Goal: Task Accomplishment & Management: Manage account settings

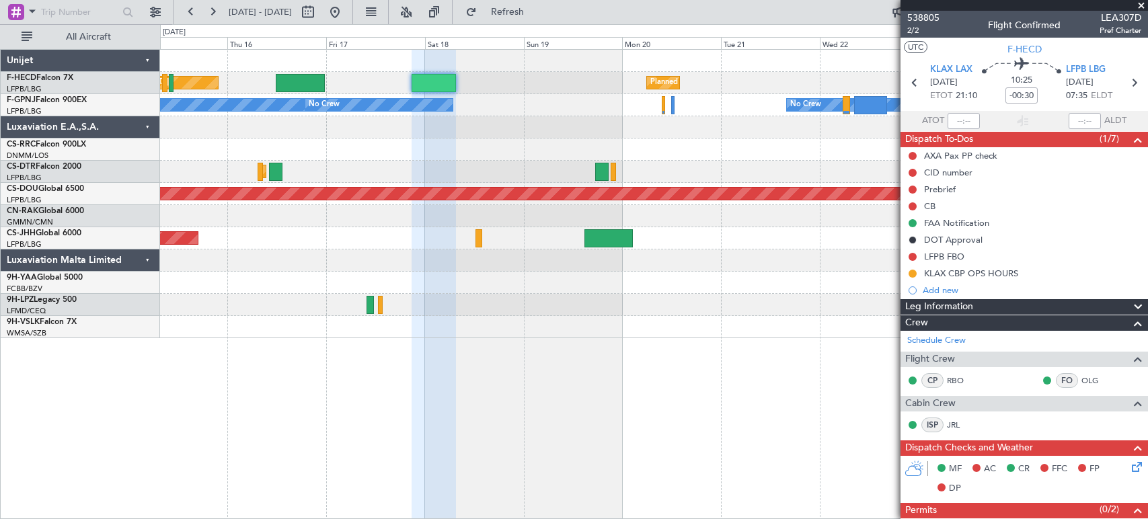
click at [925, 215] on fb-app "[DATE] - [DATE] Refresh Quick Links All Aircraft Planned Maint [GEOGRAPHIC_DATA…" at bounding box center [574, 264] width 1148 height 509
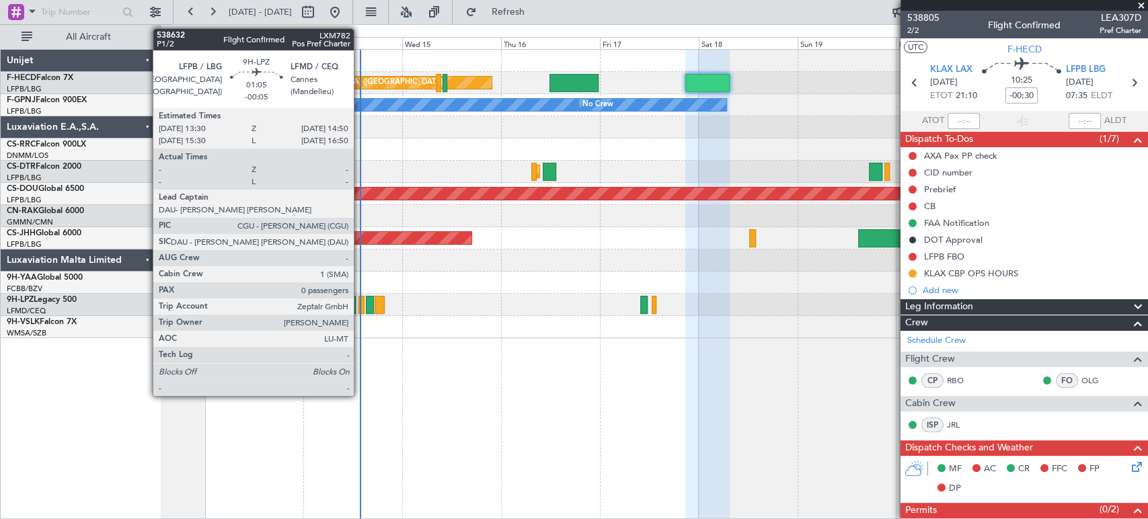
click at [360, 304] on div at bounding box center [361, 305] width 6 height 18
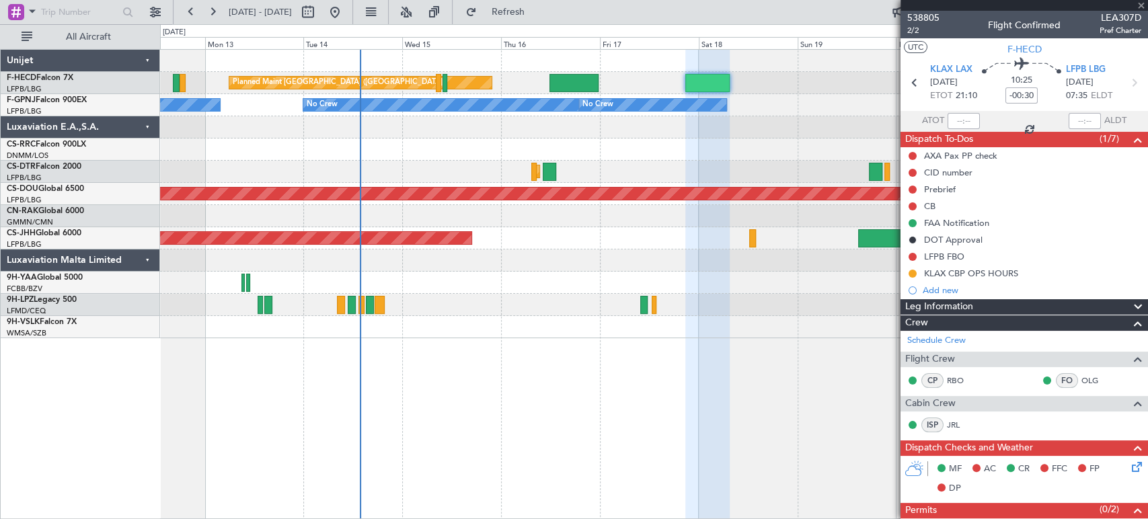
type input "-00:05"
type input "0"
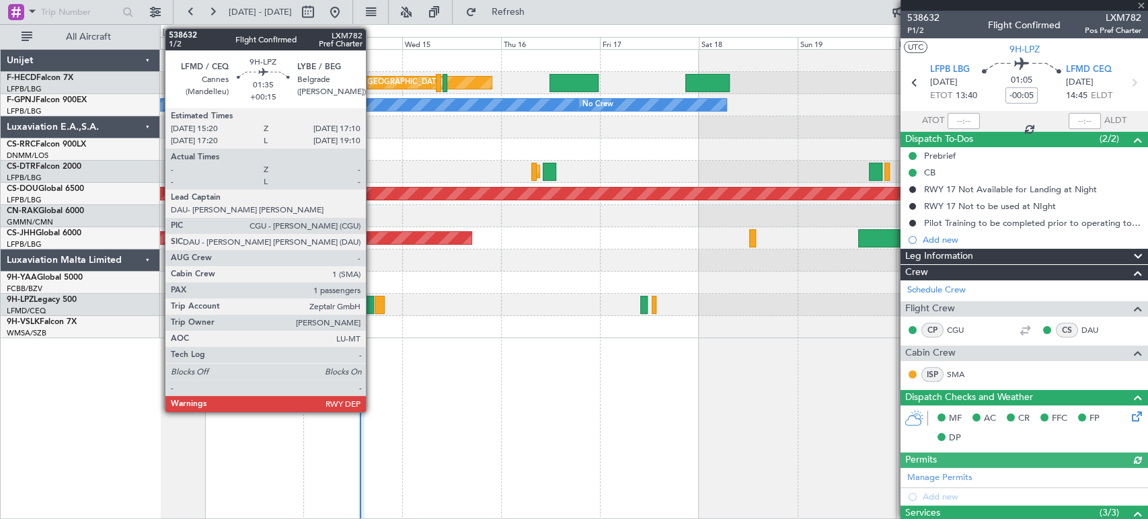
click at [372, 299] on div at bounding box center [370, 305] width 8 height 18
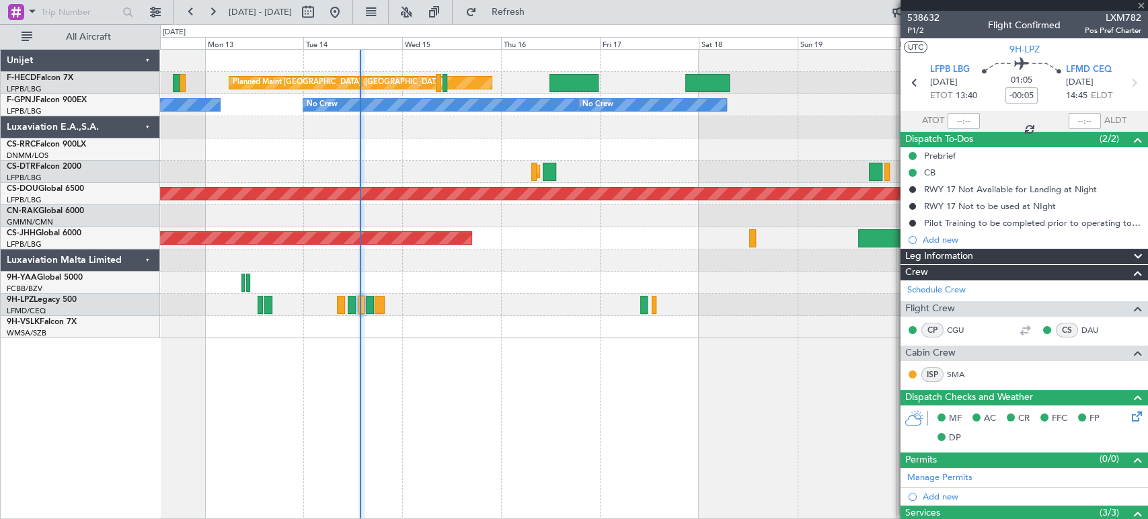
type input "+00:15"
type input "1"
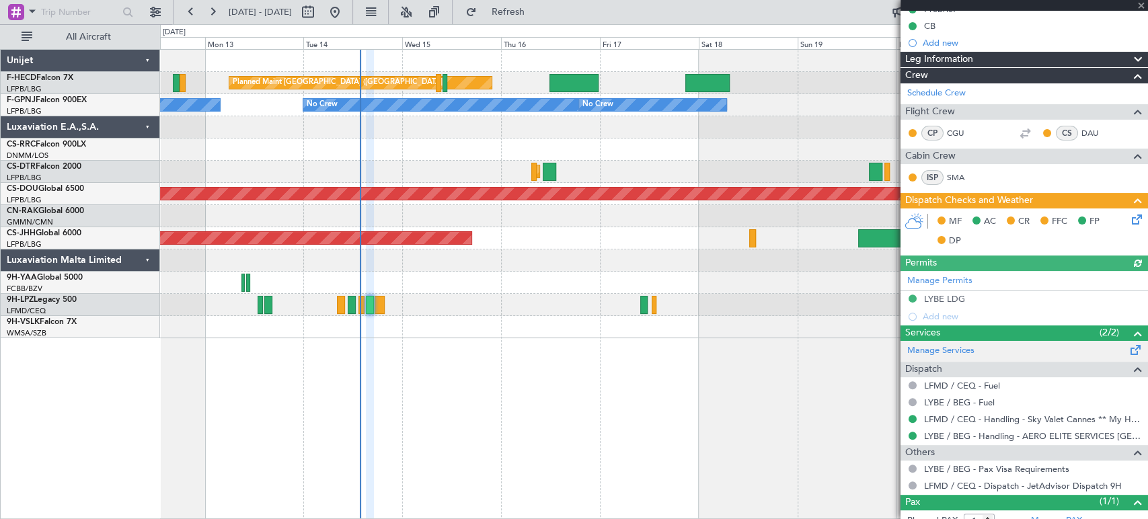
scroll to position [188, 0]
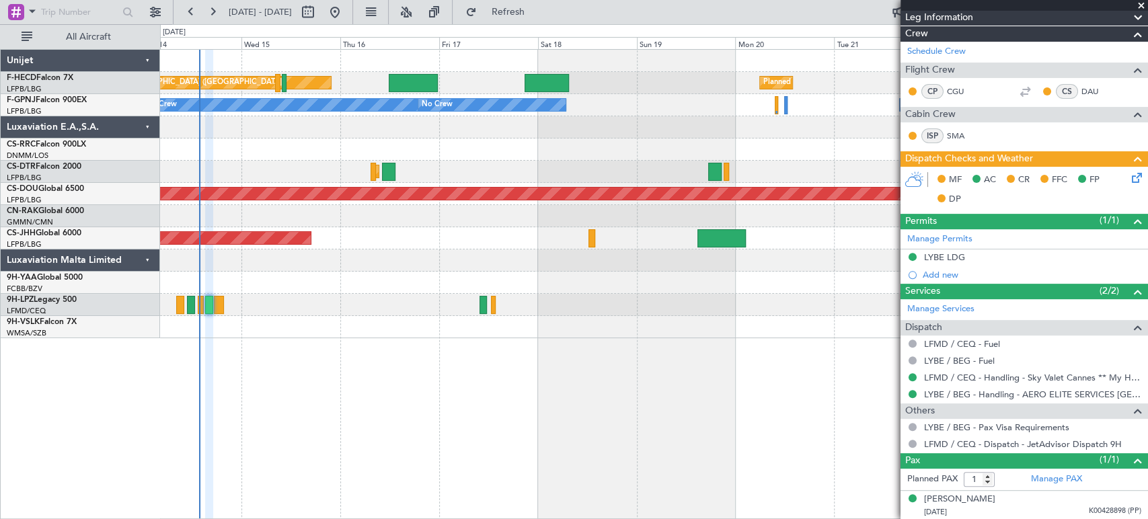
click at [242, 314] on div "Planned Maint [GEOGRAPHIC_DATA] ([GEOGRAPHIC_DATA]) Planned Maint [GEOGRAPHIC_D…" at bounding box center [653, 194] width 987 height 289
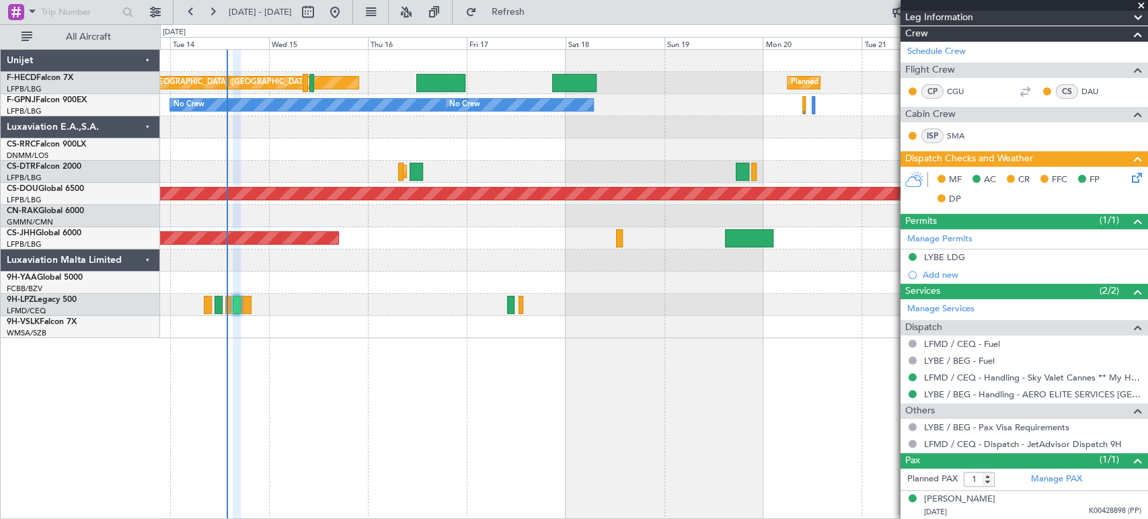
click at [474, 278] on div at bounding box center [653, 283] width 987 height 22
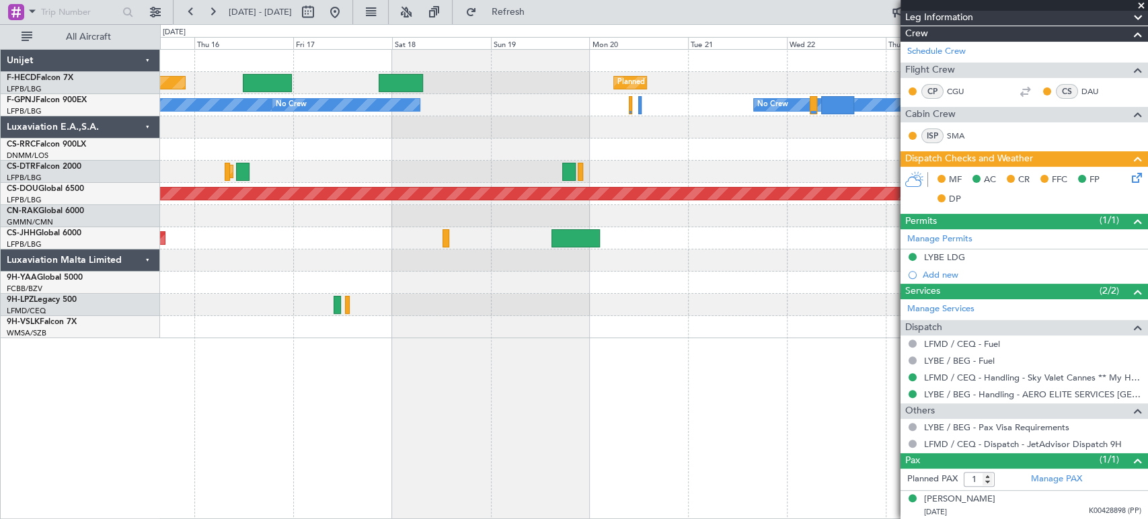
click at [380, 332] on div at bounding box center [653, 327] width 987 height 22
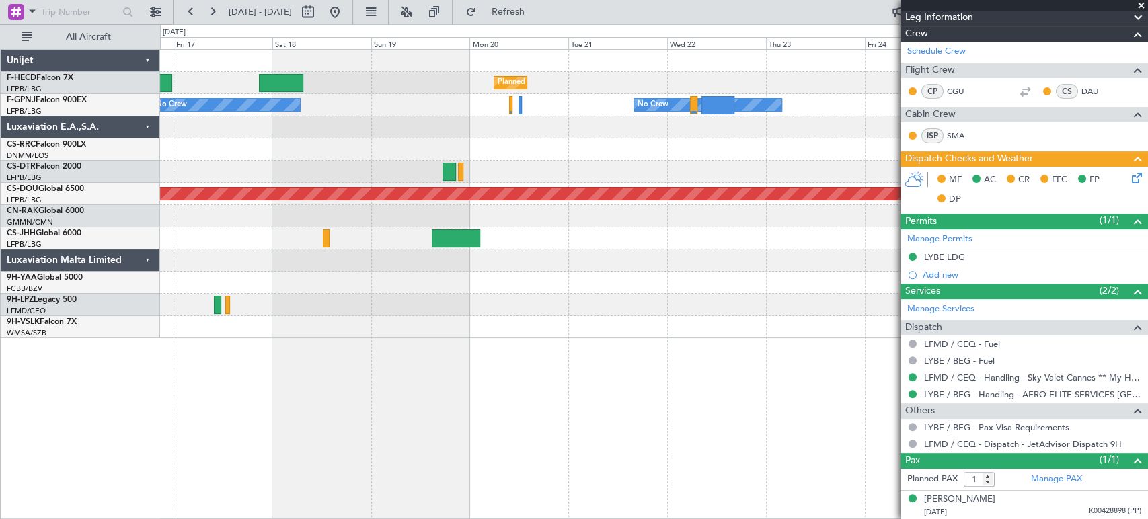
click at [283, 307] on div "Planned Maint Paris (Le Bourget) Planned Maint Paris (Le Bourget) Planned Maint…" at bounding box center [653, 194] width 987 height 289
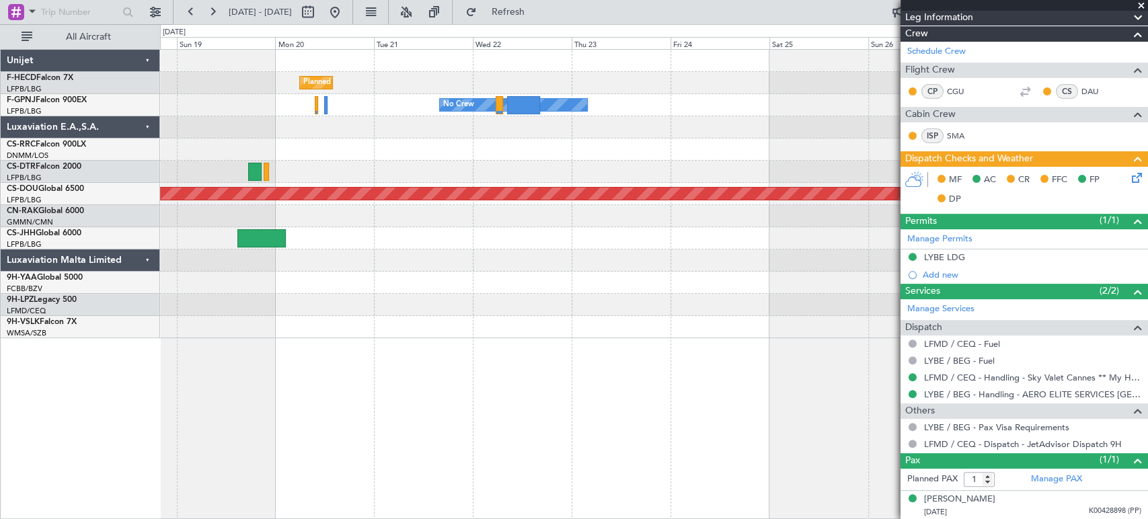
click at [217, 268] on div "Planned Maint Paris (Le Bourget) Planned Maint Paris (Le Bourget) No Crew Plann…" at bounding box center [653, 194] width 987 height 289
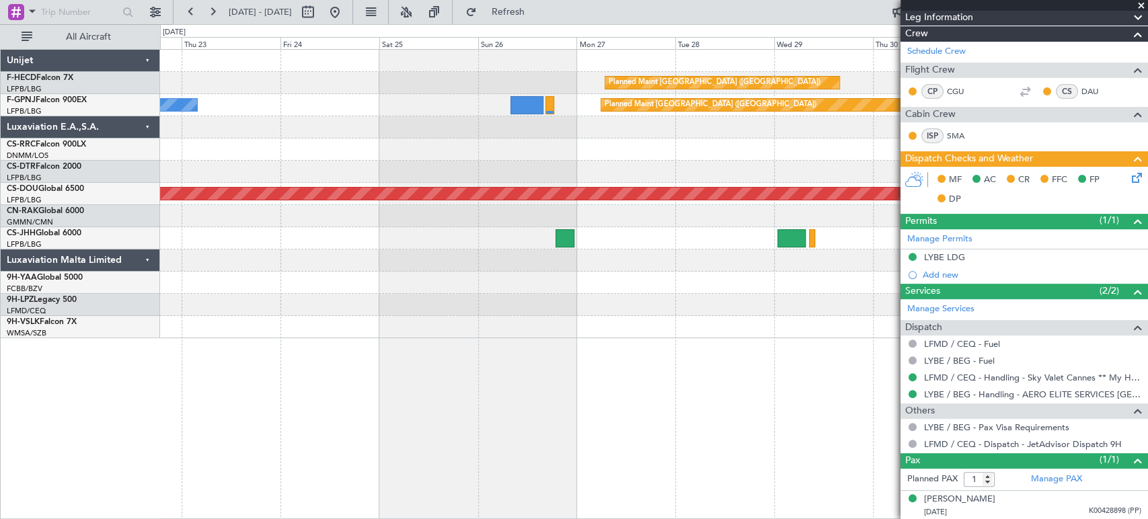
click at [120, 278] on div "Planned Maint Paris (Le Bourget) Planned Maint Paris (Le Bourget) No Crew Plann…" at bounding box center [574, 271] width 1148 height 495
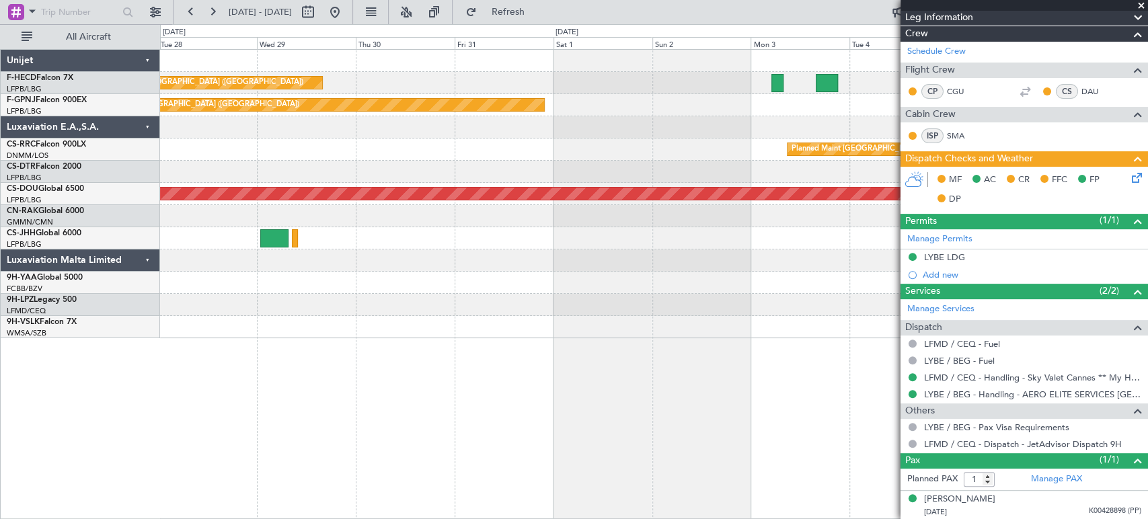
click at [167, 297] on div "Planned Maint Paris (Le Bourget) Planned Maint Paris (Le Bourget) Planned Maint…" at bounding box center [653, 194] width 987 height 289
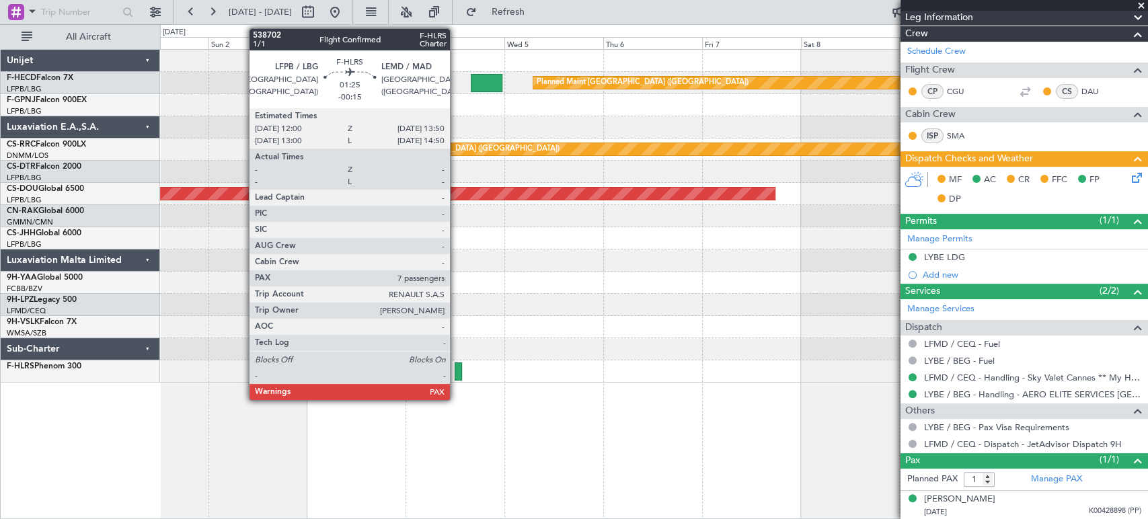
click at [456, 373] on div at bounding box center [459, 372] width 8 height 18
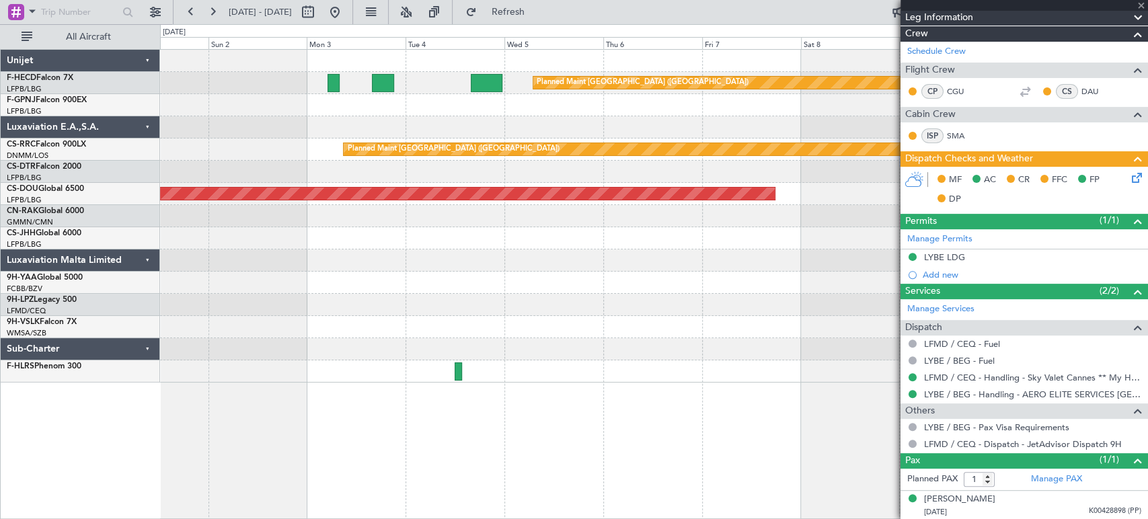
type input "-00:15"
type input "7"
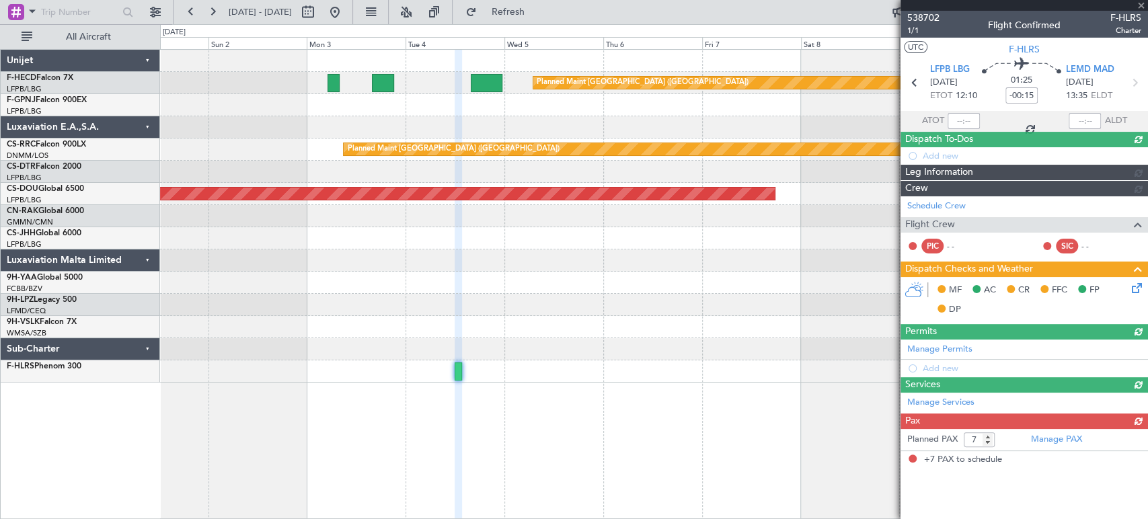
scroll to position [0, 0]
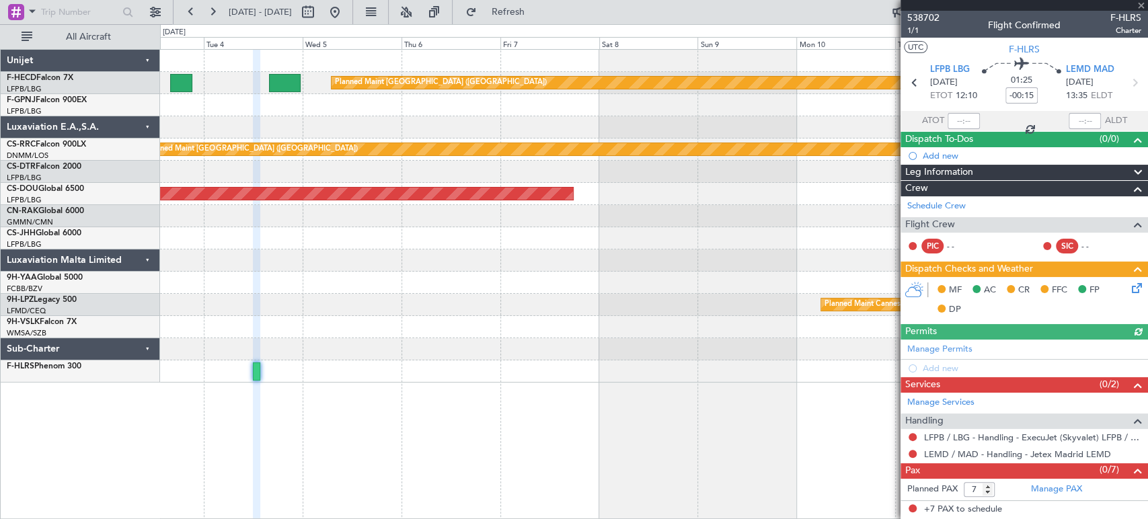
click at [549, 375] on div at bounding box center [653, 372] width 987 height 22
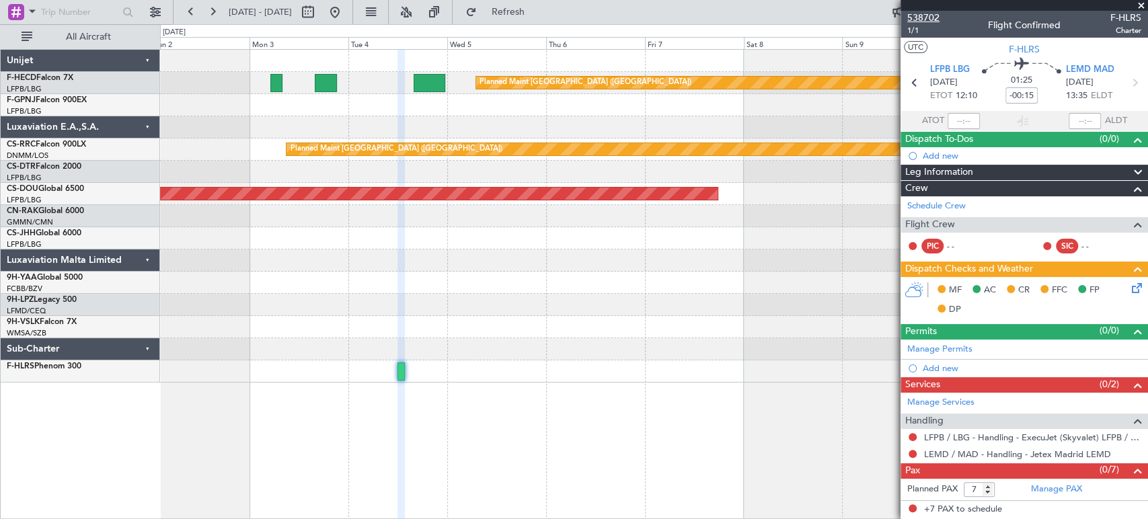
click at [909, 20] on span "538702" at bounding box center [923, 18] width 32 height 14
click at [695, 120] on div "Planned Maint Paris (Le Bourget) Planned Maint Paris (Le Bourget) Planned Maint…" at bounding box center [653, 216] width 987 height 333
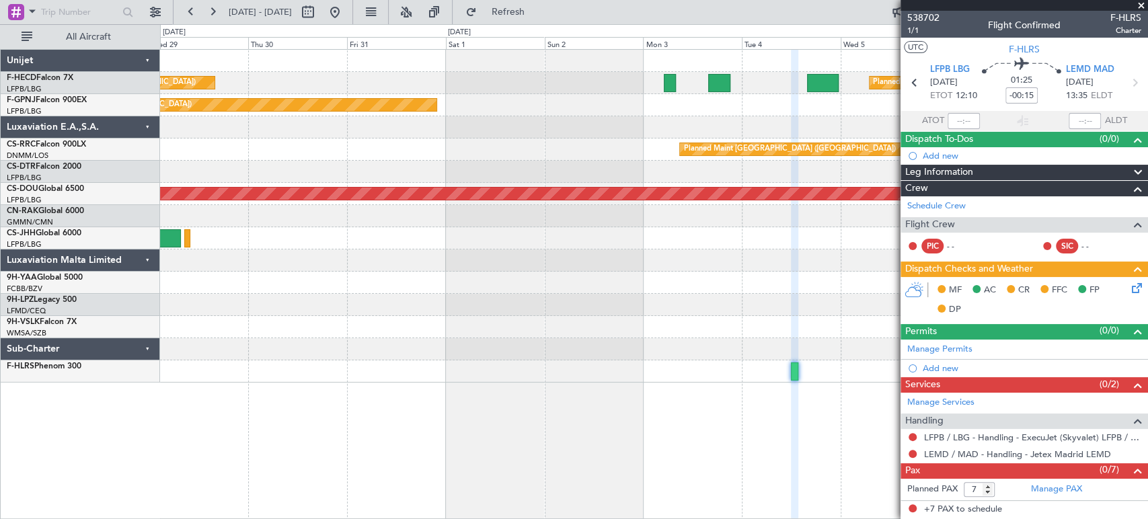
click at [654, 128] on div at bounding box center [653, 127] width 987 height 22
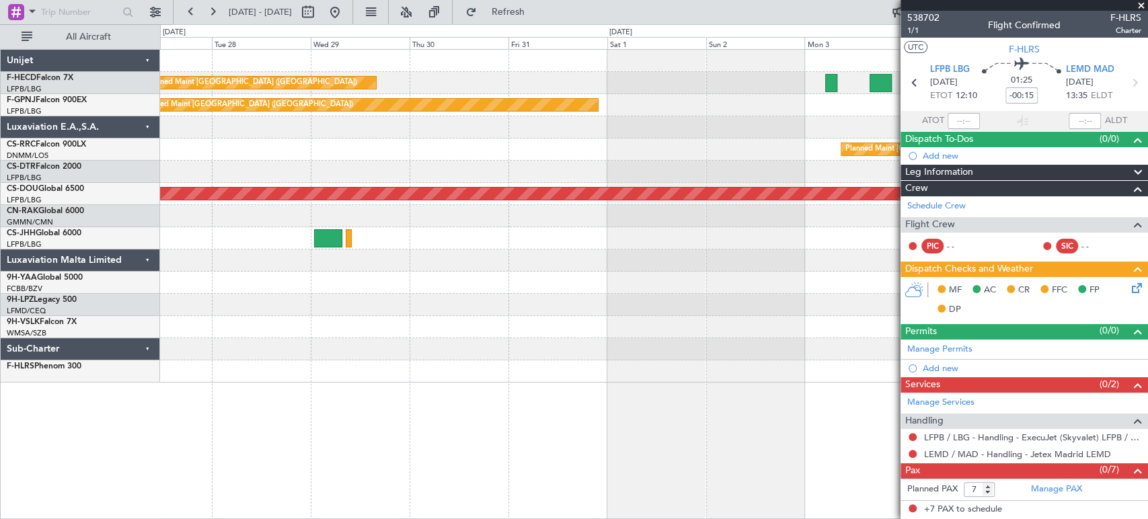
click at [508, 114] on div "Planned Maint Paris (Le Bourget) Planned Maint Paris (Le Bourget) Planned Maint…" at bounding box center [653, 216] width 987 height 333
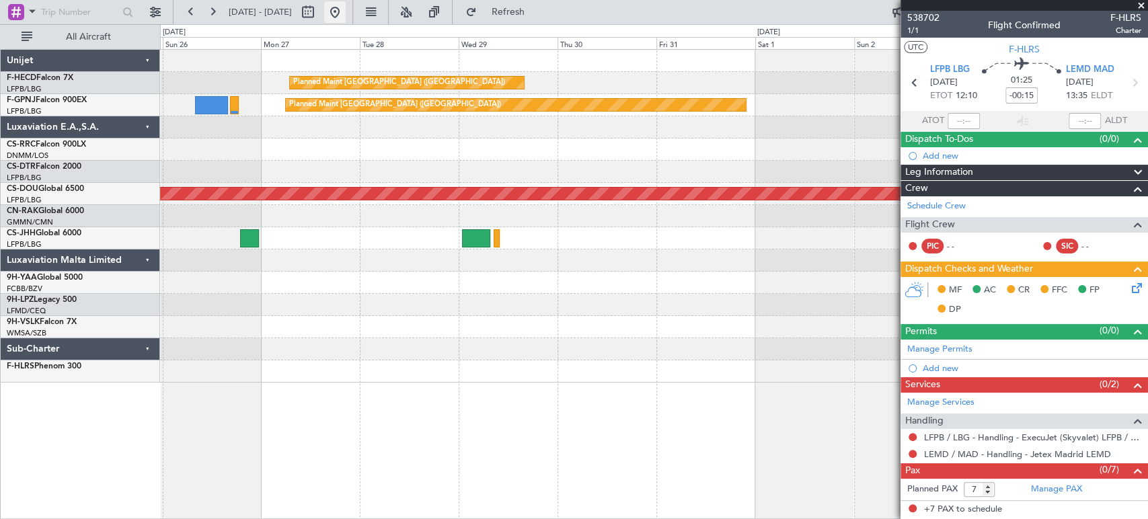
click at [346, 14] on button at bounding box center [335, 12] width 22 height 22
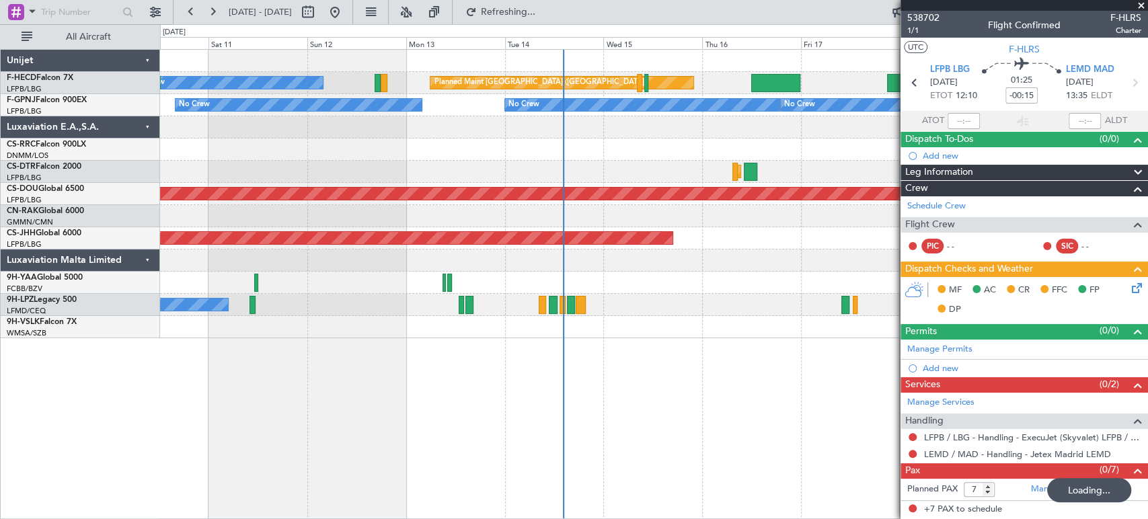
click at [461, 124] on div at bounding box center [653, 127] width 987 height 22
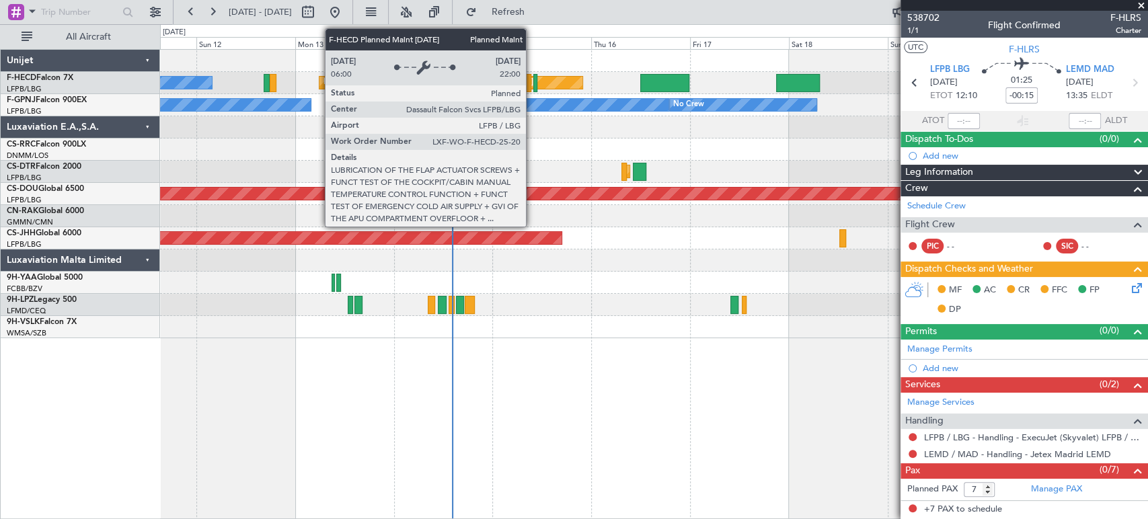
click at [533, 83] on div at bounding box center [535, 83] width 5 height 18
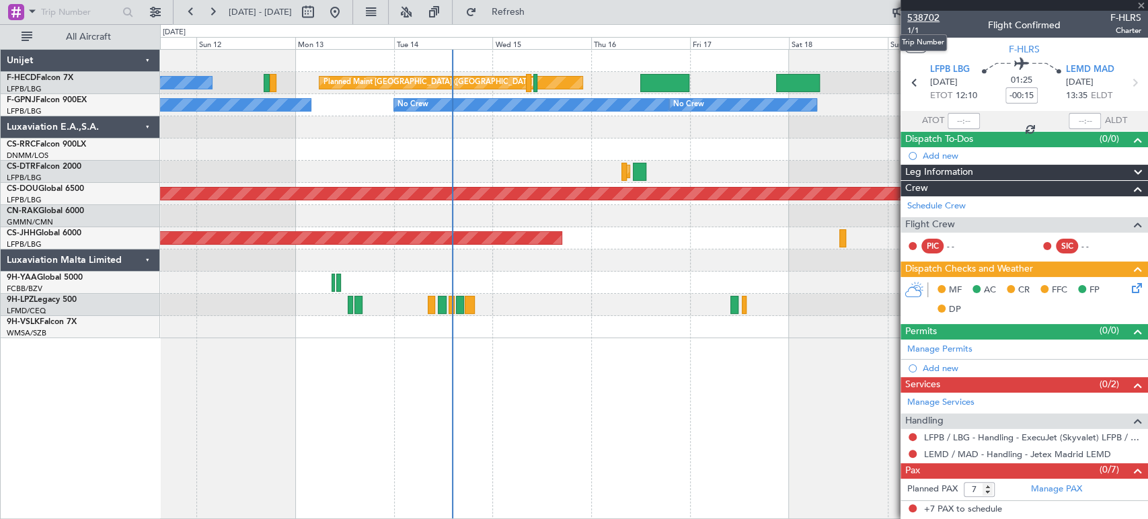
click at [927, 19] on span "538702" at bounding box center [923, 18] width 32 height 14
type input "+00:10"
type input "2"
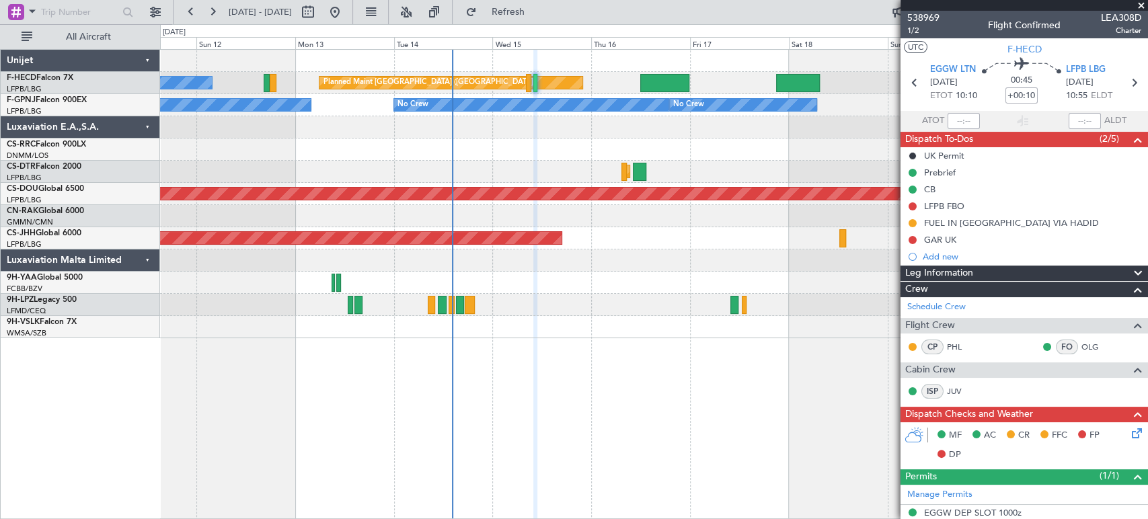
click at [367, 166] on div "Planned Maint Paris (Le Bourget) No Crew Planned Maint Paris (Le Bourget) Plann…" at bounding box center [653, 194] width 987 height 289
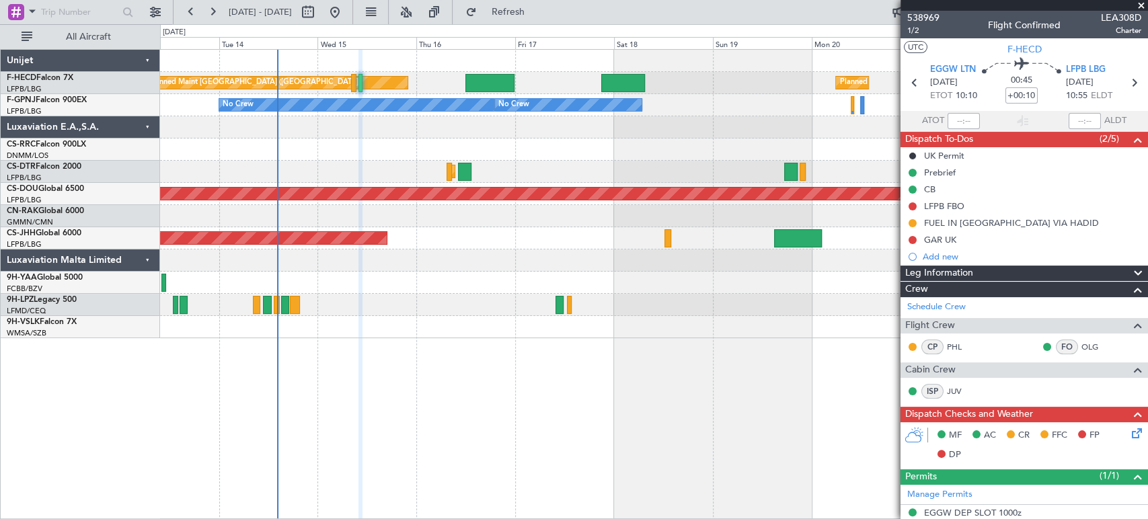
click at [468, 89] on div "Planned Maint Paris (Le Bourget) Planned Maint Paris (Le Bourget) No Crew" at bounding box center [653, 83] width 987 height 22
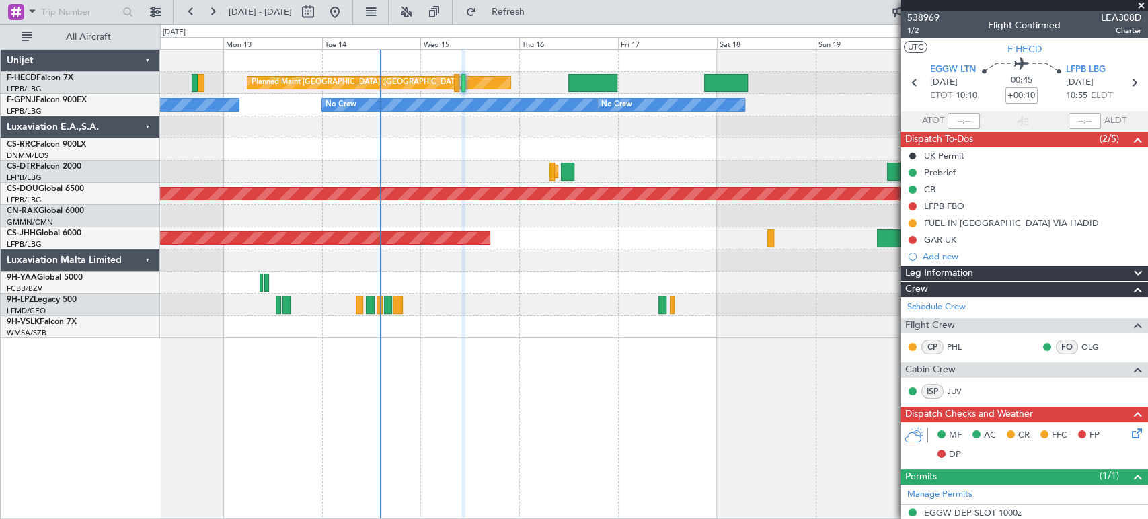
click at [479, 90] on div "Planned Maint Paris (Le Bourget) Planned Maint Paris (Le Bourget) Planned Maint…" at bounding box center [653, 194] width 987 height 289
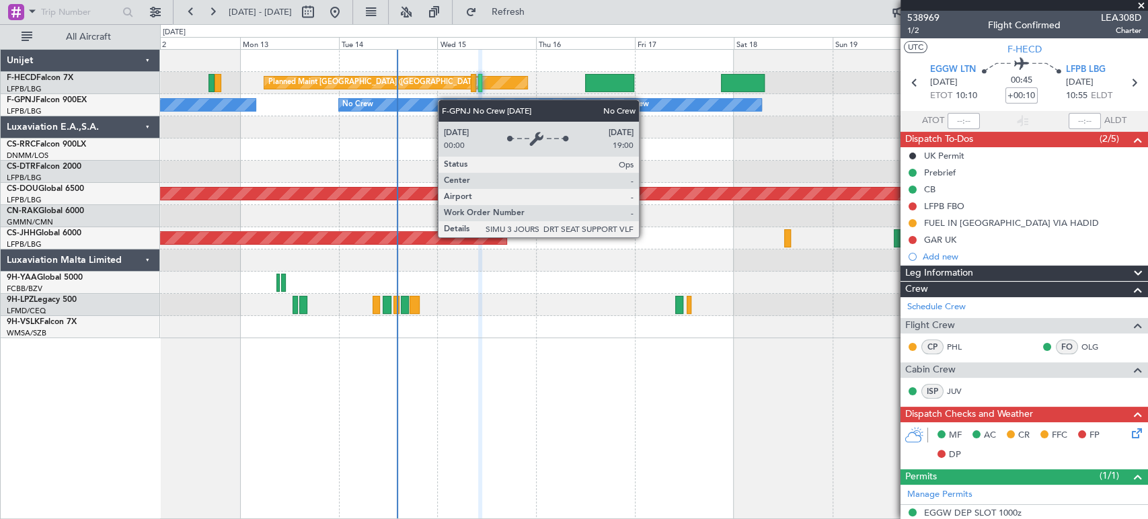
click at [420, 106] on div "No Crew" at bounding box center [476, 104] width 276 height 13
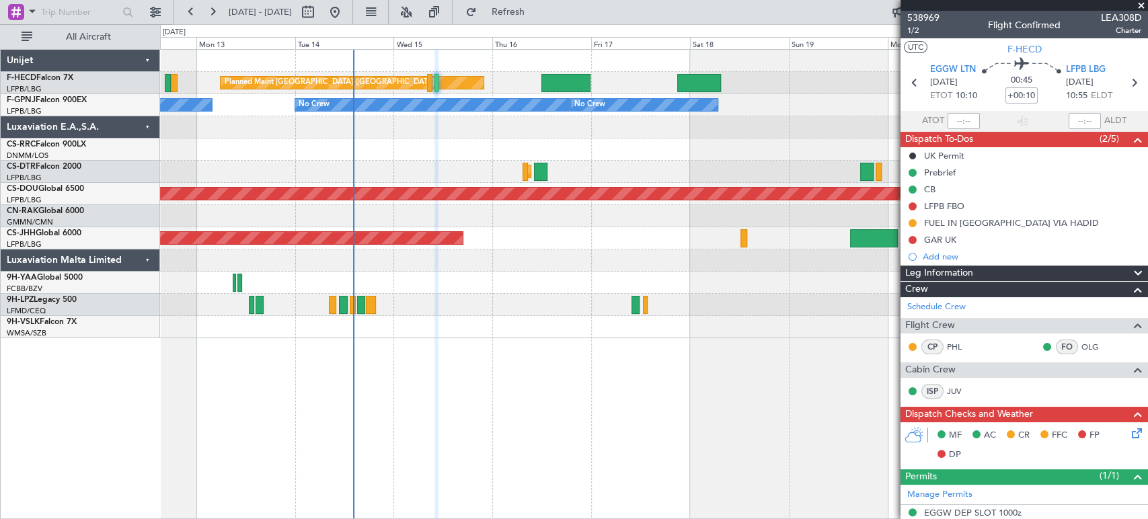
click at [426, 119] on div at bounding box center [653, 127] width 987 height 22
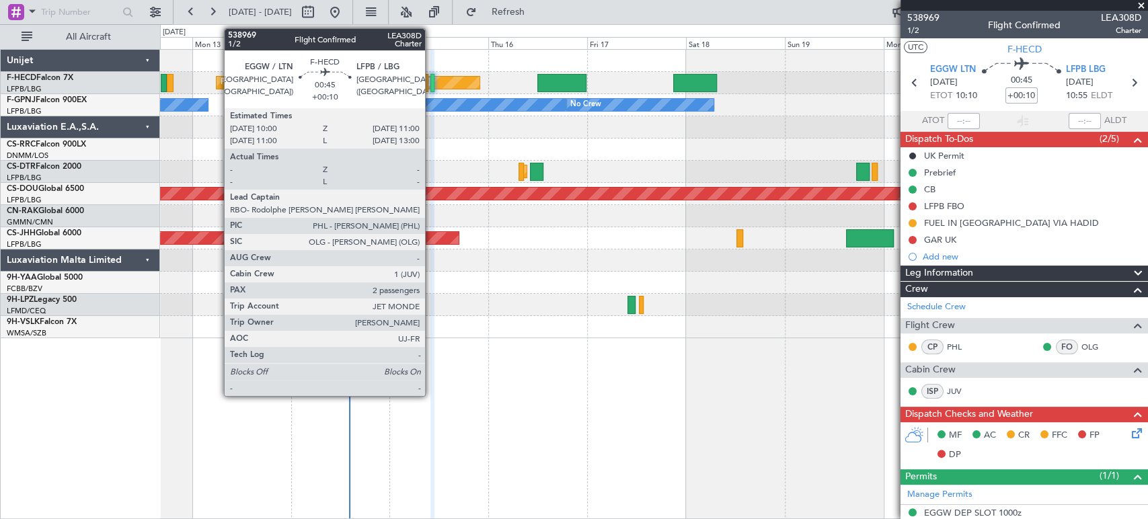
click at [415, 86] on div "Planned Maint Paris (Le Bourget) Planned Maint Paris (Le Bourget) Planned Maint…" at bounding box center [653, 83] width 987 height 22
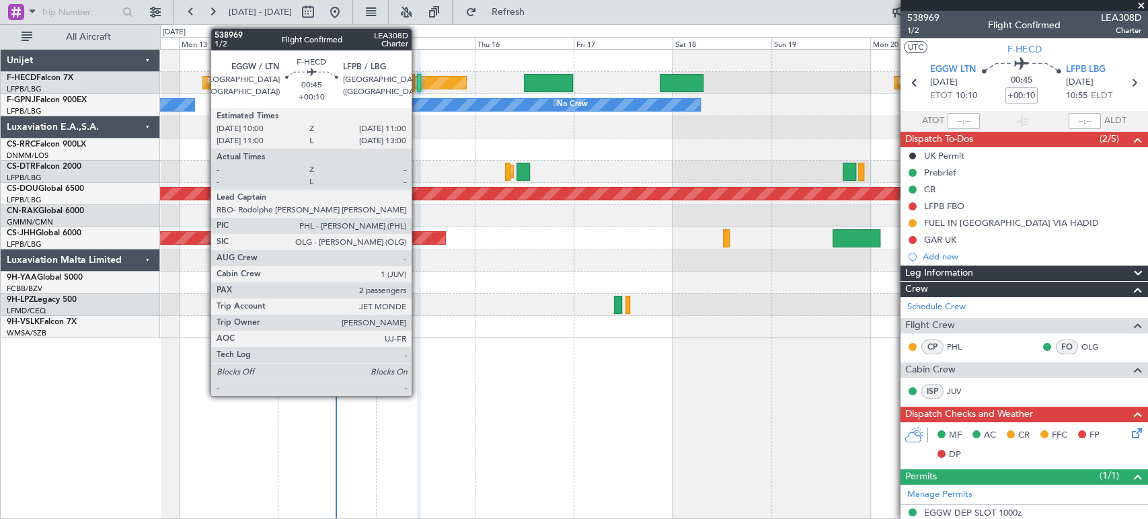
click at [418, 82] on div at bounding box center [419, 83] width 5 height 18
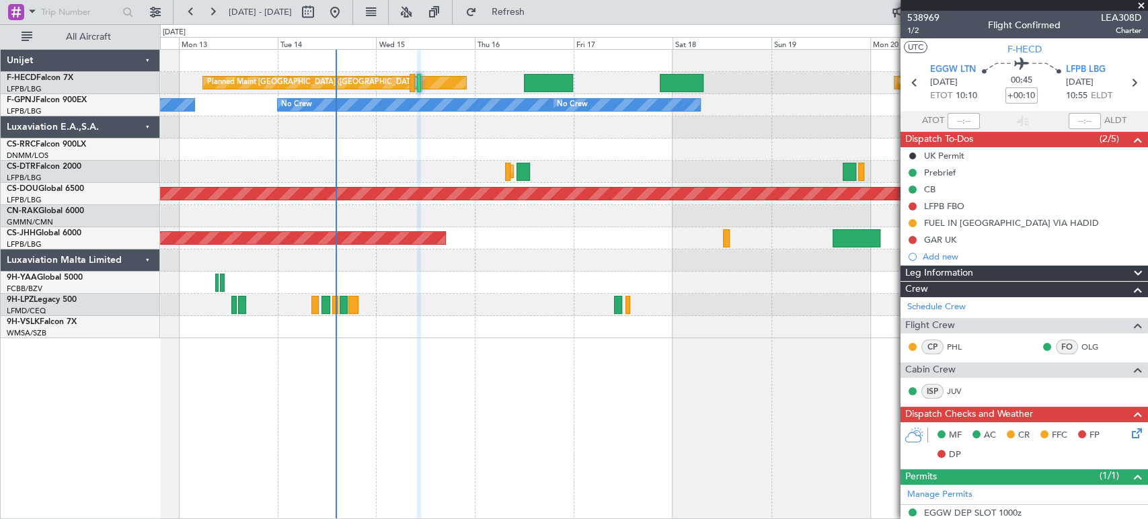
click at [411, 137] on div at bounding box center [653, 127] width 987 height 22
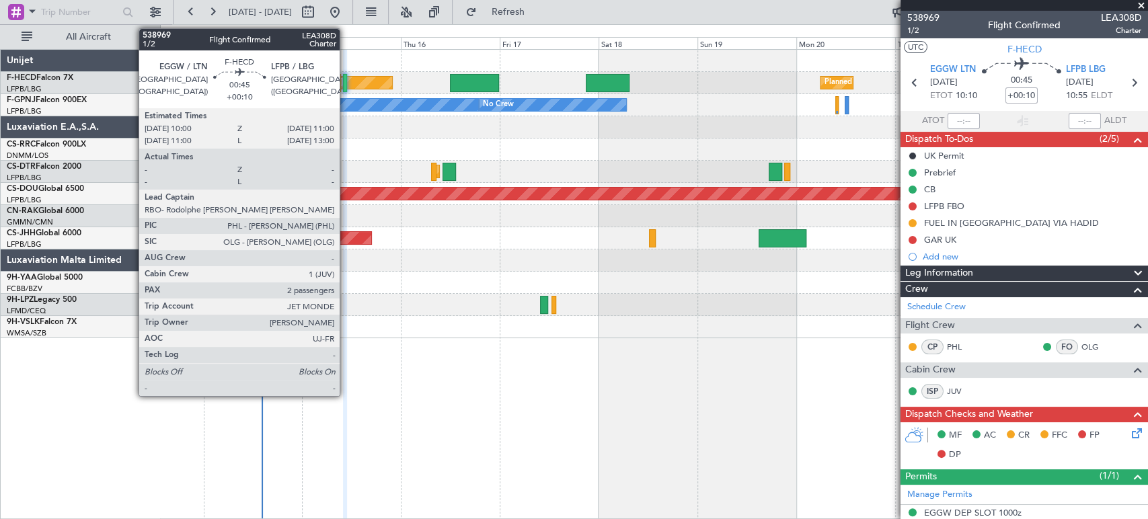
click at [346, 83] on div at bounding box center [345, 83] width 5 height 18
click at [344, 84] on div at bounding box center [345, 83] width 5 height 18
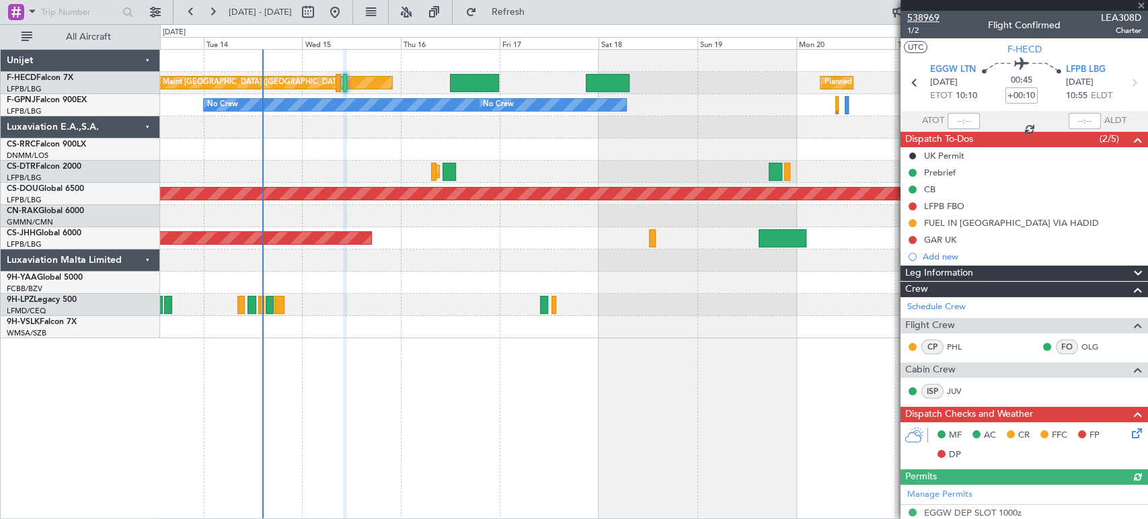
click at [936, 19] on span "538969" at bounding box center [923, 18] width 32 height 14
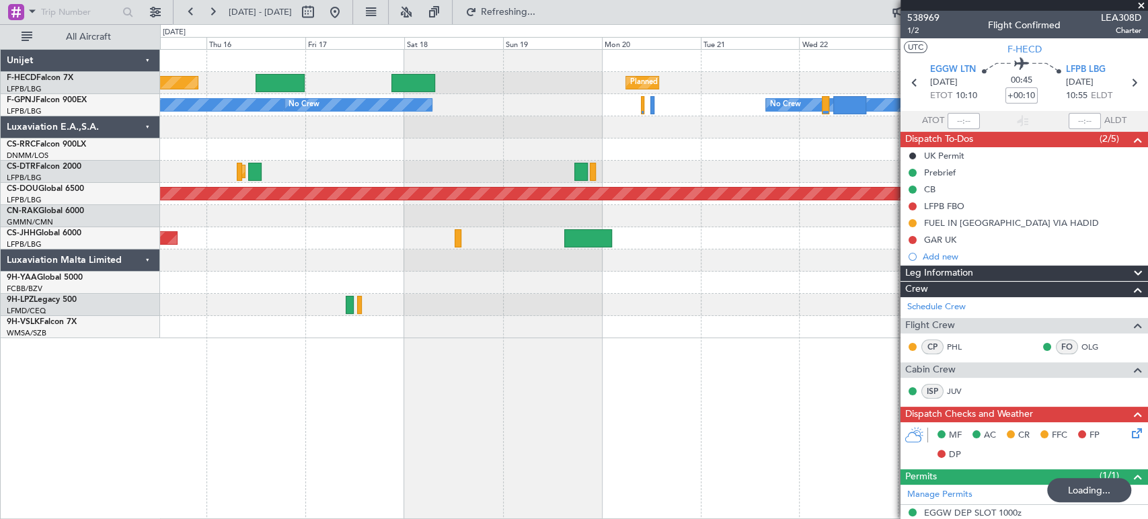
click at [373, 268] on div "Planned Maint Paris (Le Bourget) Planned Maint Paris (Le Bourget) Planned Maint…" at bounding box center [653, 194] width 987 height 289
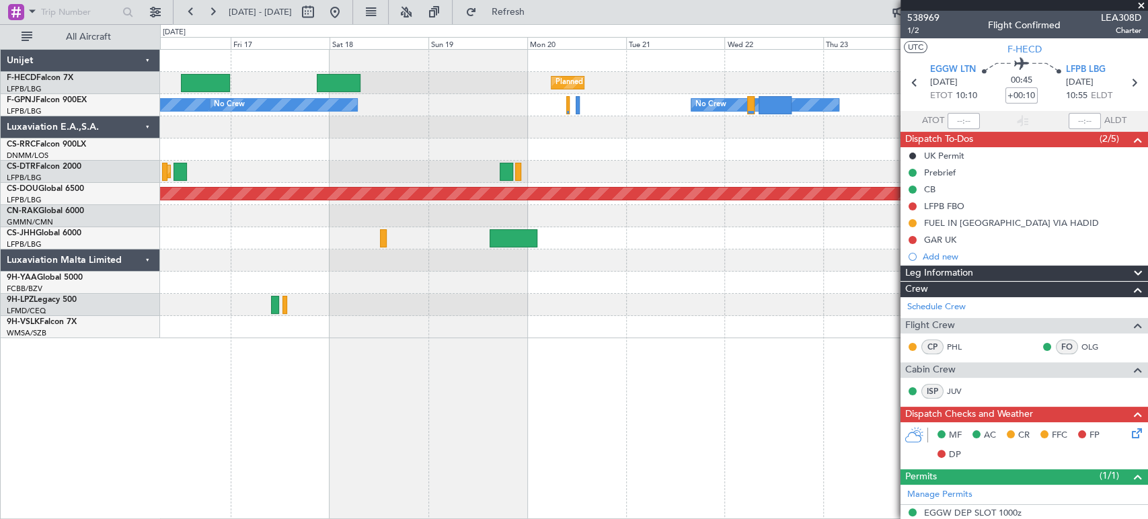
click at [299, 268] on div at bounding box center [653, 261] width 987 height 22
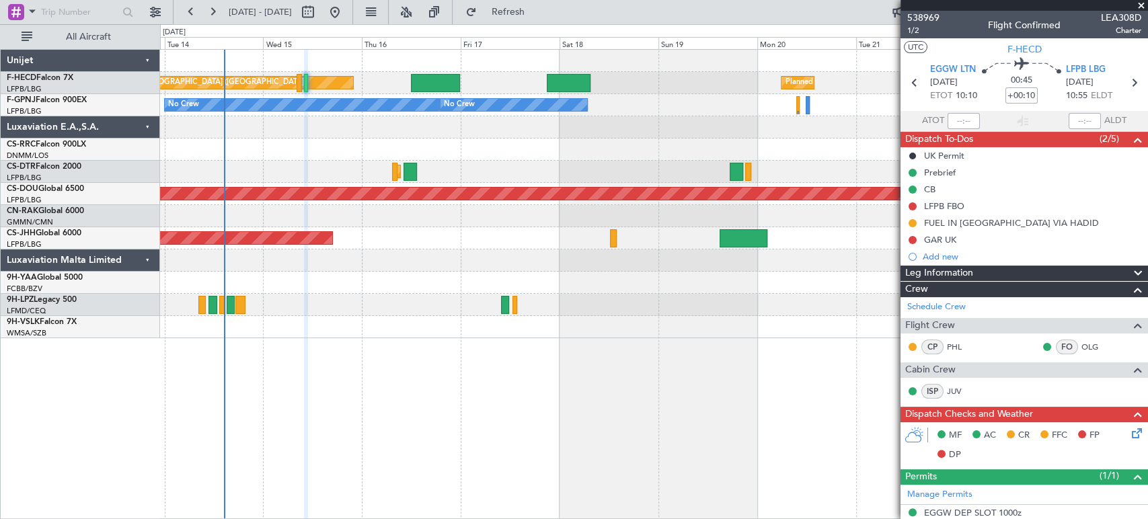
click at [687, 108] on div "No Crew No Crew No Crew No Crew" at bounding box center [653, 105] width 987 height 22
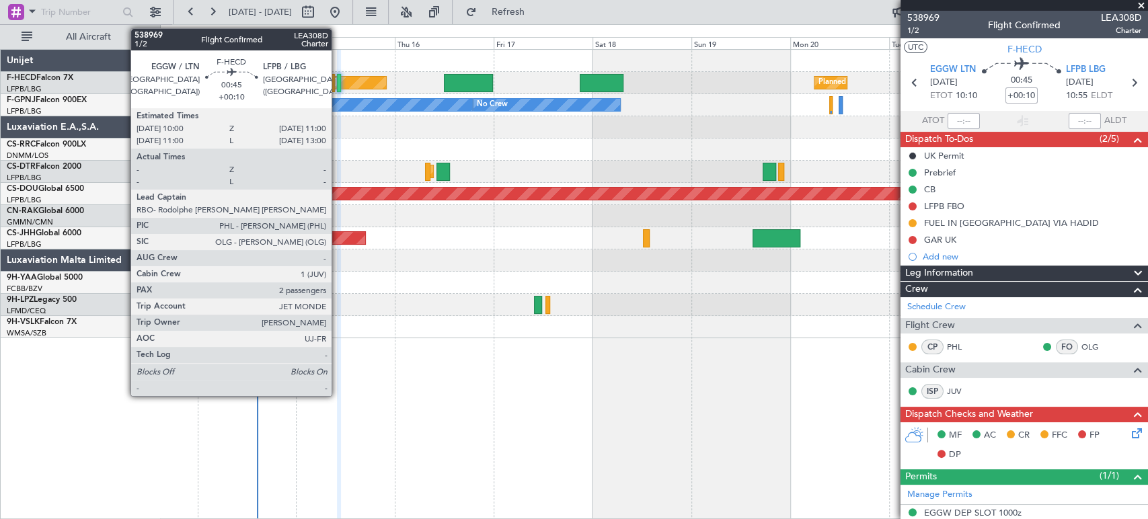
click at [338, 79] on div at bounding box center [339, 83] width 5 height 18
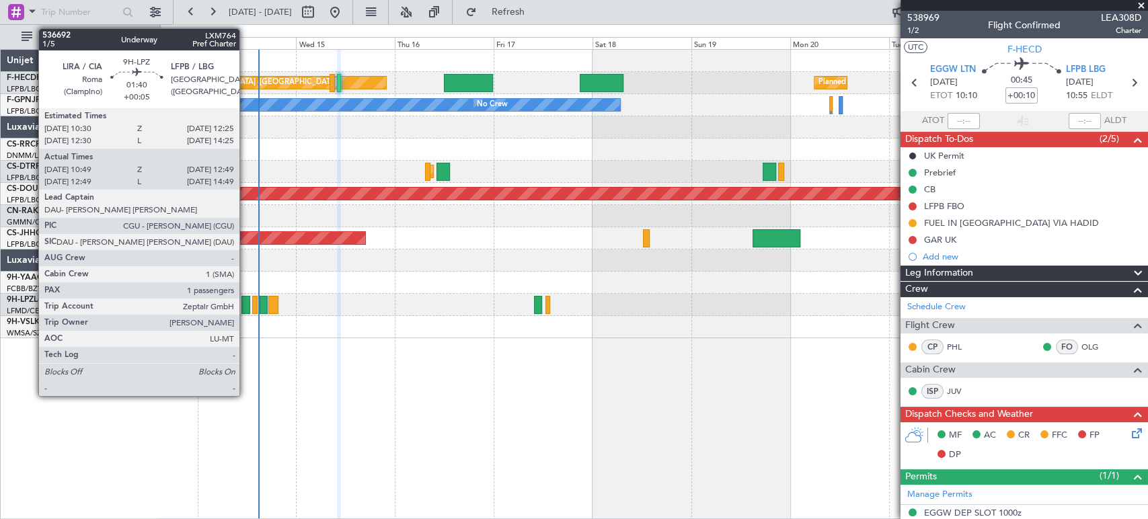
click at [245, 305] on div at bounding box center [245, 305] width 9 height 18
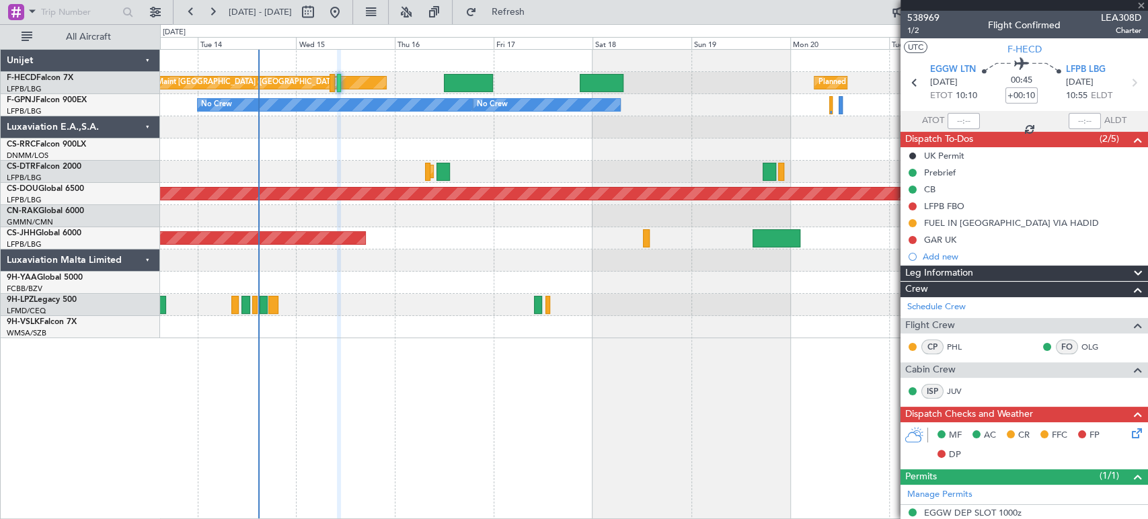
type input "+00:05"
type input "10:59"
type input "12:44"
type input "1"
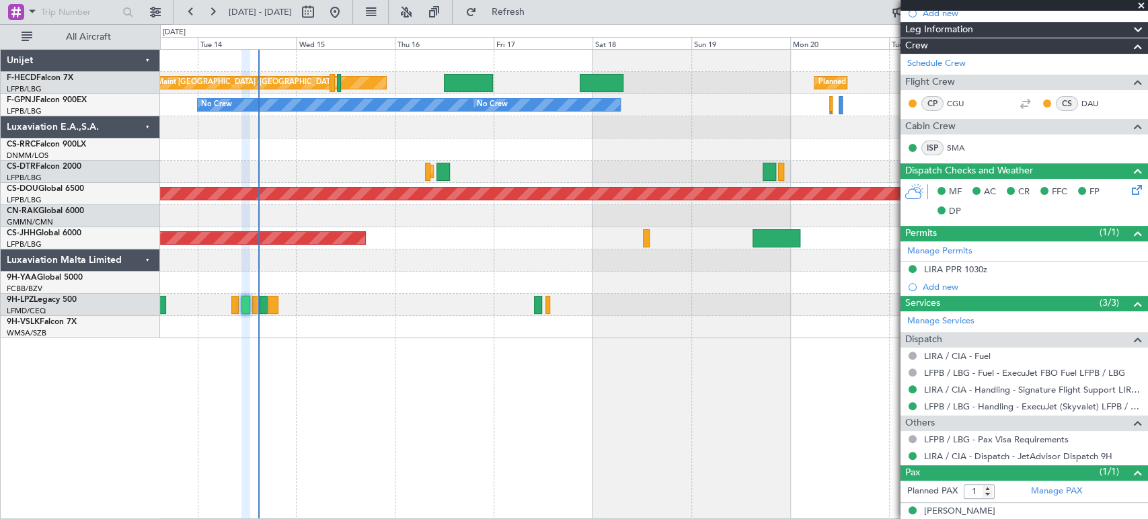
scroll to position [204, 0]
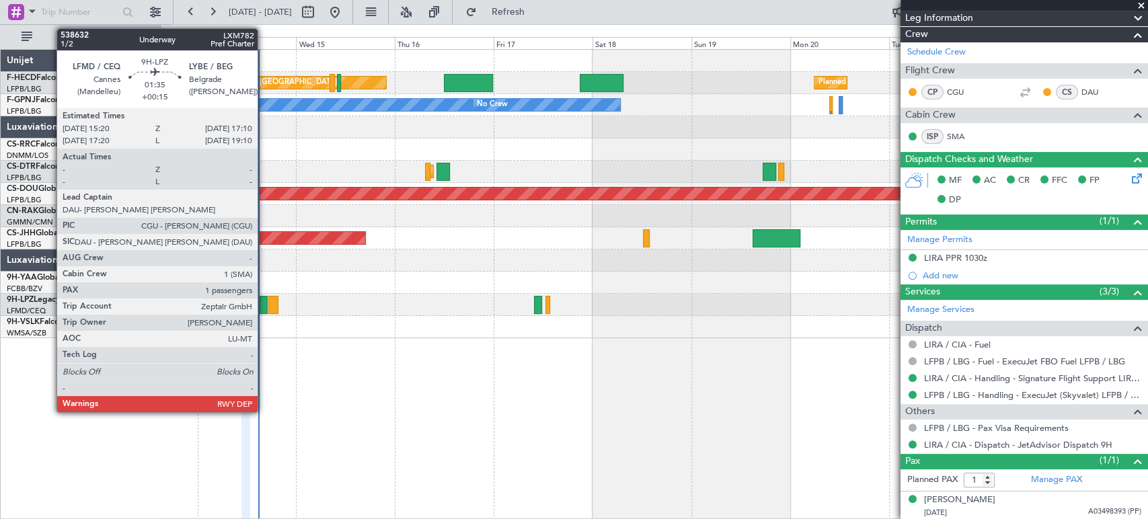
click at [264, 303] on div at bounding box center [264, 305] width 8 height 18
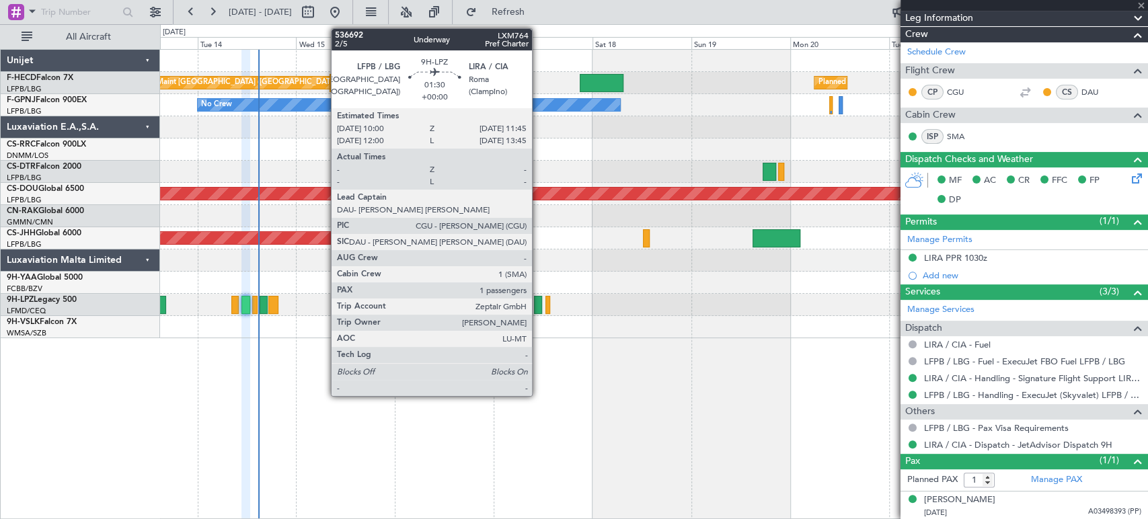
type input "+00:15"
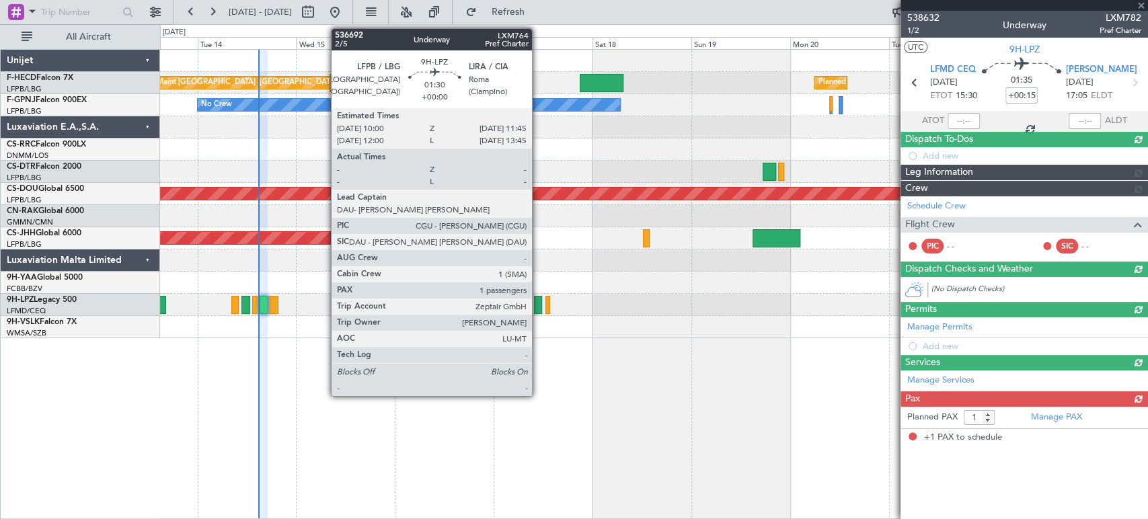
scroll to position [0, 0]
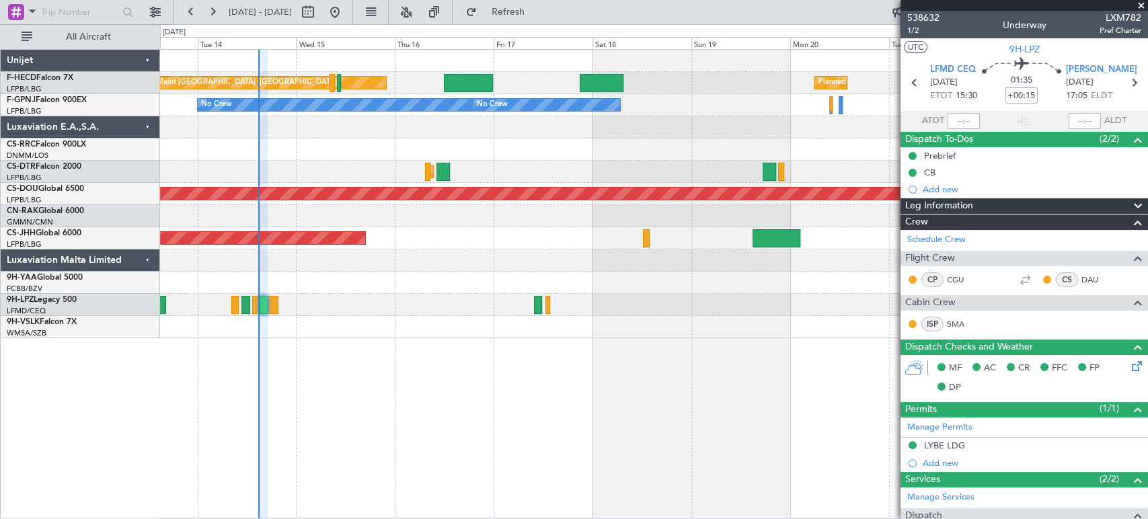
click at [142, 149] on div "Planned Maint Paris (Le Bourget) Planned Maint Paris (Le Bourget) No Crew No Cr…" at bounding box center [574, 271] width 1148 height 495
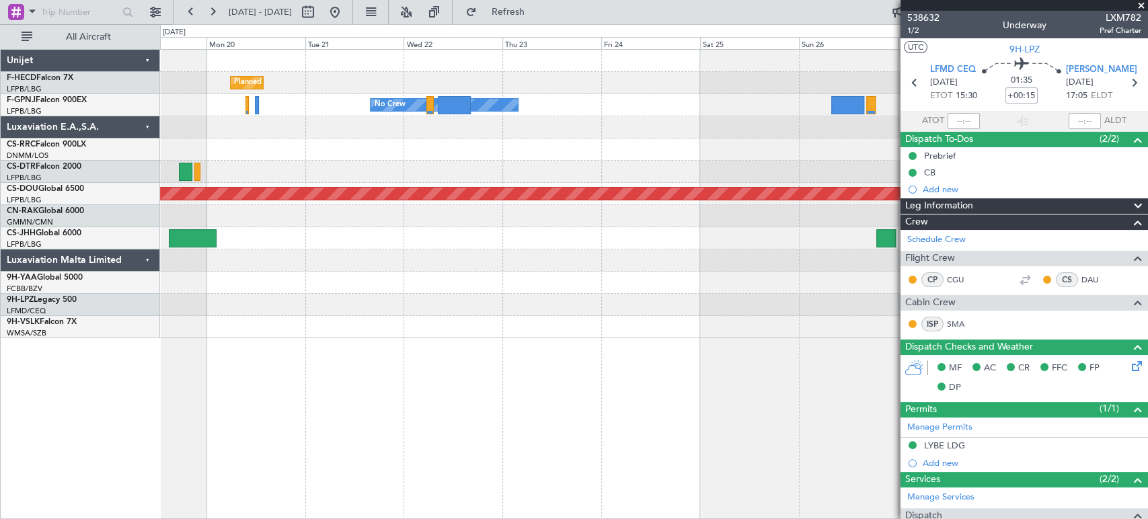
click at [228, 144] on div at bounding box center [653, 150] width 987 height 22
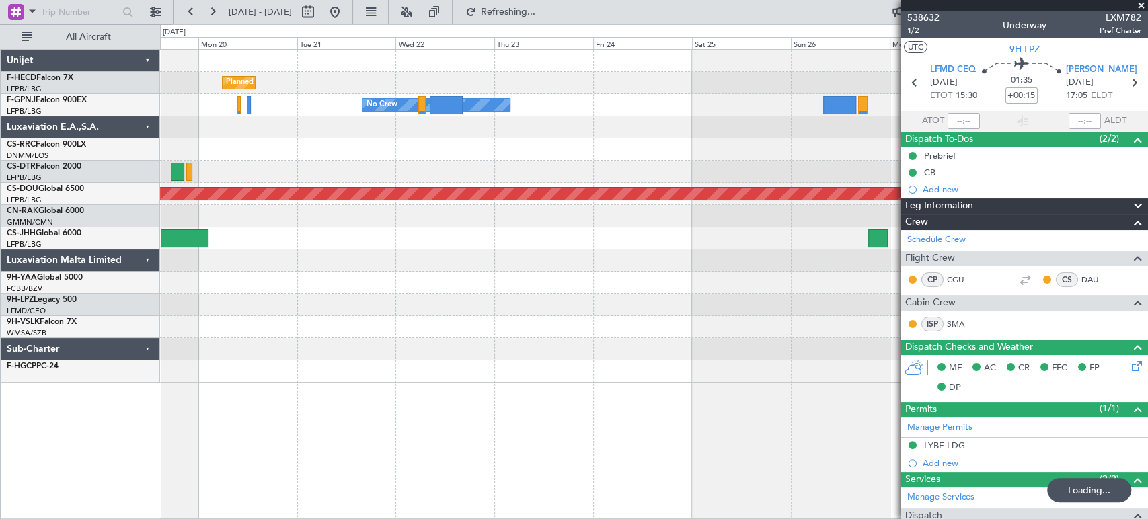
click at [77, 96] on div "Planned Maint Paris (Le Bourget) Planned Maint Paris (Le Bourget) Planned Maint…" at bounding box center [574, 271] width 1148 height 495
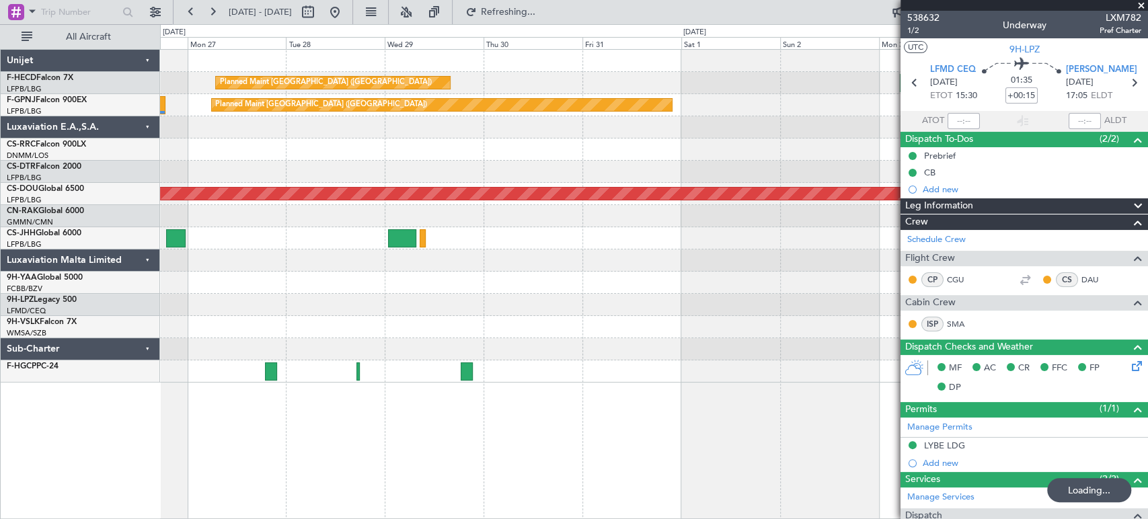
click at [899, 77] on div "Planned Maint Paris (Le Bourget) Planned Maint Paris (Le Bourget) Planned Maint…" at bounding box center [653, 216] width 987 height 333
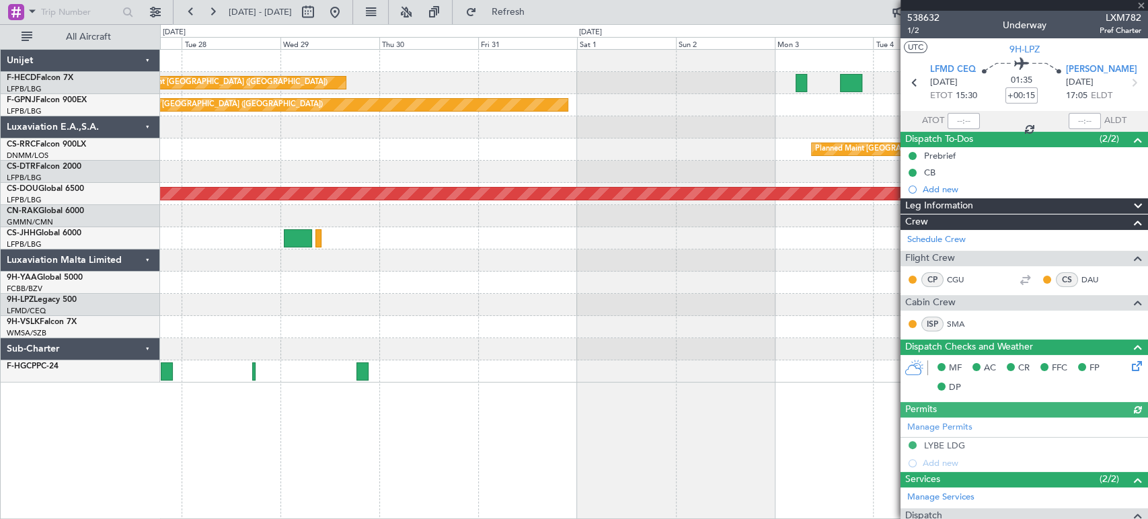
click at [124, 137] on div "Planned Maint Paris (Le Bourget) Planned Maint Paris (Le Bourget) Planned Maint…" at bounding box center [574, 271] width 1148 height 495
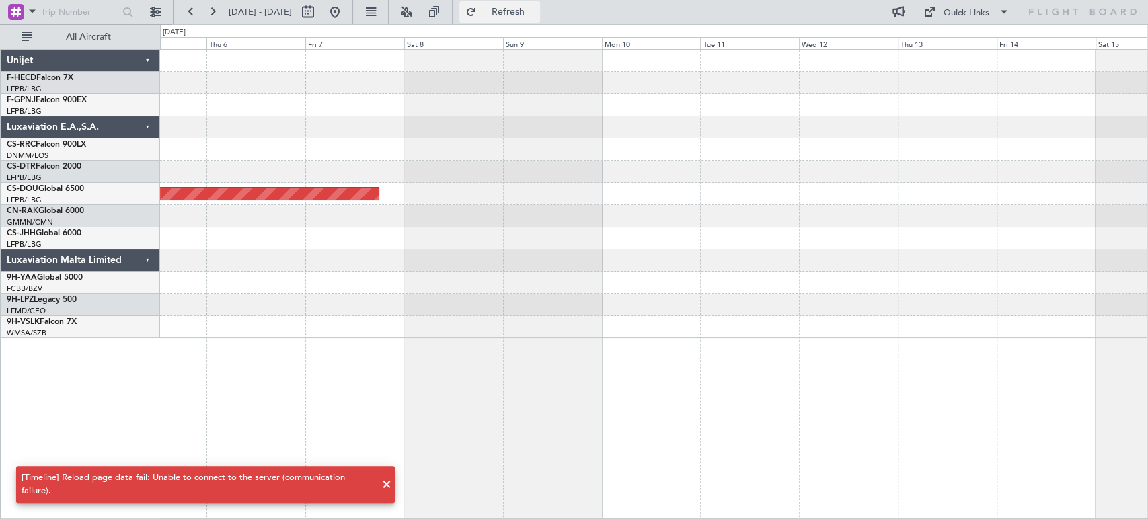
click at [536, 7] on span "Refresh" at bounding box center [508, 11] width 56 height 9
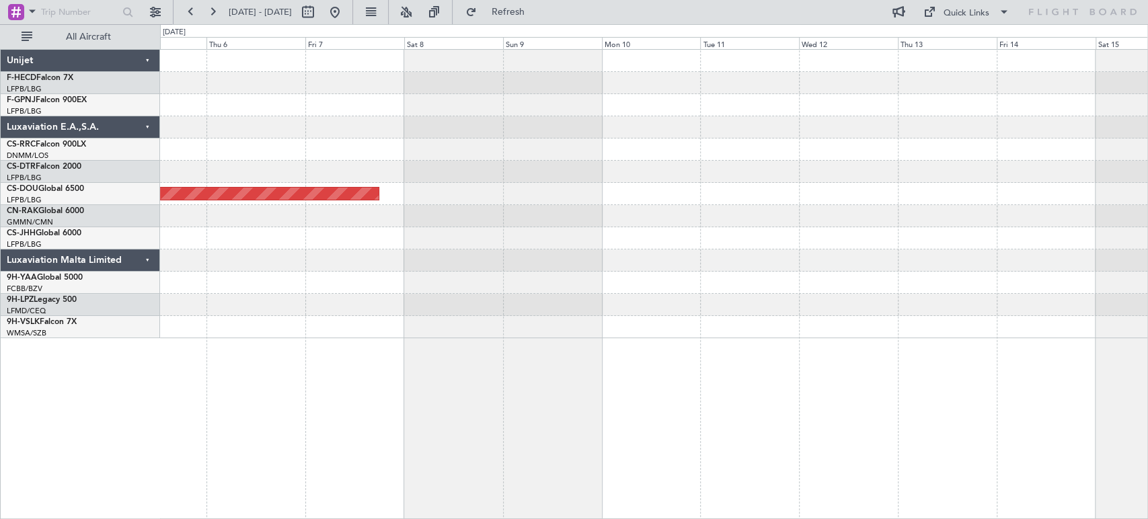
click at [860, 112] on div at bounding box center [653, 105] width 987 height 22
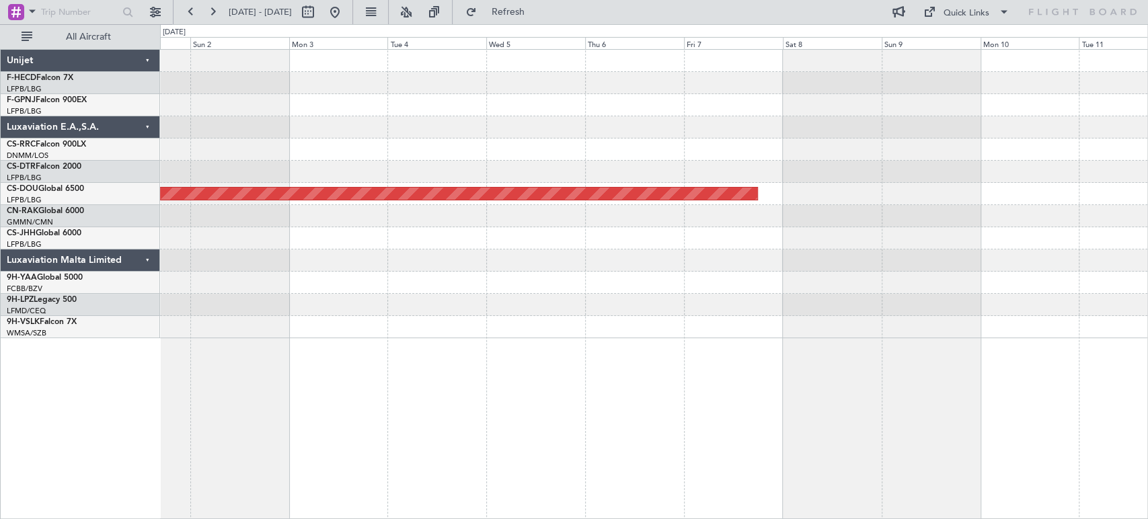
click at [901, 99] on div "Planned Maint London ([GEOGRAPHIC_DATA])" at bounding box center [653, 194] width 987 height 289
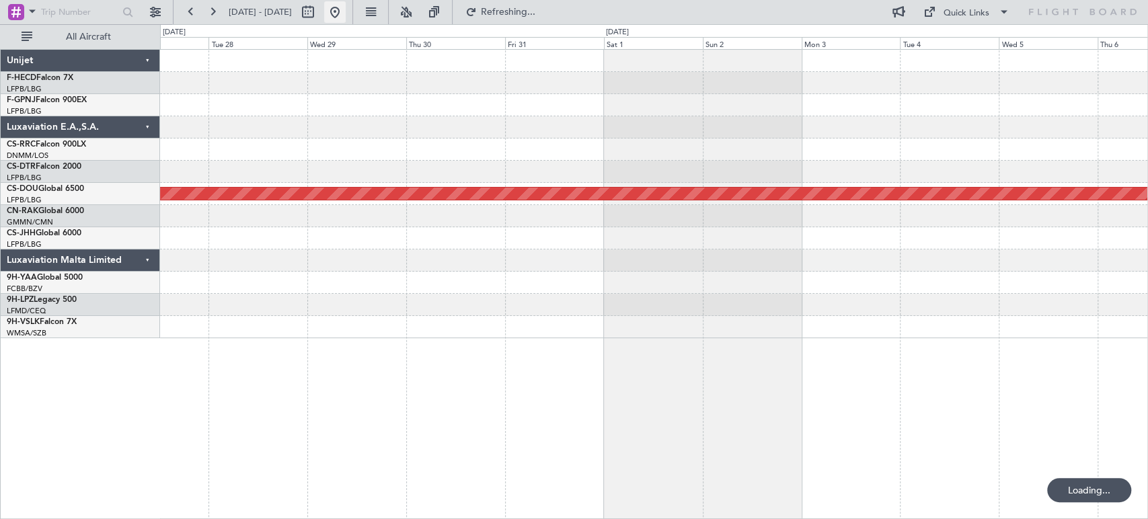
click at [346, 12] on button at bounding box center [335, 12] width 22 height 22
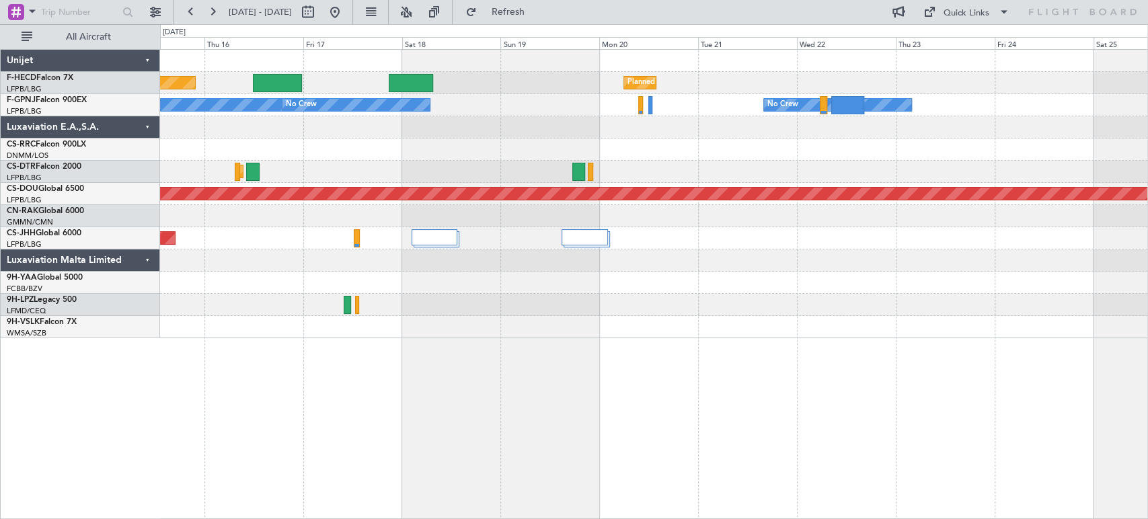
click at [589, 159] on div "Planned Maint Paris (Le Bourget) Planned Maint Paris (Le Bourget) Planned Maint…" at bounding box center [653, 194] width 987 height 289
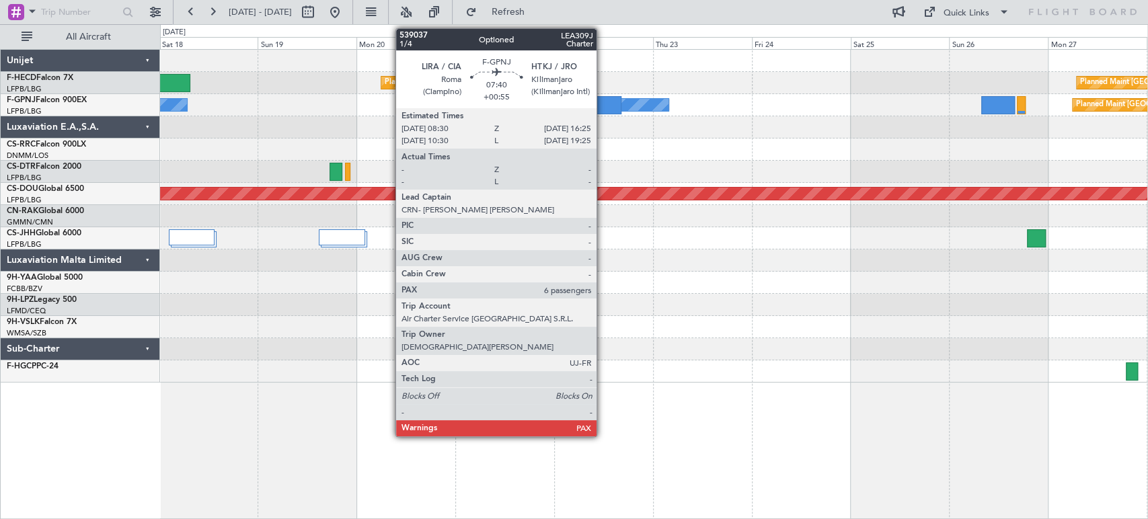
click at [603, 106] on div at bounding box center [605, 105] width 33 height 18
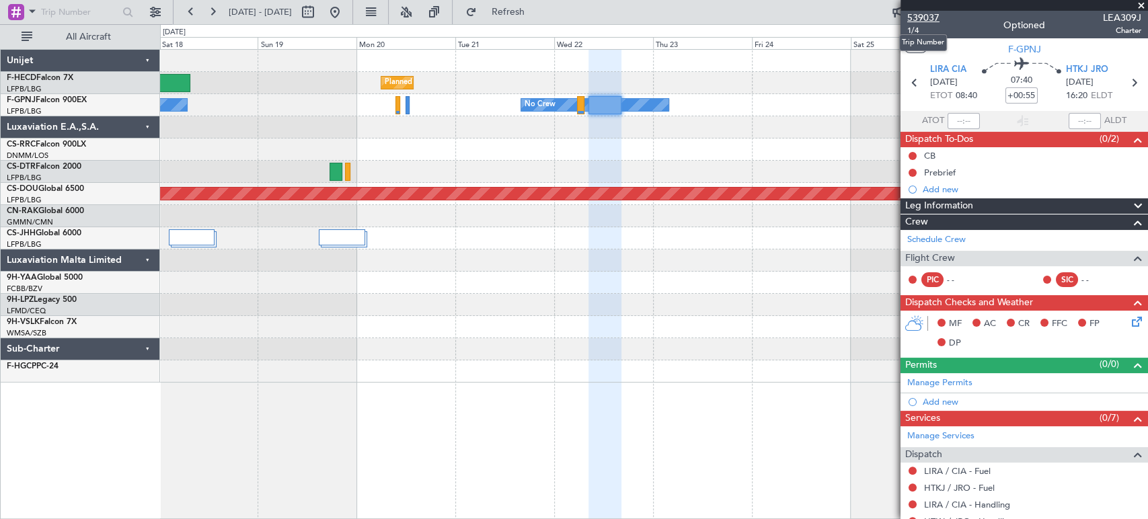
click at [932, 17] on span "539037" at bounding box center [923, 18] width 32 height 14
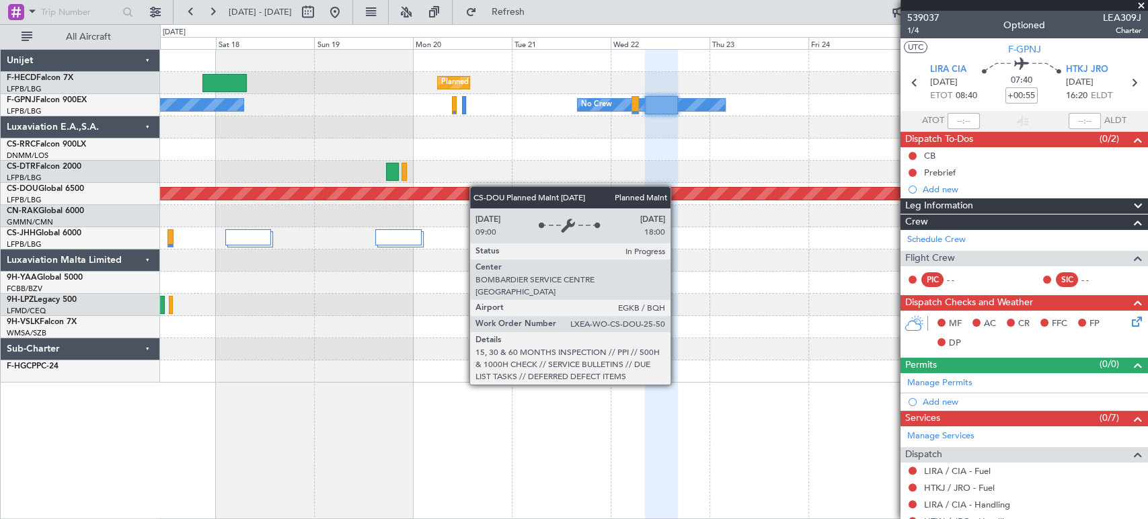
click at [200, 202] on div "Planned Maint Paris (Le Bourget) Planned Maint Paris (Le Bourget) Planned Maint…" at bounding box center [653, 216] width 987 height 333
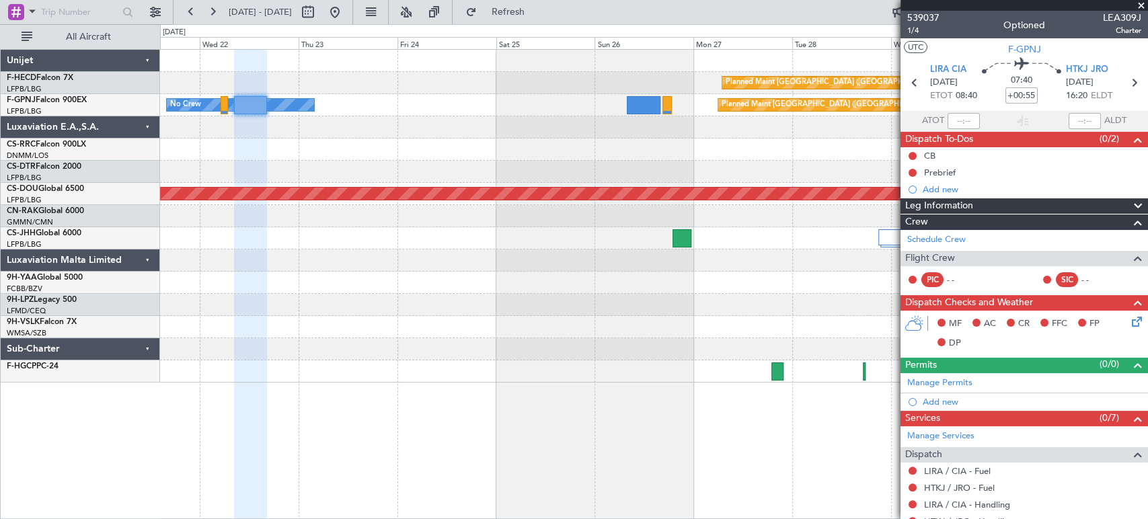
click at [237, 145] on div "Planned Maint Paris (Le Bourget) Planned Maint Paris (Le Bourget) No Crew Plann…" at bounding box center [653, 216] width 987 height 333
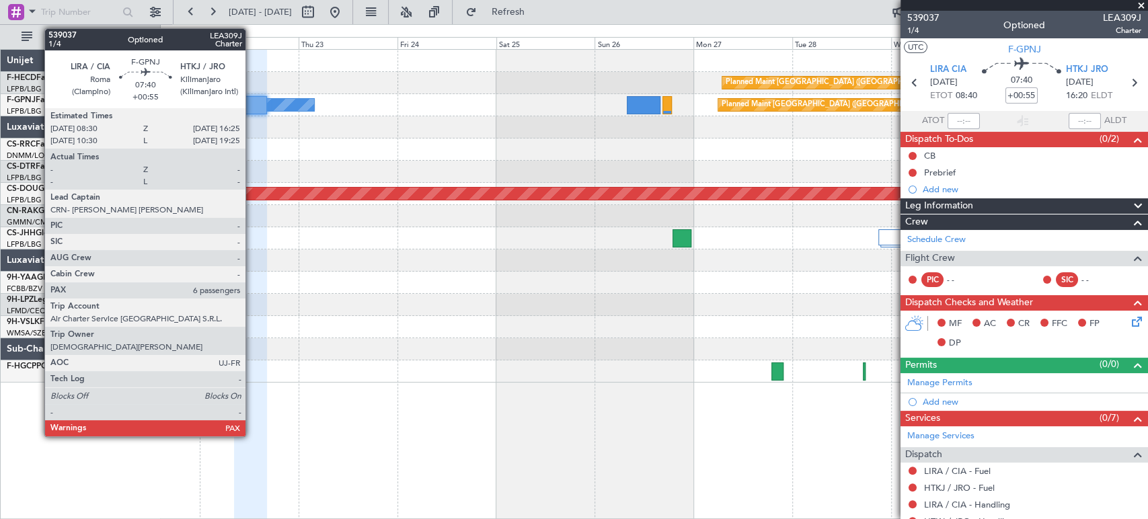
click at [250, 106] on div at bounding box center [250, 105] width 33 height 18
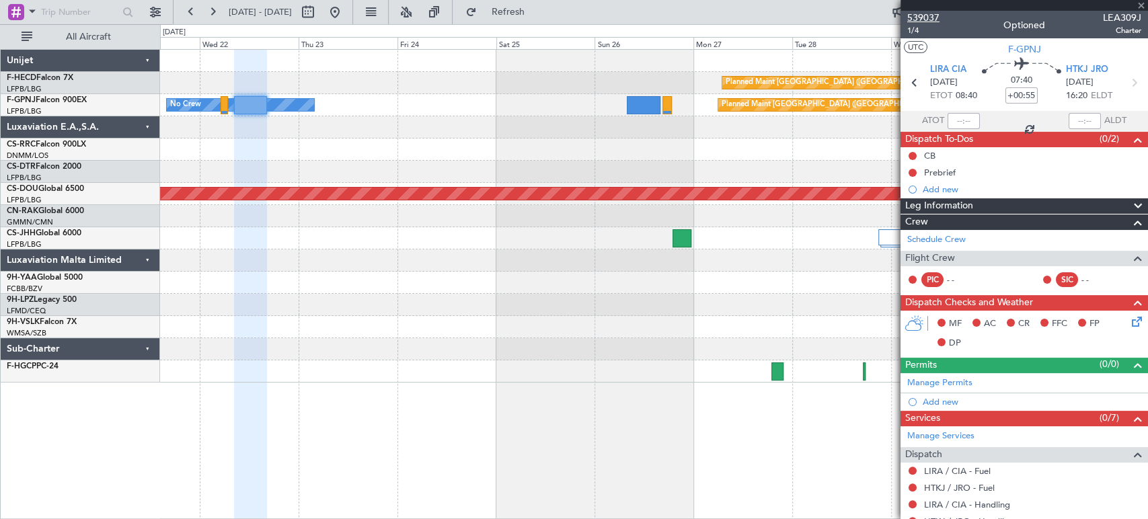
click at [923, 20] on span "539037" at bounding box center [923, 18] width 32 height 14
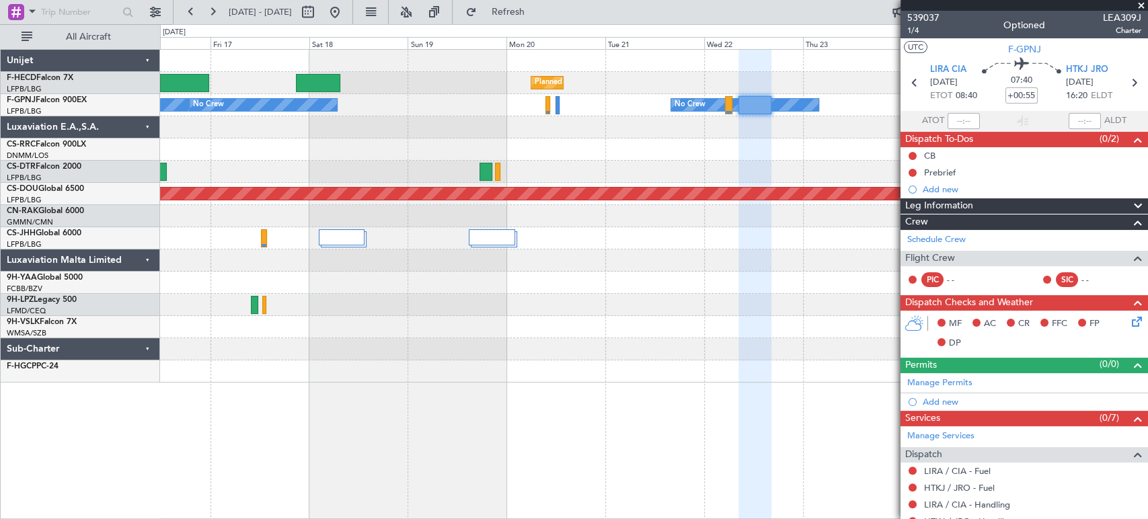
click at [788, 124] on div "Planned Maint Paris (Le Bourget) Planned Maint Paris (Le Bourget) Planned Maint…" at bounding box center [653, 216] width 987 height 333
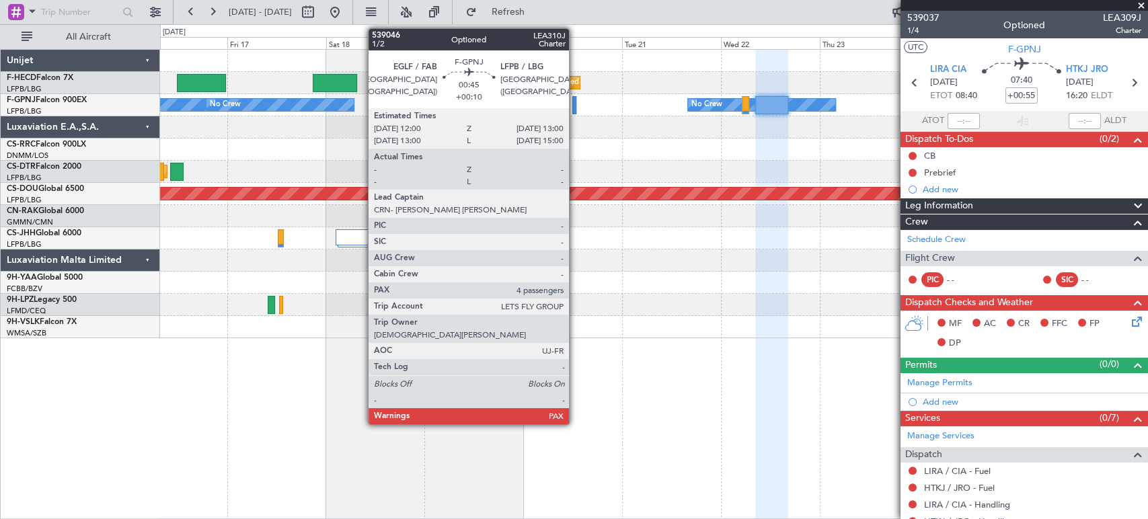
click at [575, 106] on div at bounding box center [574, 105] width 5 height 18
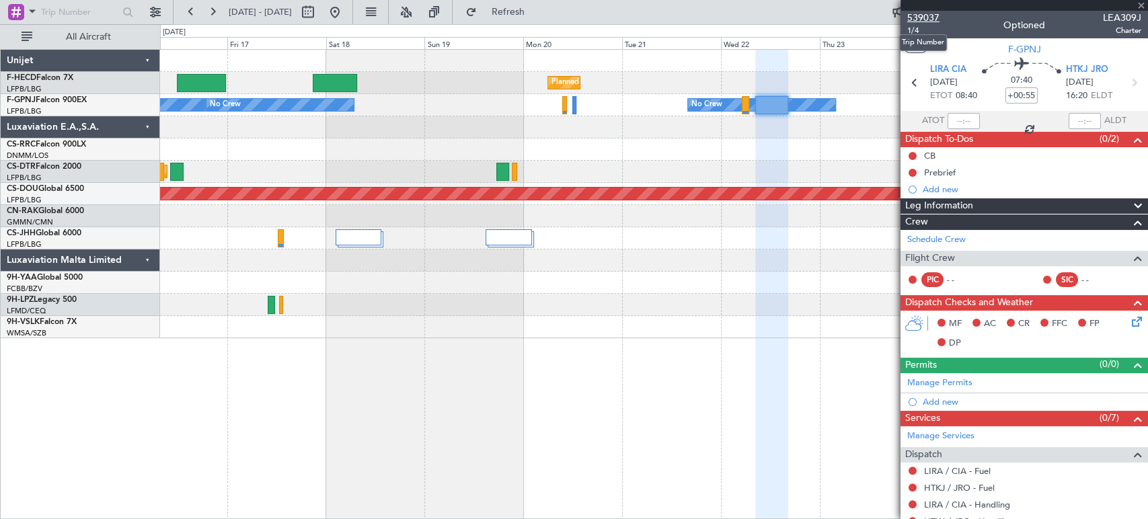
type input "+00:10"
type input "4"
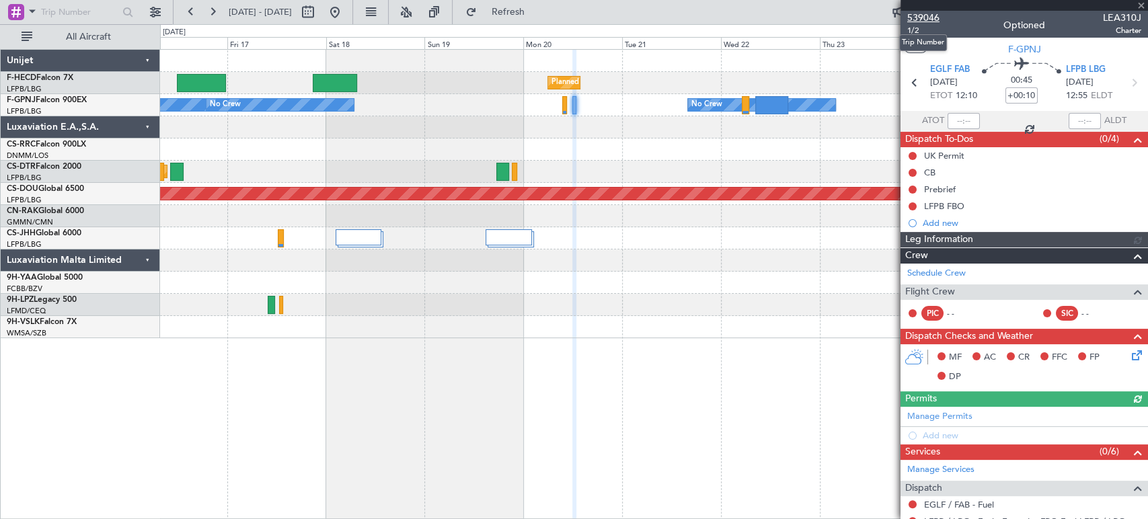
click at [932, 16] on span "539046" at bounding box center [923, 18] width 32 height 14
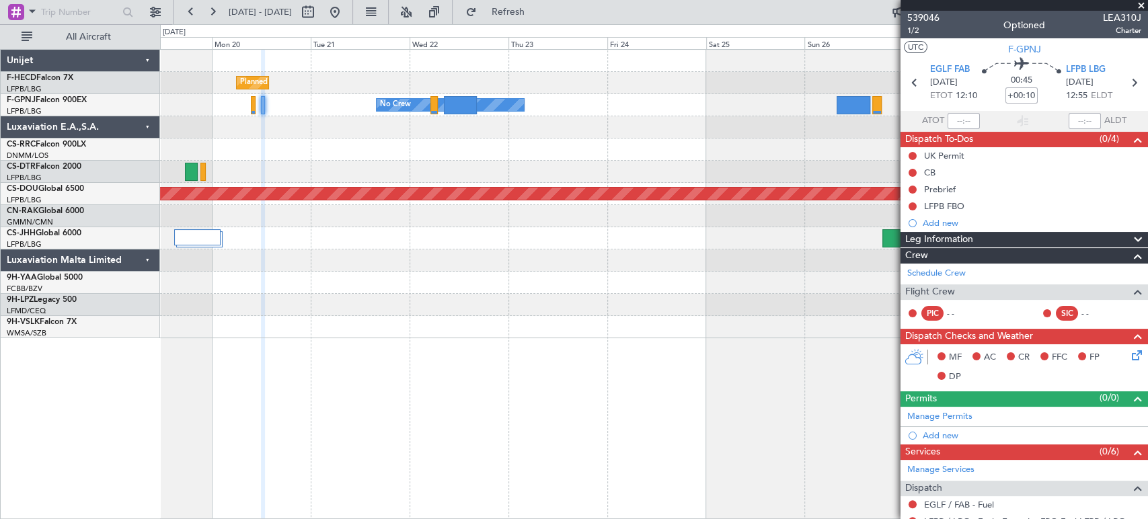
click at [347, 163] on div "Planned Maint Paris (Le Bourget) Planned Maint Paris (Le Bourget) No Crew Plann…" at bounding box center [653, 194] width 987 height 289
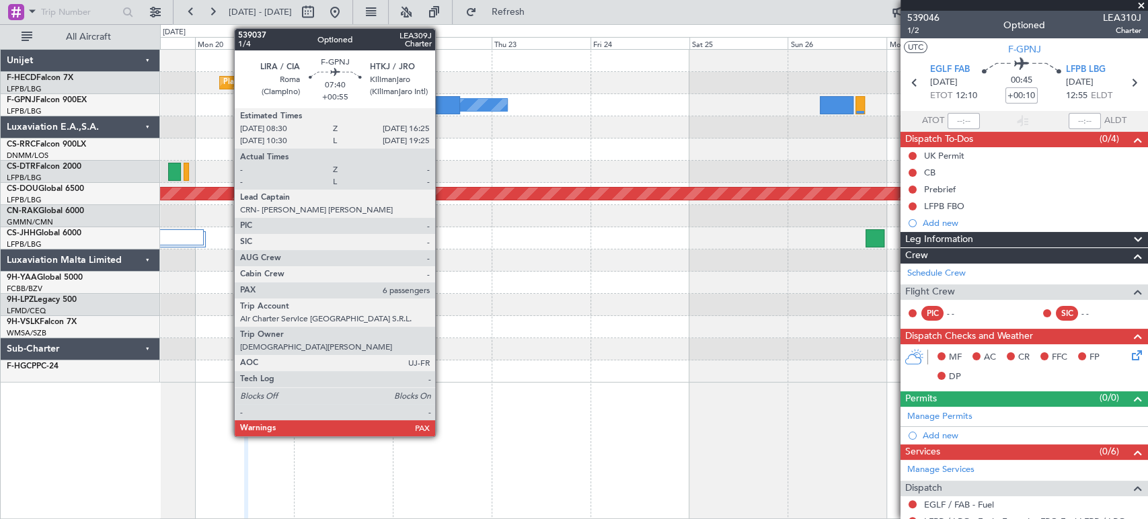
click at [441, 94] on div "No Crew Planned Maint Paris (Le Bourget) No Crew" at bounding box center [653, 105] width 987 height 22
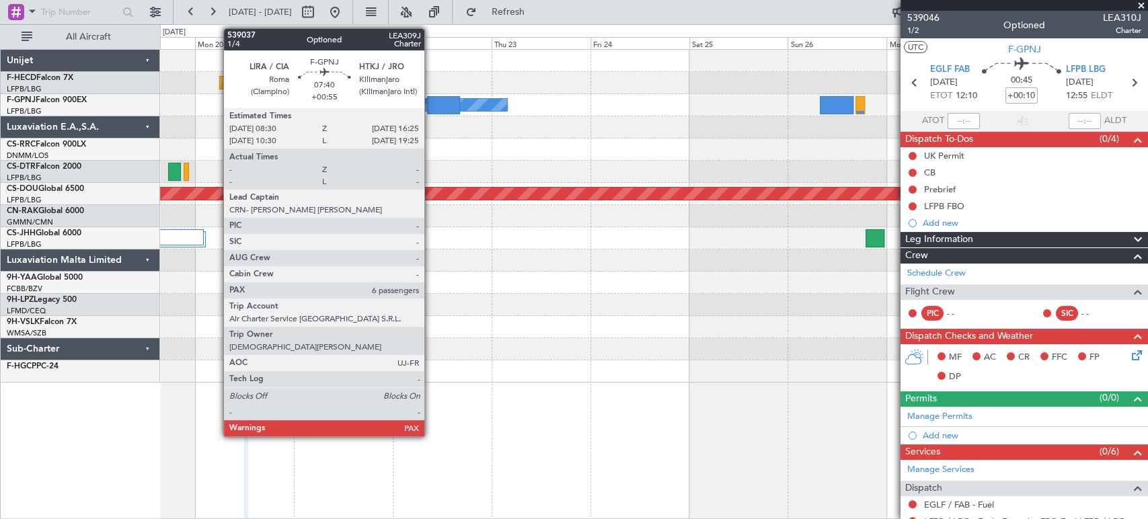
click at [430, 103] on div at bounding box center [443, 105] width 33 height 18
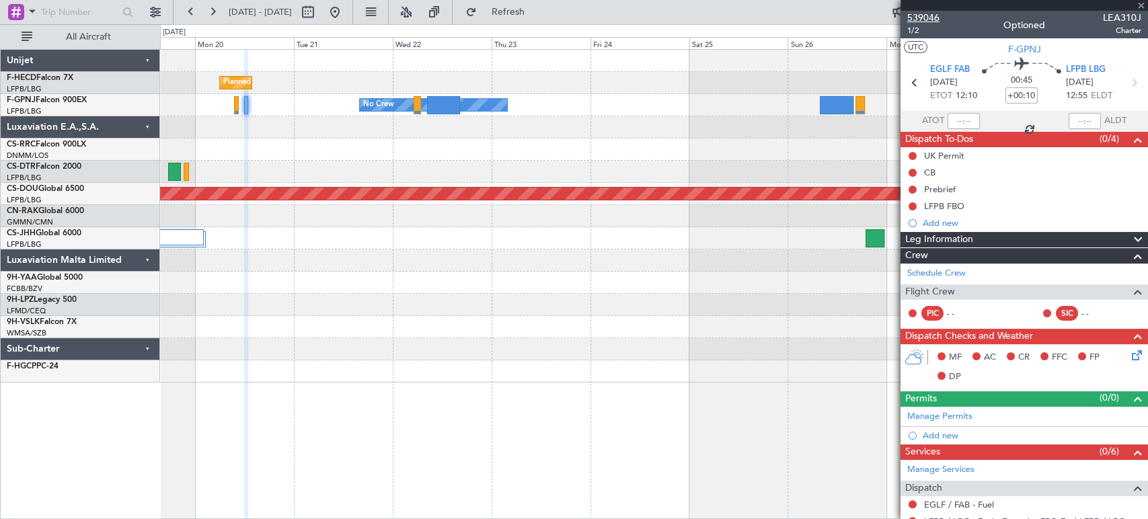
type input "+00:55"
type input "6"
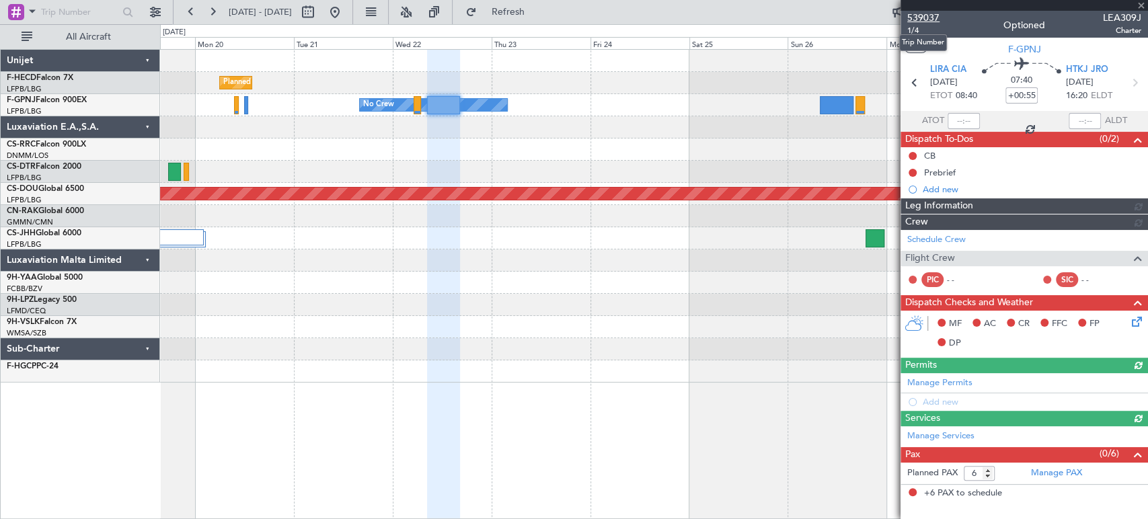
click at [922, 17] on span "539037" at bounding box center [923, 18] width 32 height 14
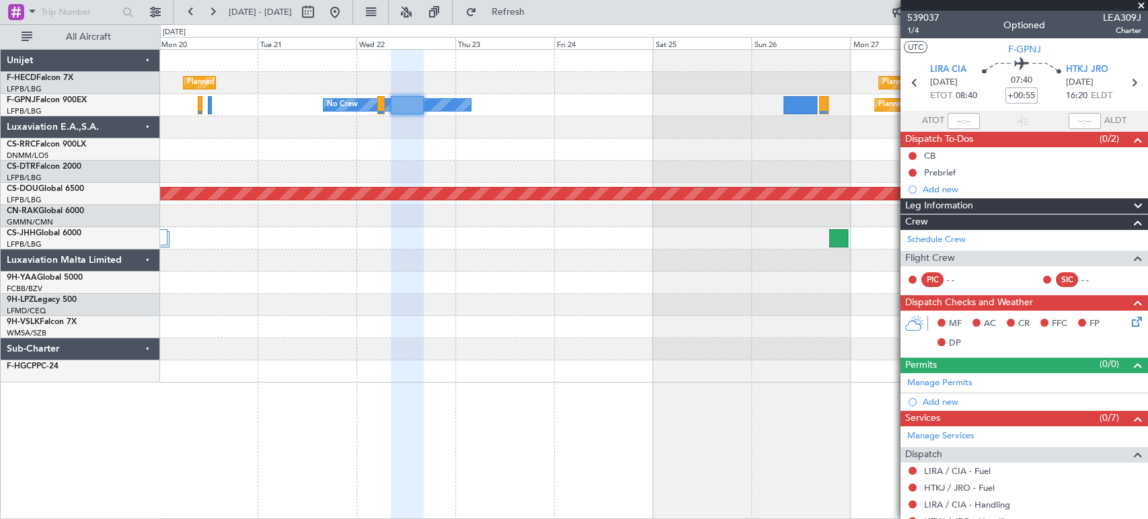
click at [367, 120] on div "Planned Maint Paris (Le Bourget) Planned Maint Paris (Le Bourget) Planned Maint…" at bounding box center [653, 216] width 987 height 333
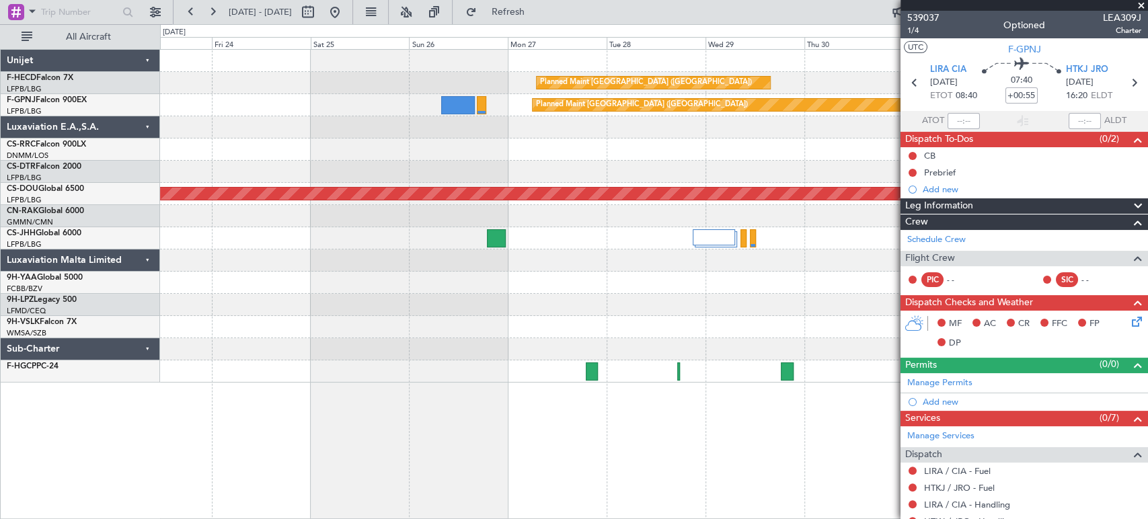
click at [330, 104] on div "Planned Maint Paris (Le Bourget) No Crew" at bounding box center [653, 105] width 987 height 22
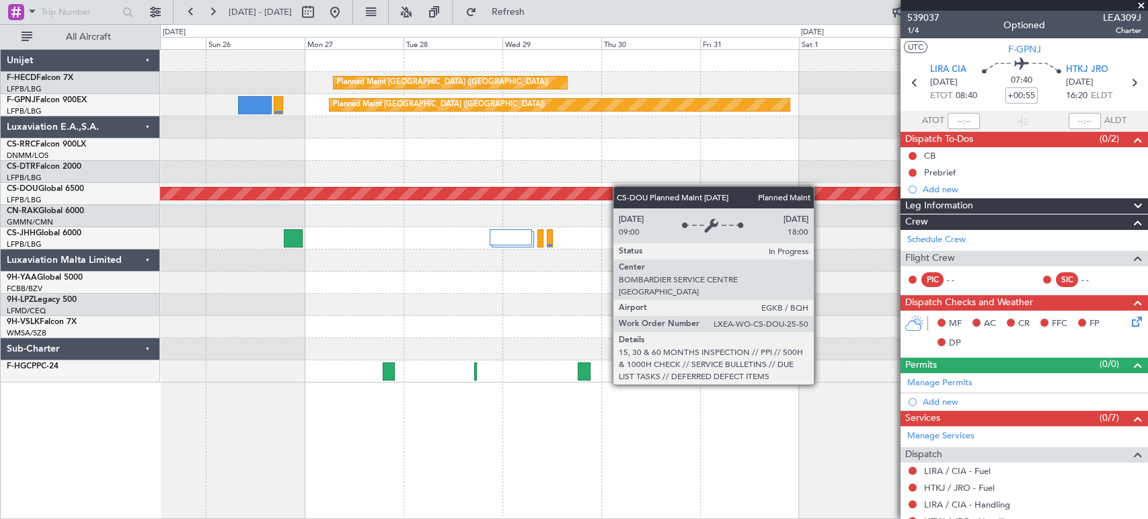
click at [802, 158] on div "Planned Maint [GEOGRAPHIC_DATA] ([GEOGRAPHIC_DATA]) Planned Maint [GEOGRAPHIC_D…" at bounding box center [653, 216] width 987 height 333
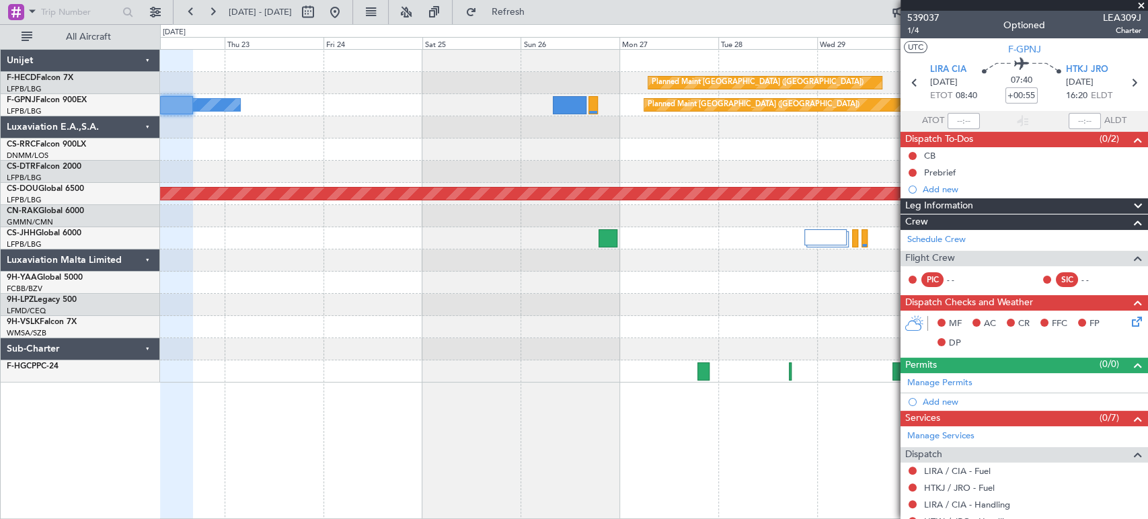
click at [776, 146] on div "Planned Maint [GEOGRAPHIC_DATA] ([GEOGRAPHIC_DATA])" at bounding box center [653, 150] width 987 height 22
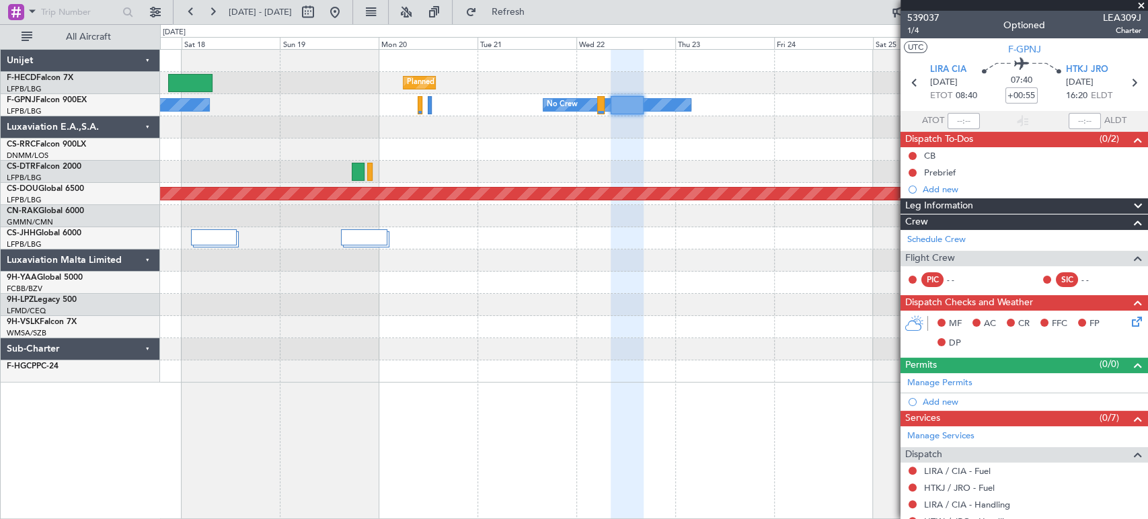
click at [658, 169] on div "Planned Maint Sofia" at bounding box center [653, 172] width 987 height 22
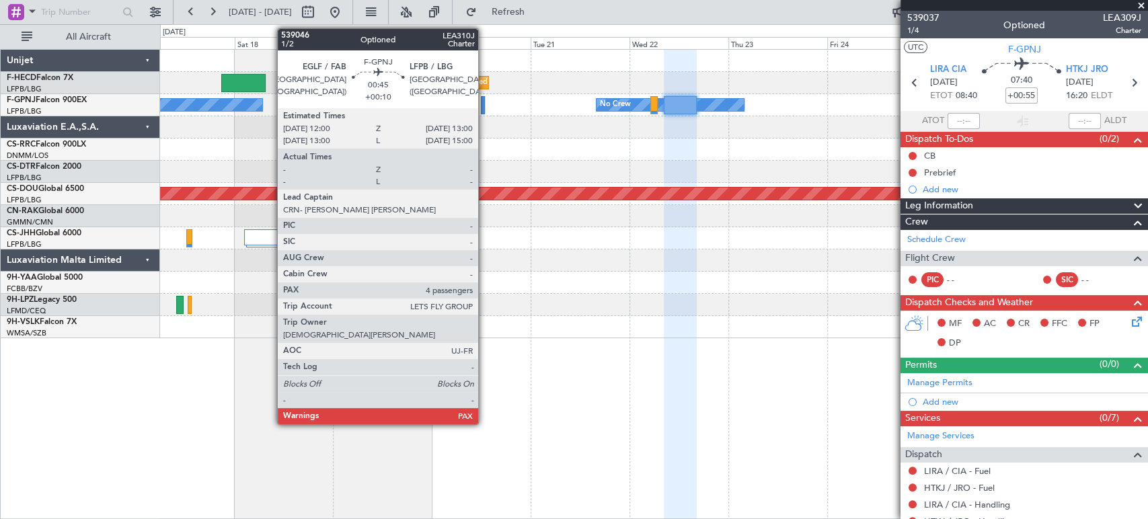
click at [484, 108] on div at bounding box center [483, 105] width 5 height 18
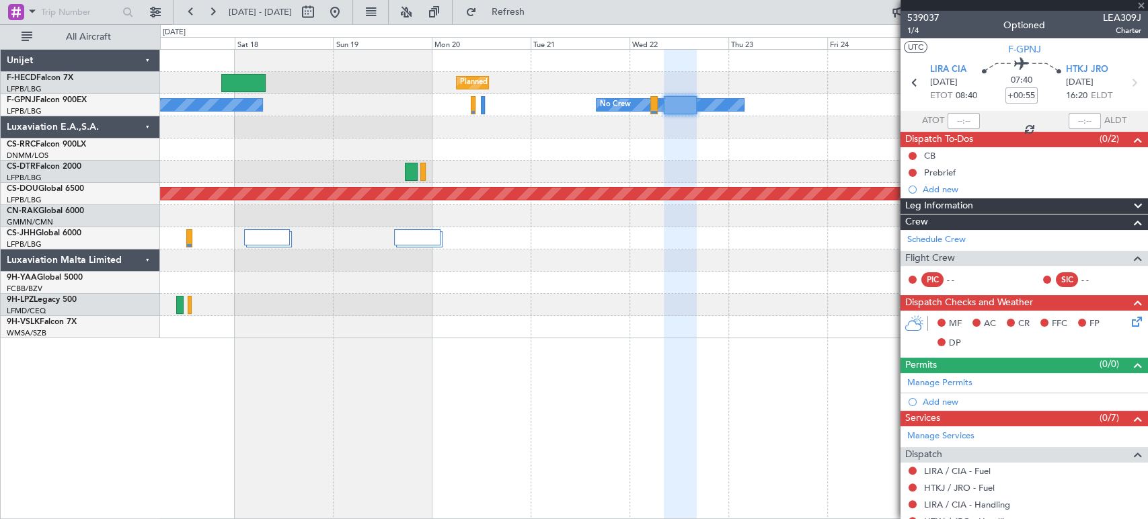
type input "+00:10"
type input "4"
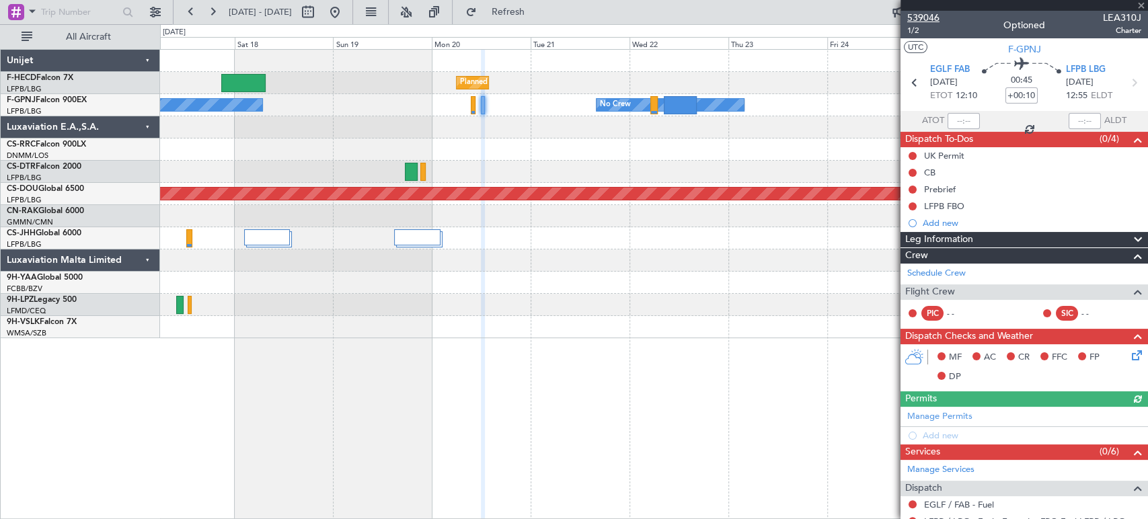
click at [930, 14] on span "539046" at bounding box center [923, 18] width 32 height 14
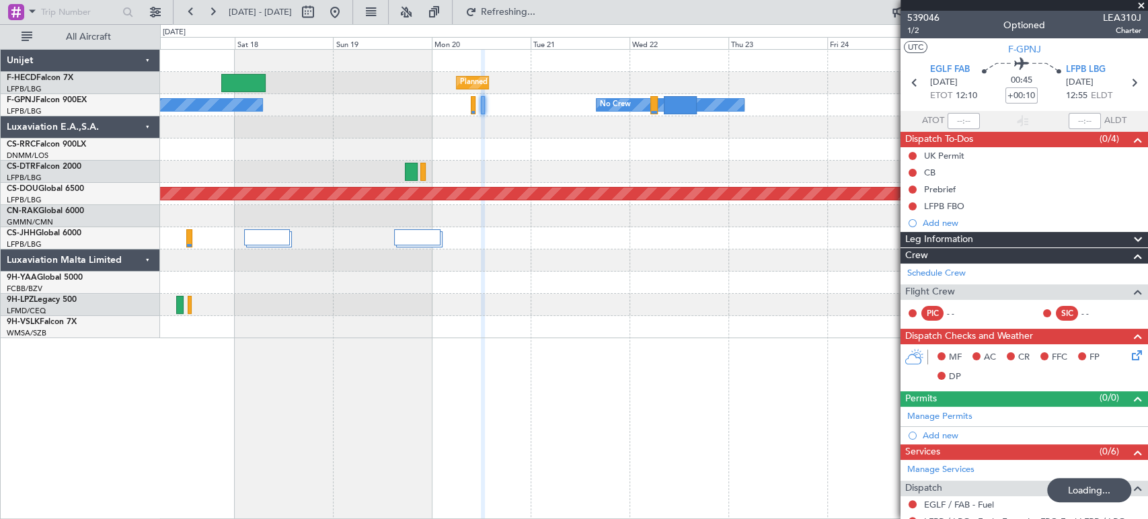
click at [862, 133] on div at bounding box center [653, 127] width 987 height 22
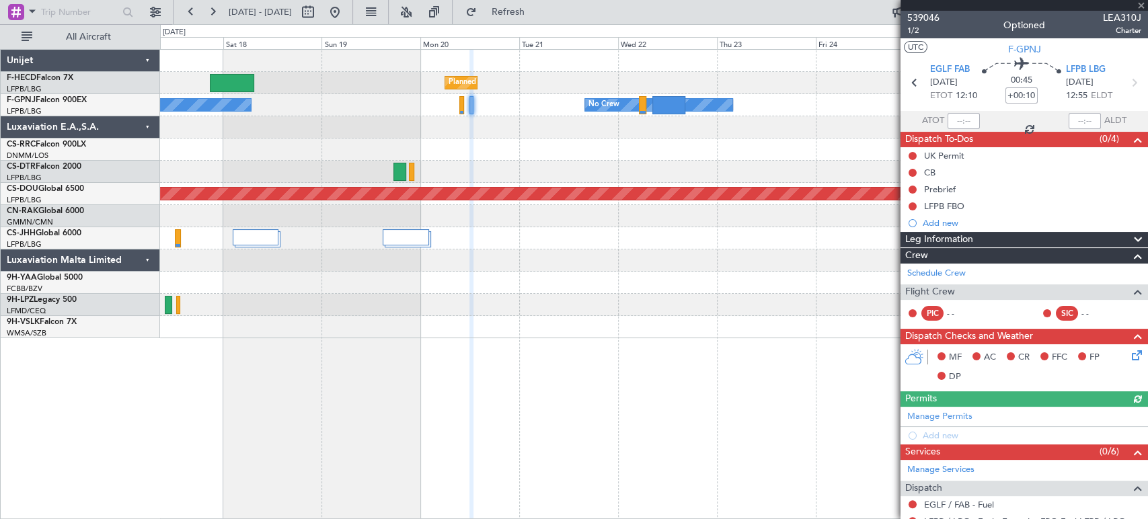
click at [282, 141] on div "Planned Maint Paris (Le Bourget) Planned Maint Paris (Le Bourget) Planned Maint…" at bounding box center [653, 194] width 987 height 289
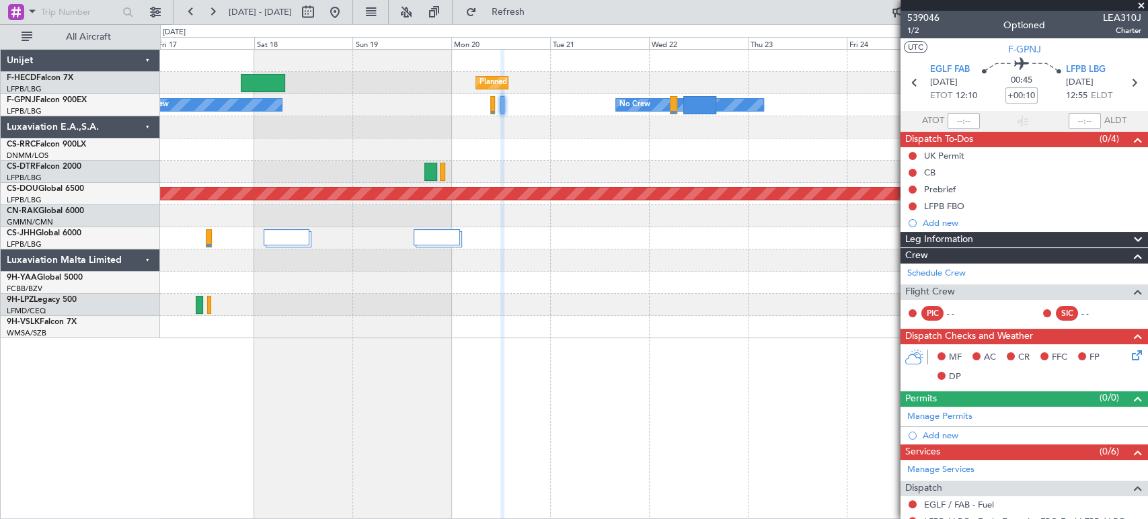
click at [578, 87] on div "Planned Maint Paris (Le Bourget) Planned Maint Paris (Le Bourget) Planned Maint…" at bounding box center [653, 83] width 987 height 22
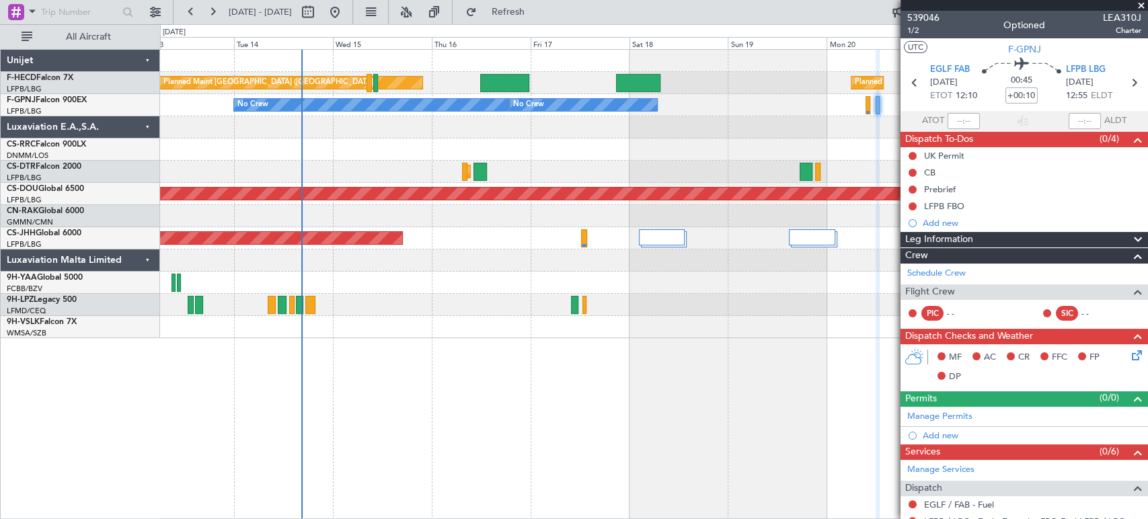
click at [524, 161] on div "Planned Maint Sofia" at bounding box center [653, 172] width 987 height 22
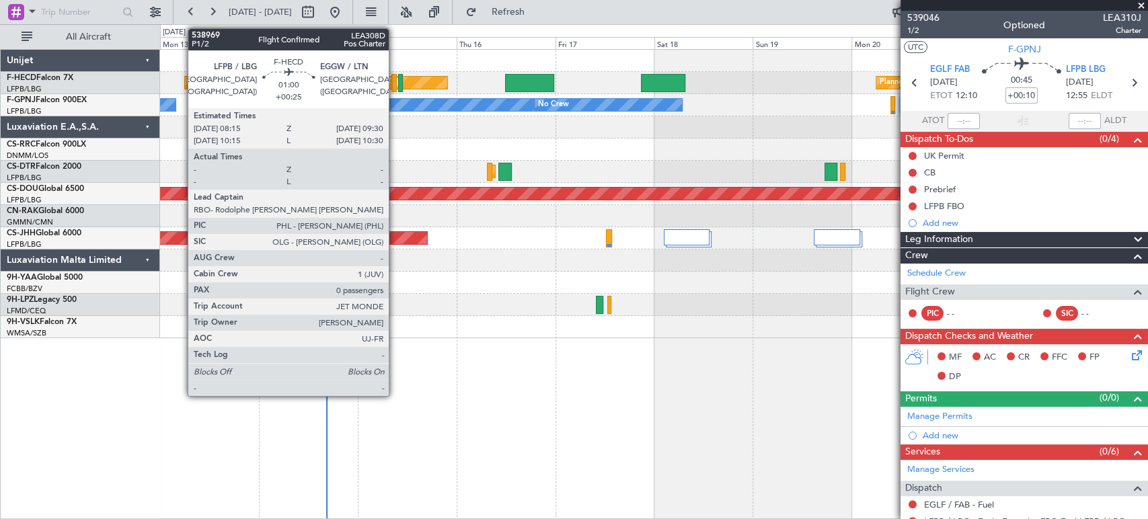
click at [395, 74] on div at bounding box center [393, 83] width 5 height 18
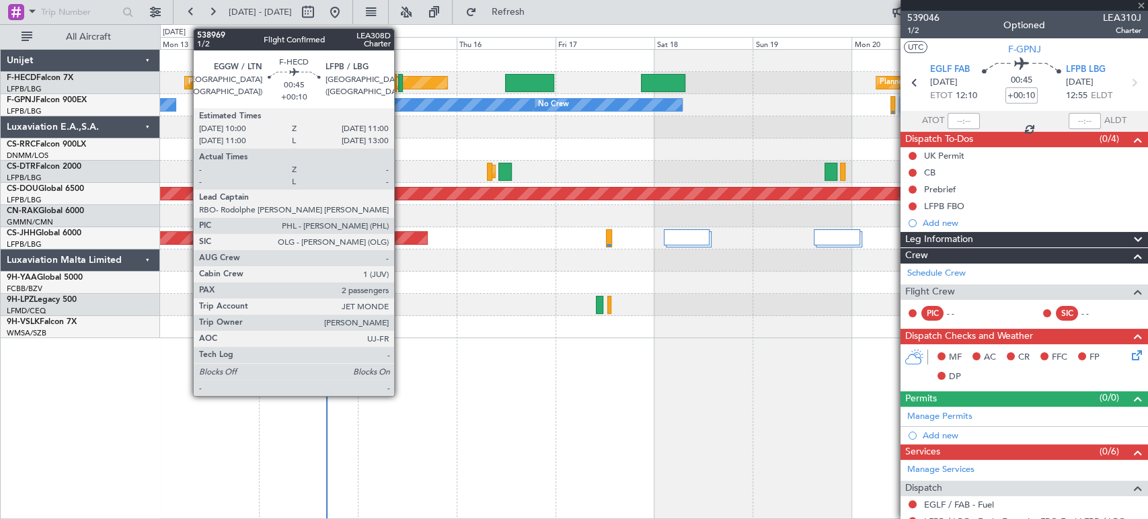
type input "+00:25"
type input "0"
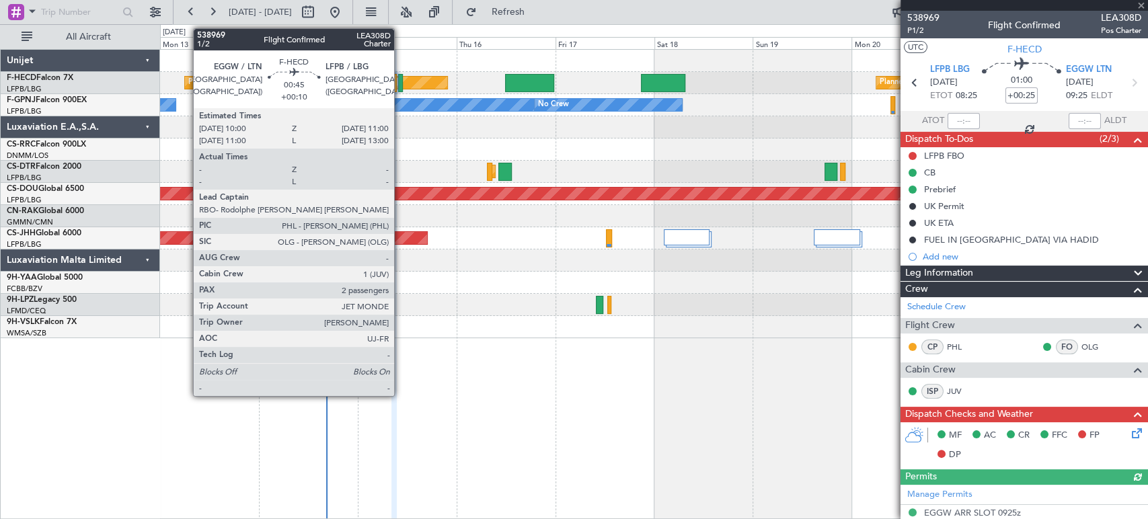
click at [400, 81] on div at bounding box center [400, 83] width 5 height 18
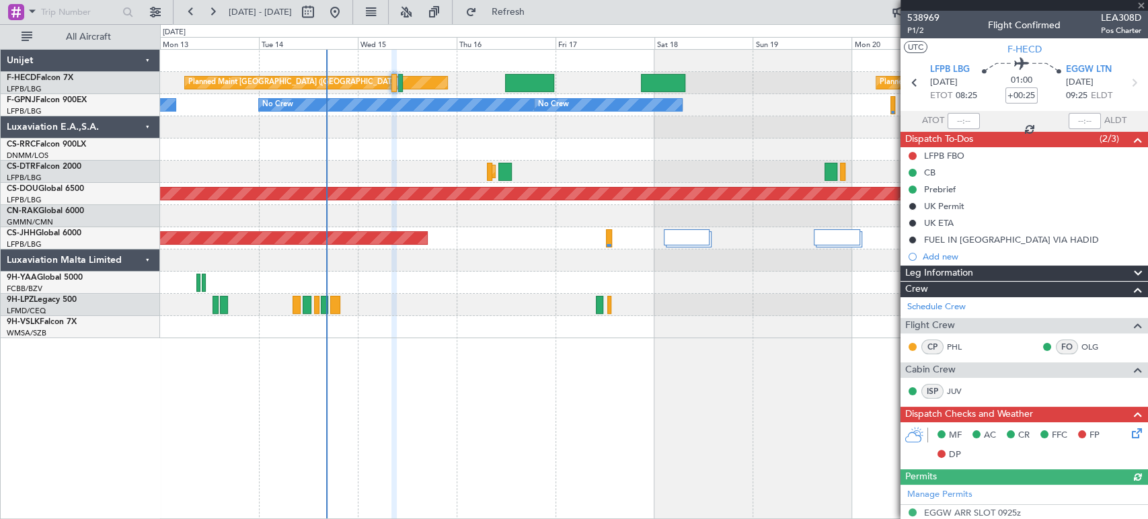
type input "+00:10"
type input "2"
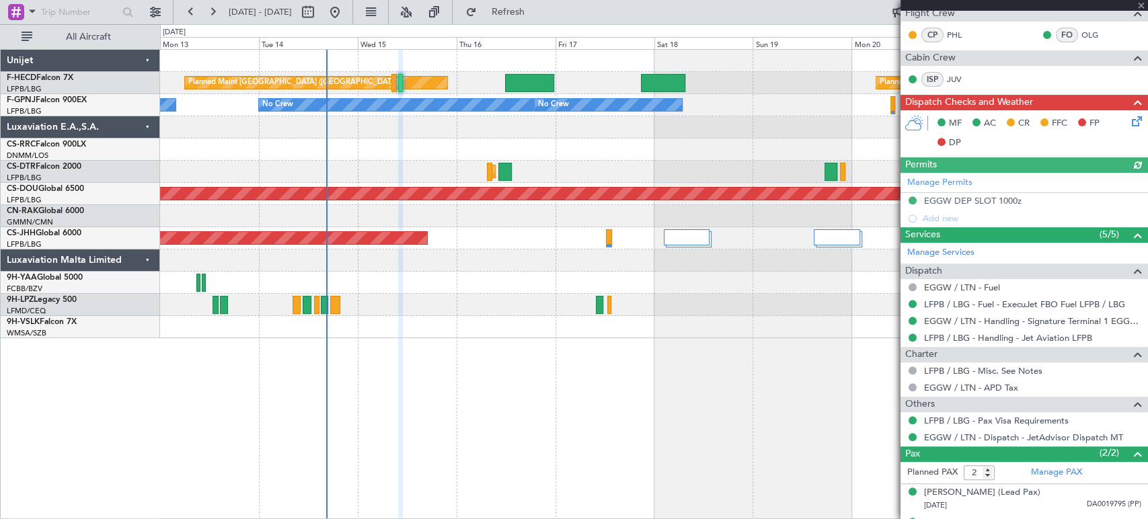
scroll to position [336, 0]
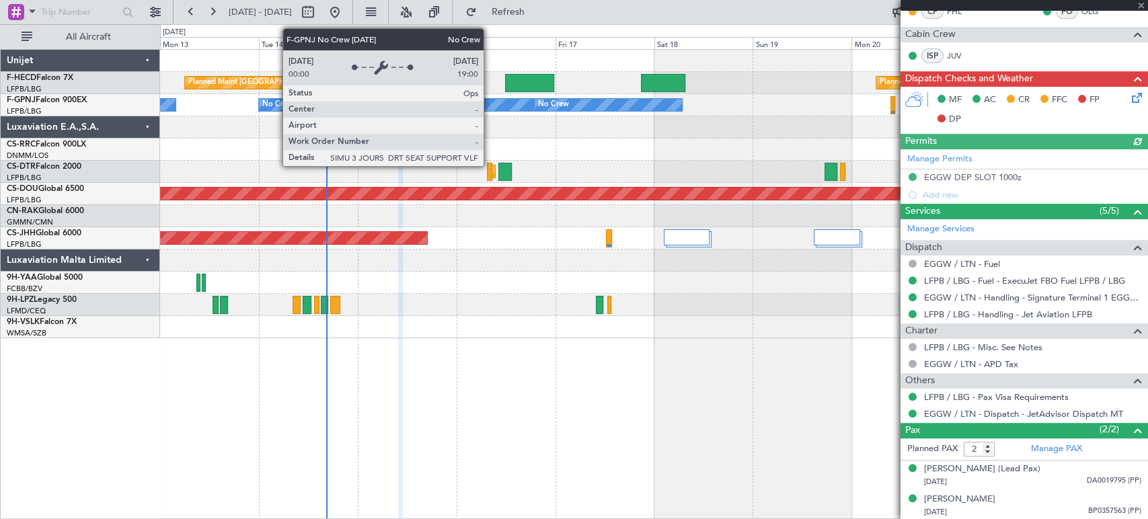
click at [309, 114] on div "No Crew No Crew No Crew No Crew" at bounding box center [653, 105] width 987 height 22
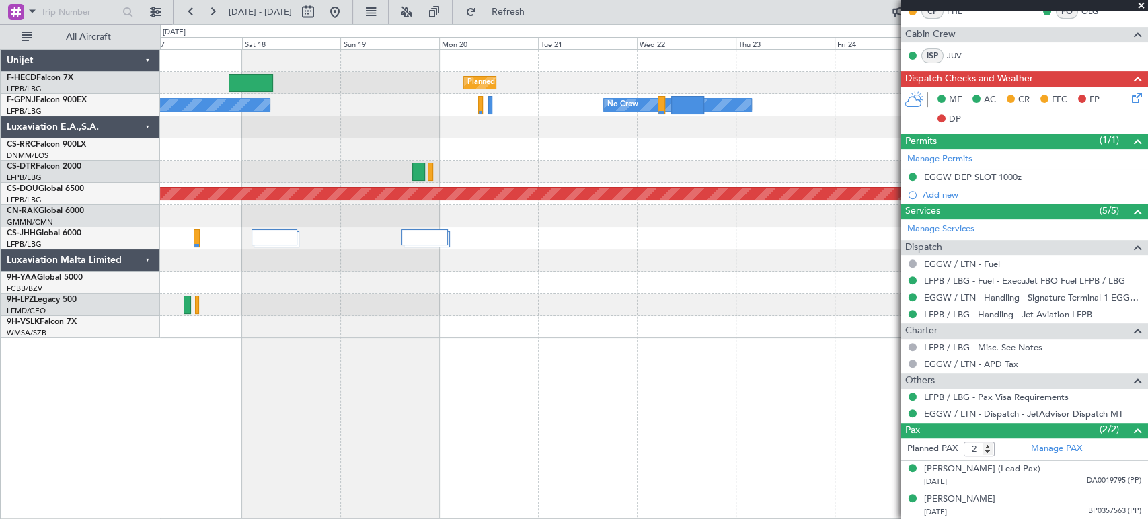
click at [451, 97] on div "Planned Maint Paris (Le Bourget) Planned Maint Paris (Le Bourget) Planned Maint…" at bounding box center [653, 194] width 987 height 289
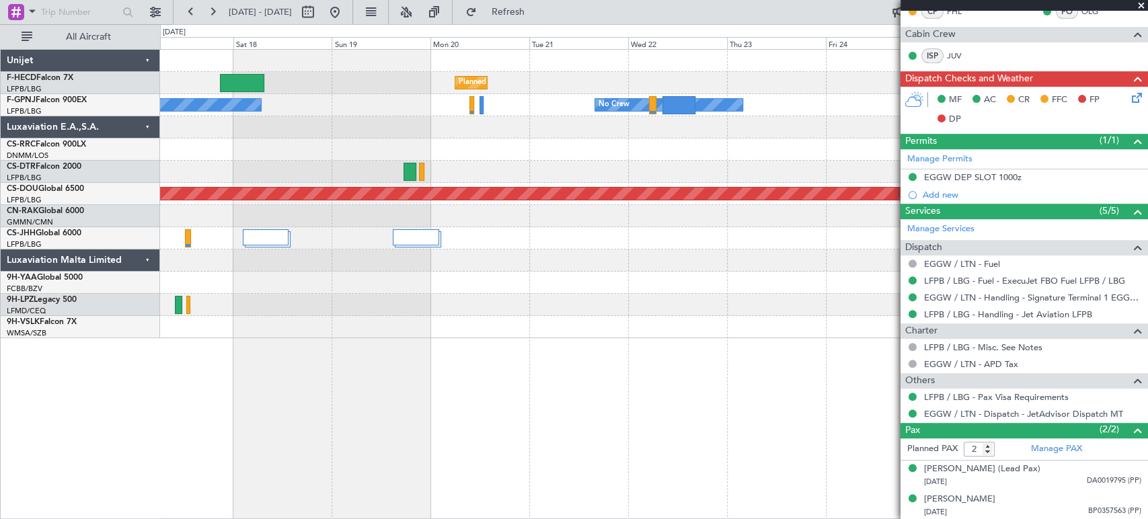
click at [717, 102] on div "No Crew No Crew Planned Maint Paris (Le Bourget) No Crew" at bounding box center [653, 105] width 987 height 22
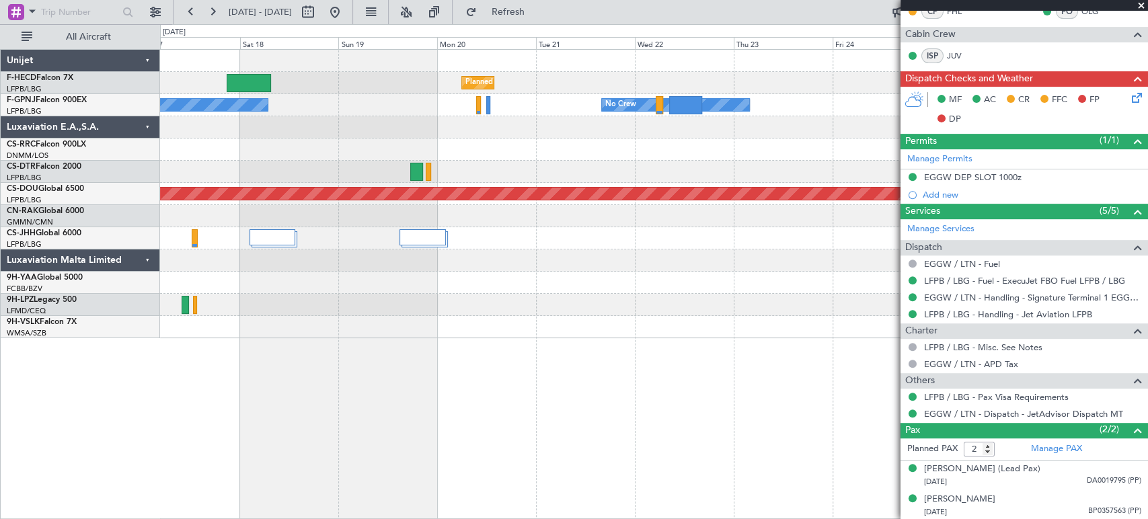
click at [514, 151] on div "Planned Maint Paris (Le Bourget) Planned Maint Paris (Le Bourget) Planned Maint…" at bounding box center [653, 194] width 987 height 289
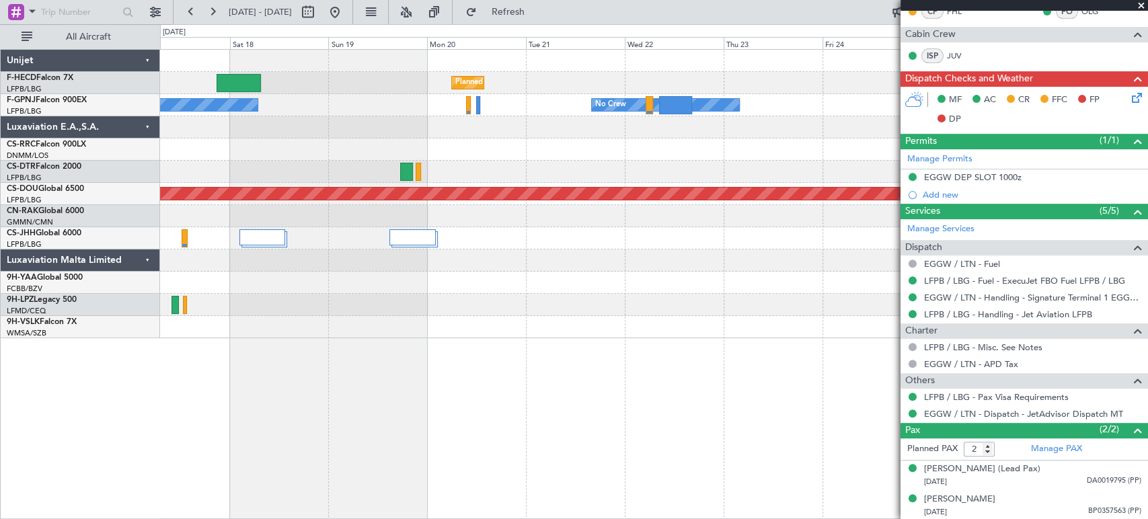
click at [592, 158] on div "Planned Maint Paris (Le Bourget) Planned Maint Paris (Le Bourget) Planned Maint…" at bounding box center [653, 194] width 987 height 289
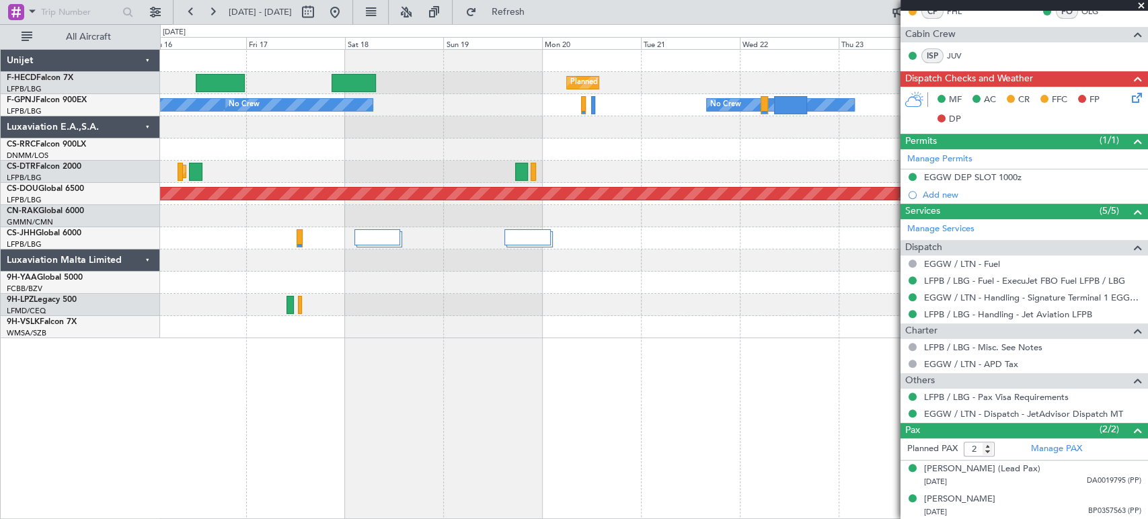
drag, startPoint x: 603, startPoint y: 79, endPoint x: 624, endPoint y: 81, distance: 21.0
click at [671, 75] on div "Planned Maint Paris (Le Bourget) Planned Maint Paris (Le Bourget) Planned Maint…" at bounding box center [653, 194] width 987 height 289
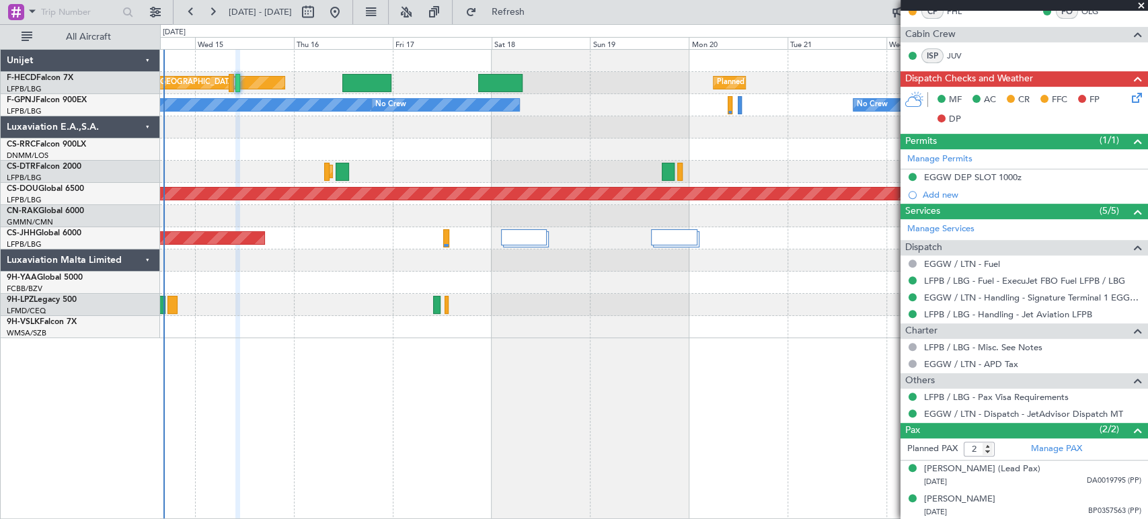
click at [360, 150] on div at bounding box center [653, 150] width 987 height 22
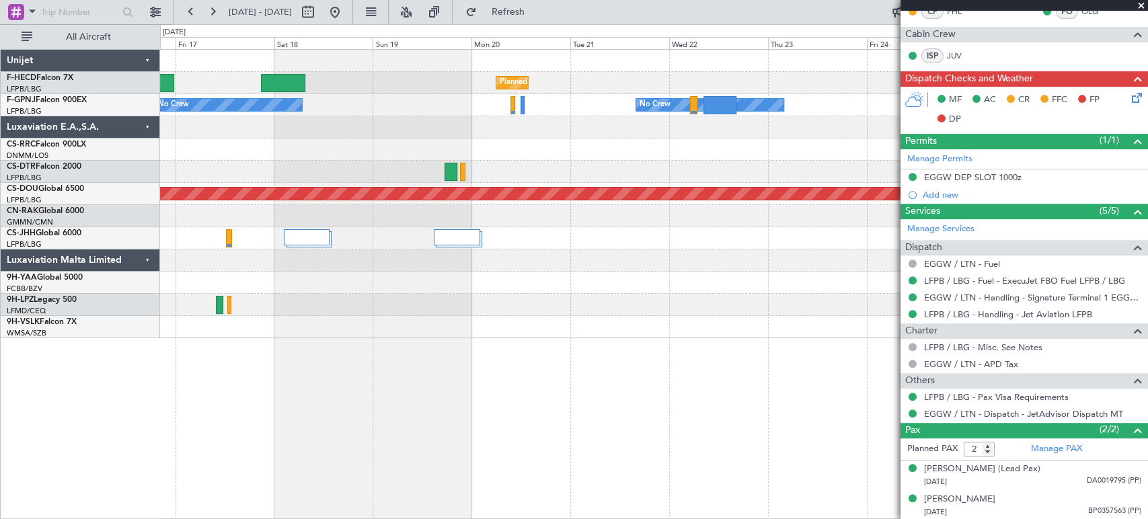
click at [371, 131] on div at bounding box center [653, 127] width 987 height 22
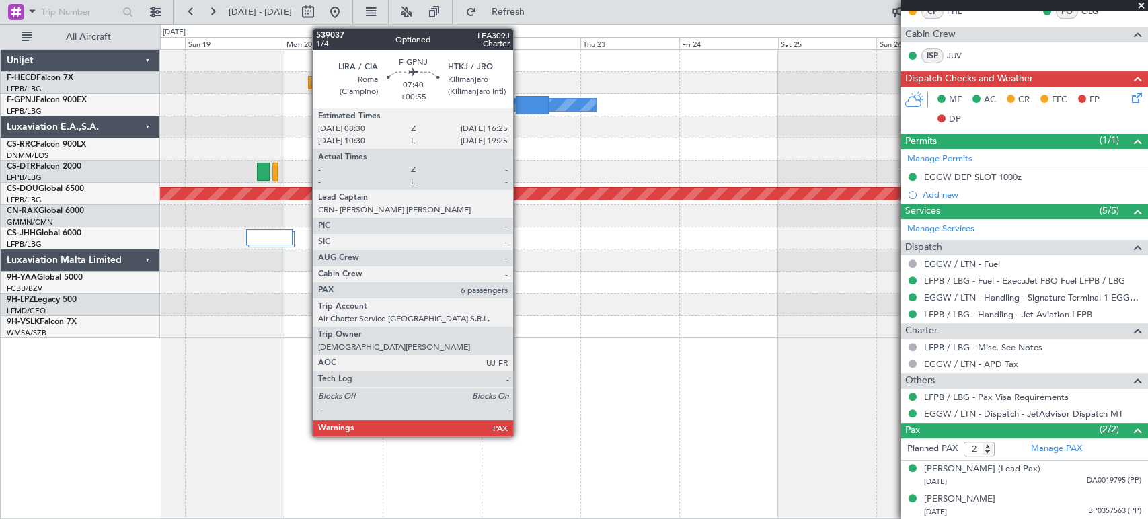
click at [529, 106] on div at bounding box center [532, 105] width 33 height 18
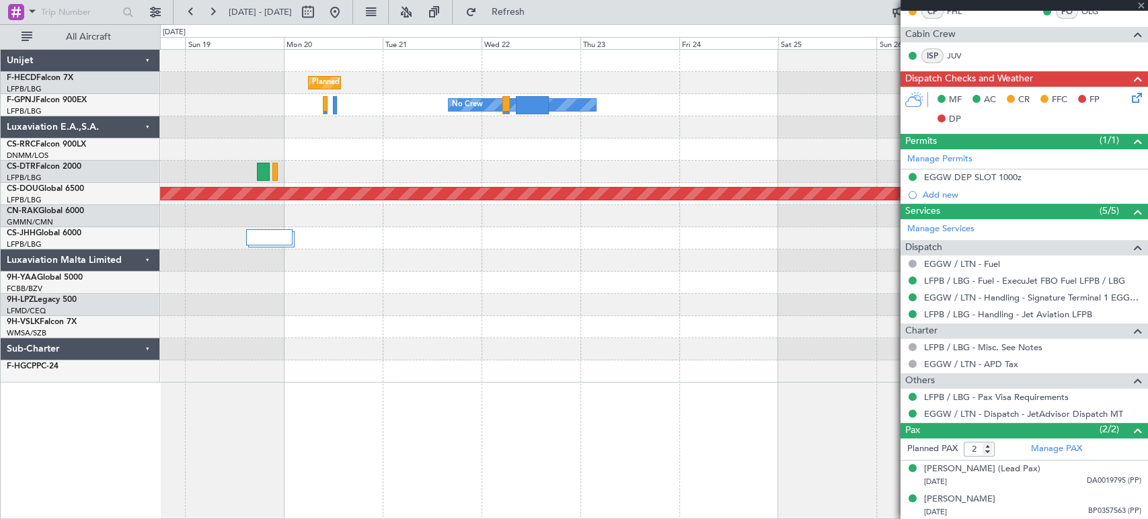
type input "+00:55"
type input "6"
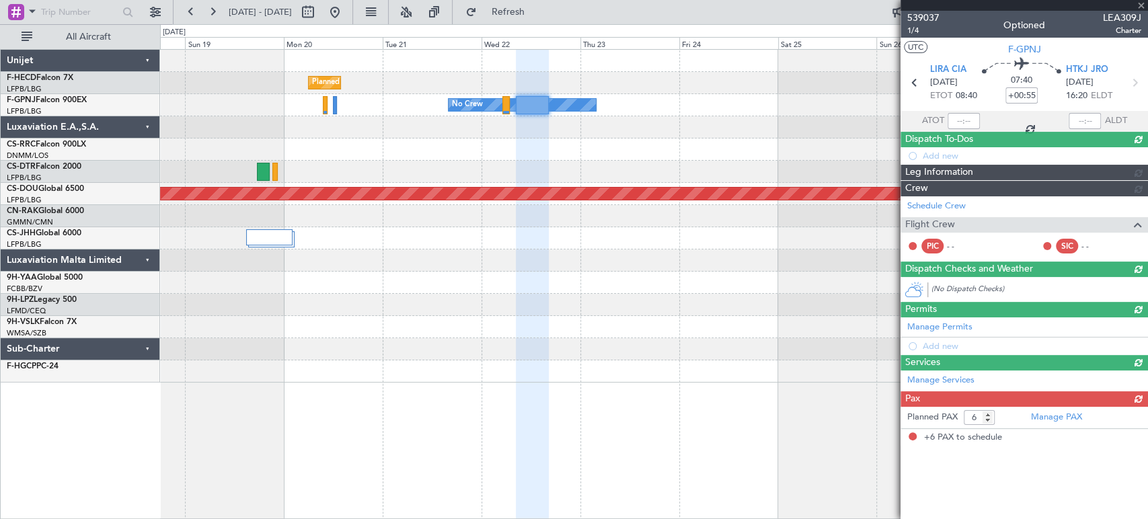
scroll to position [0, 0]
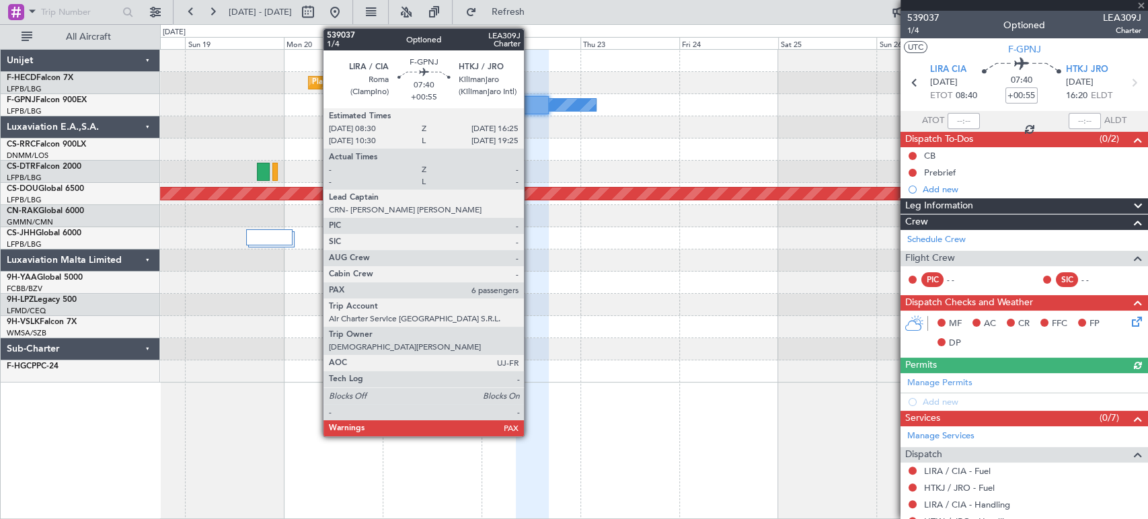
click at [530, 100] on div at bounding box center [532, 105] width 33 height 18
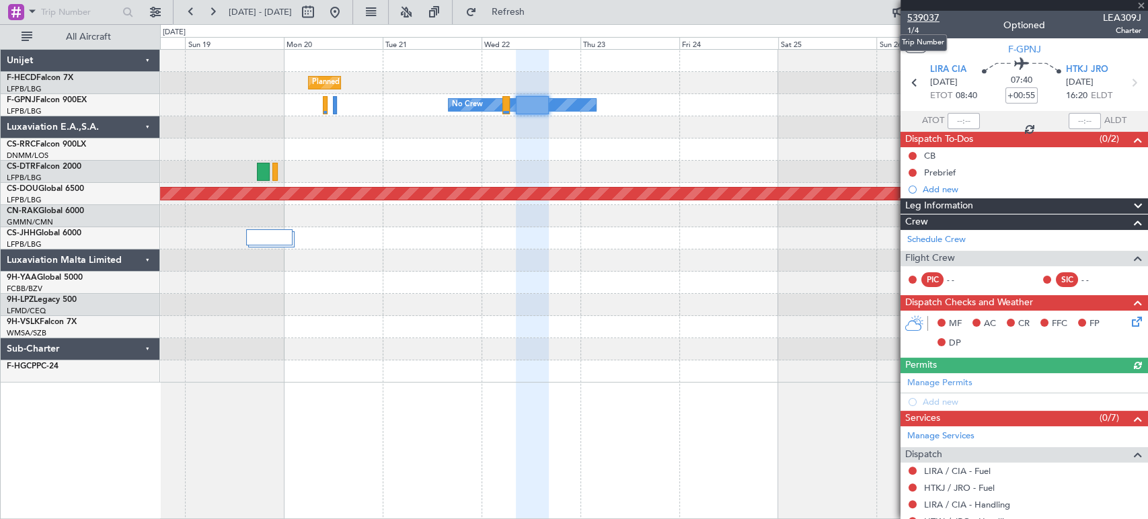
click at [930, 17] on span "539037" at bounding box center [923, 18] width 32 height 14
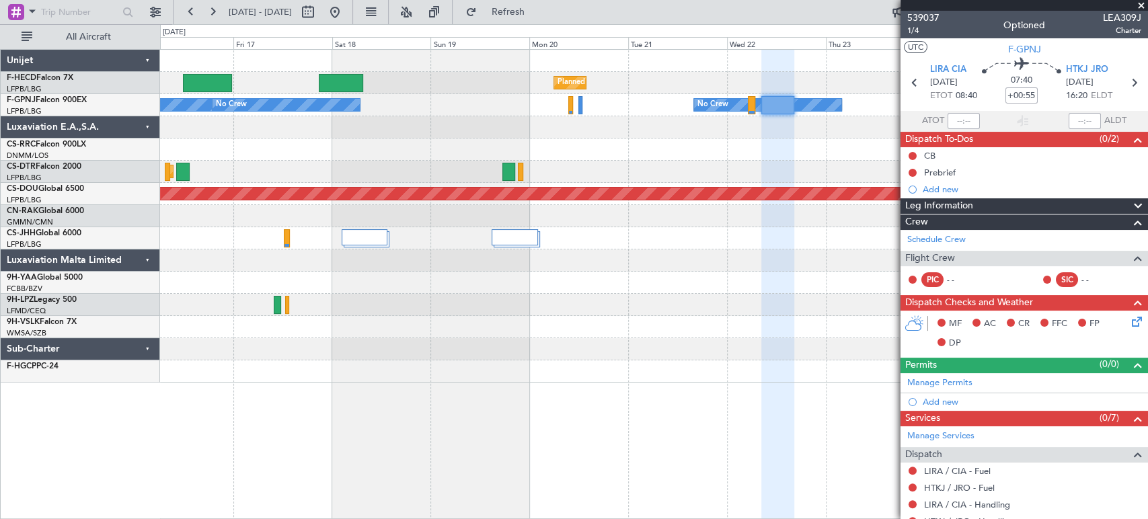
click at [948, 68] on fb-app "18 Oct 2025 - 28 Oct 2025 Refresh Quick Links All Aircraft Planned Maint Paris …" at bounding box center [574, 264] width 1148 height 509
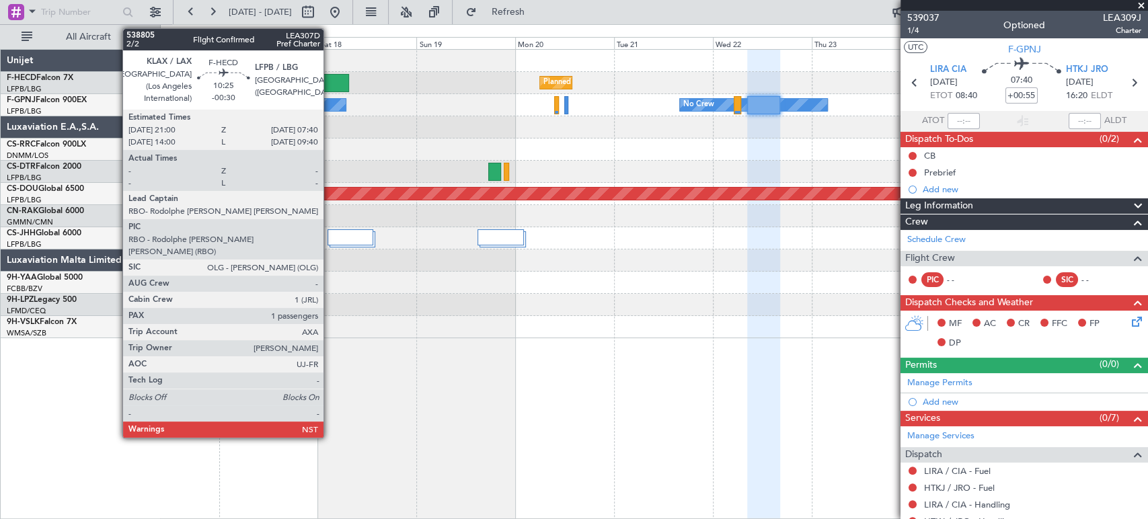
click at [330, 78] on div at bounding box center [327, 83] width 44 height 18
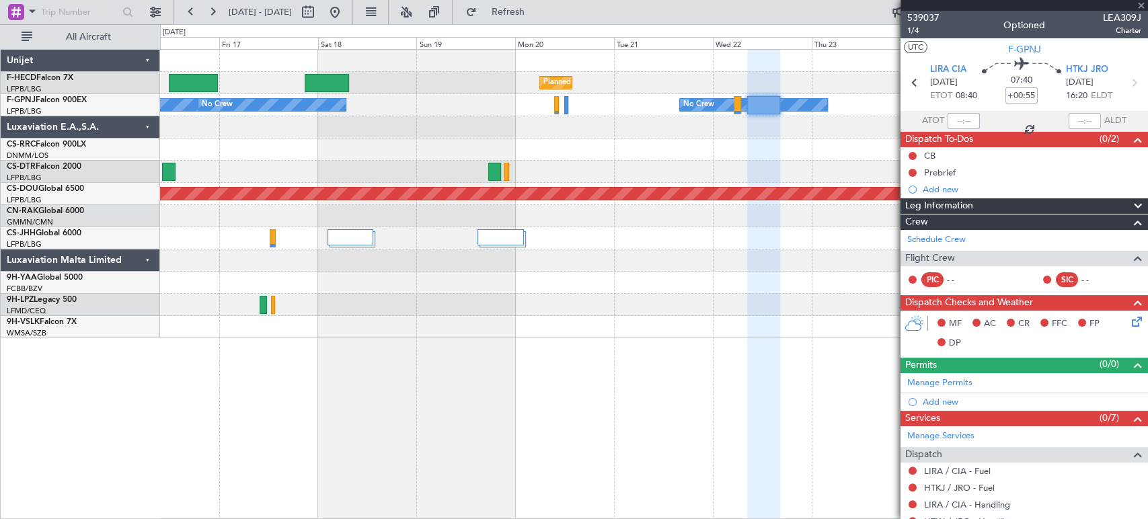
type input "-00:30"
type input "1"
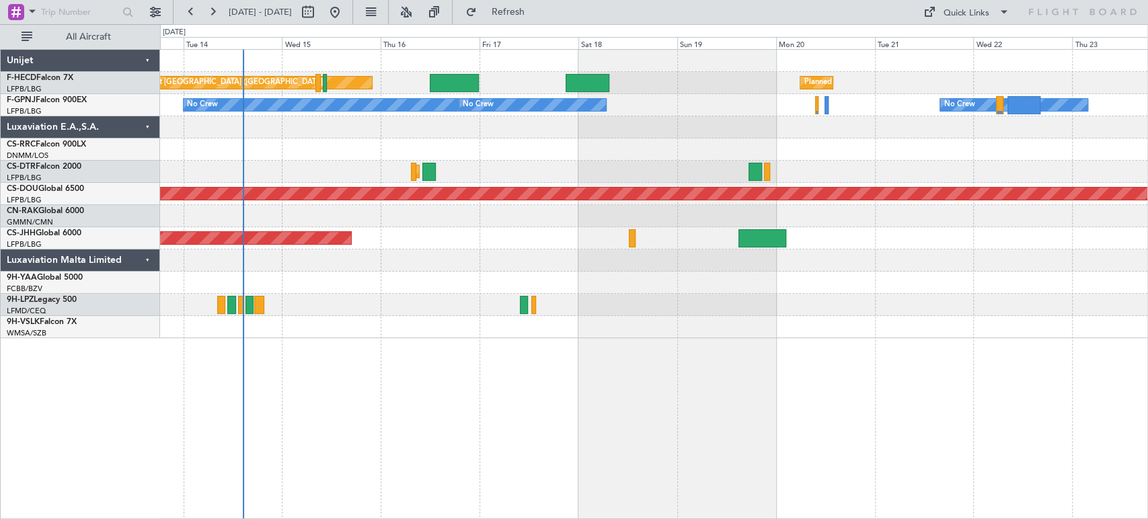
click at [265, 256] on div at bounding box center [653, 261] width 987 height 22
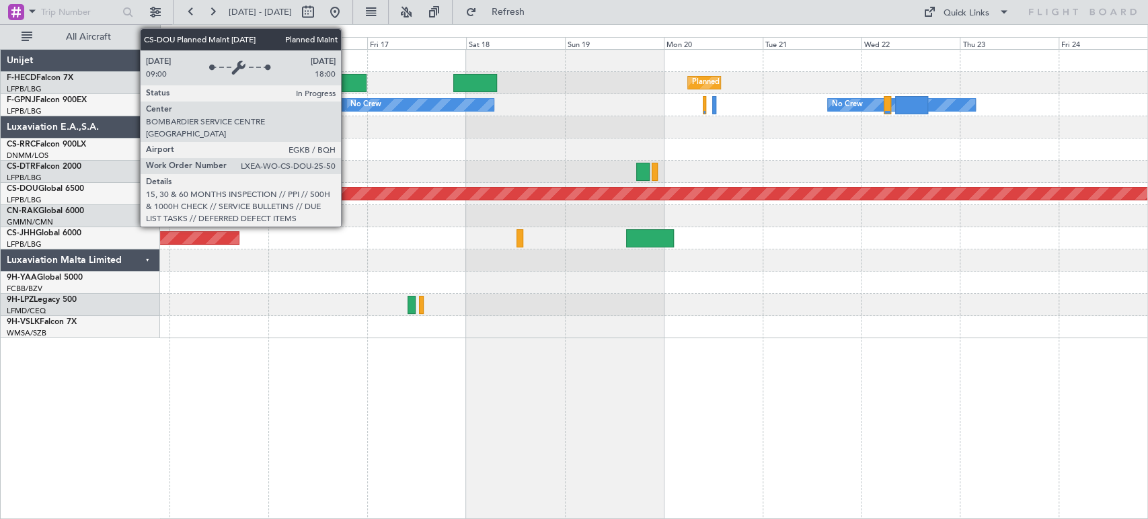
click at [457, 198] on div "Planned Maint London ([GEOGRAPHIC_DATA])" at bounding box center [653, 194] width 2961 height 12
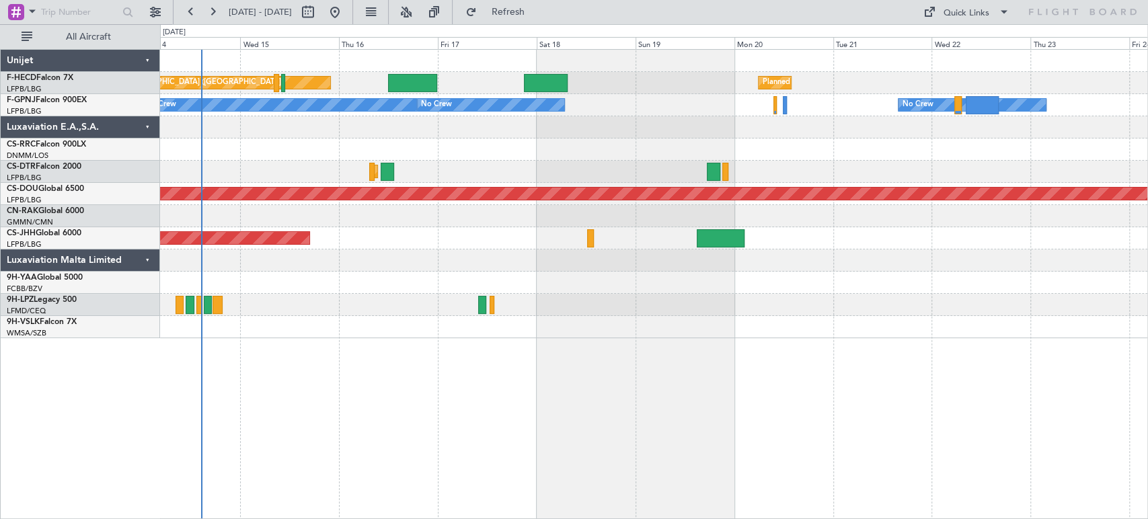
click at [342, 177] on div "Planned Maint Sofia" at bounding box center [653, 172] width 987 height 22
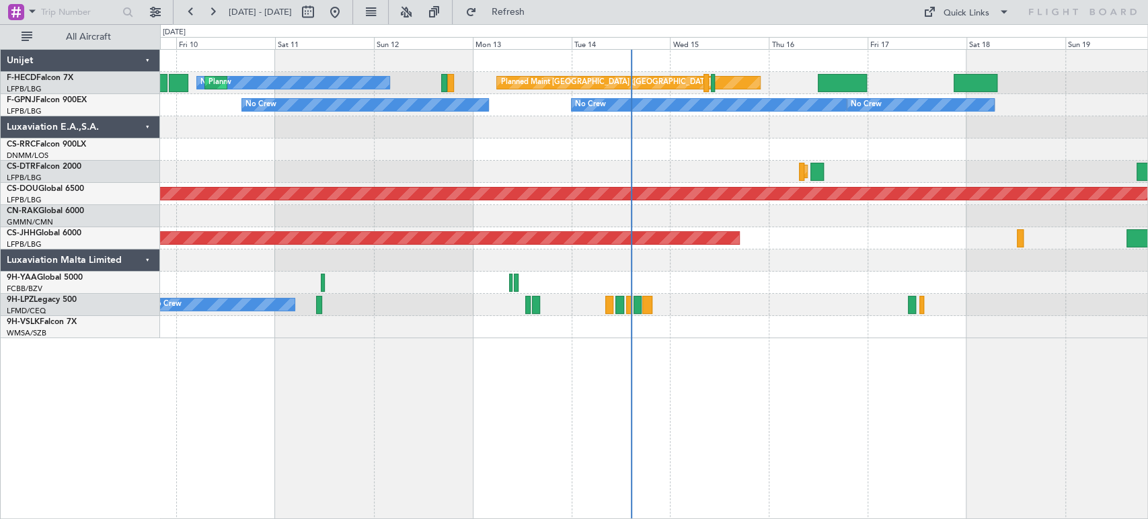
click at [917, 86] on div "Planned Maint Paris (Le Bourget) No Crew Planned Maint Paris (Le Bourget) Plann…" at bounding box center [653, 194] width 987 height 289
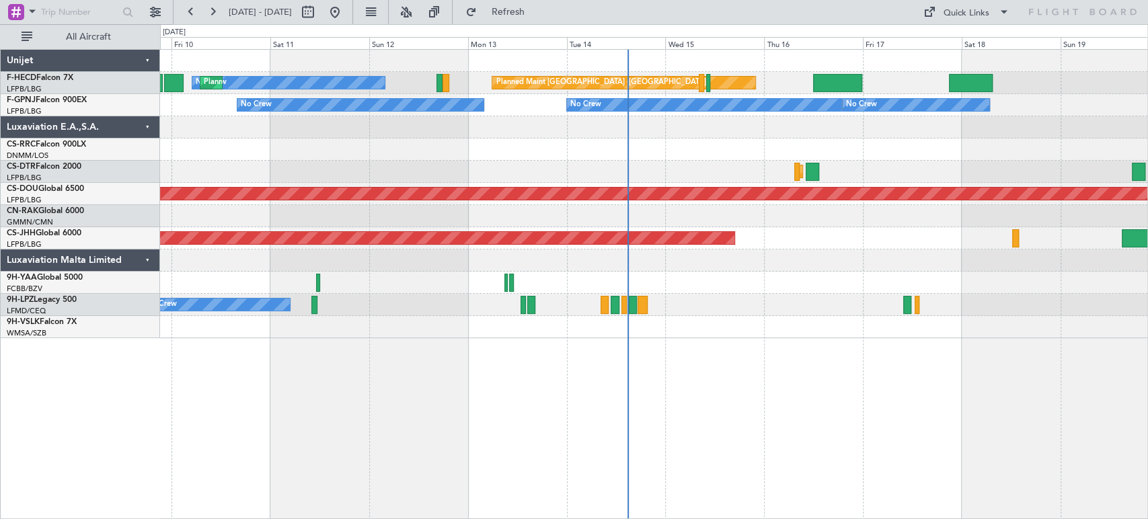
click at [231, 172] on div "Planned Maint Paris (Le Bourget) No Crew Planned Maint Paris (Le Bourget) Plann…" at bounding box center [653, 194] width 987 height 289
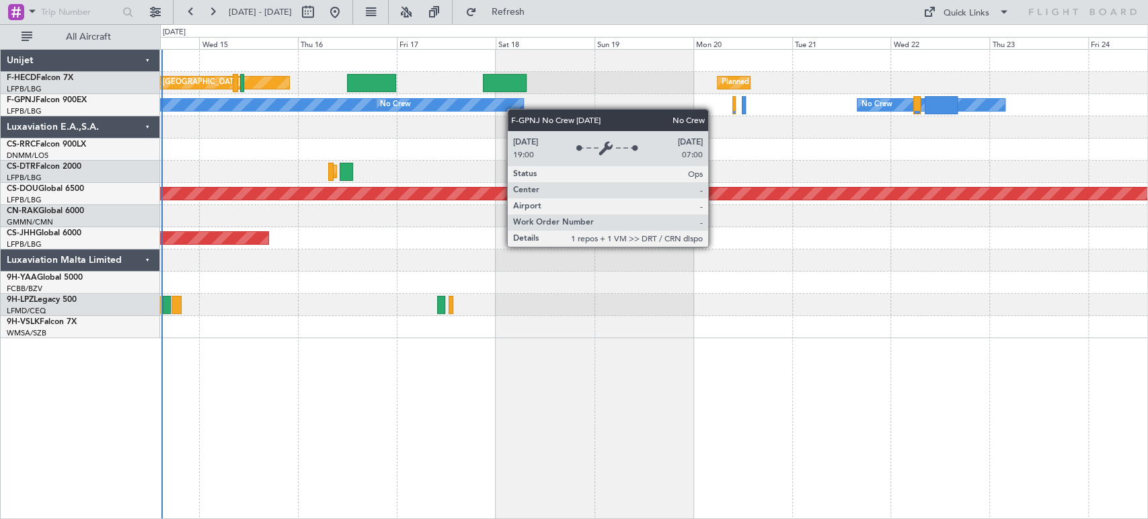
click at [520, 109] on div "No Crew" at bounding box center [450, 105] width 147 height 12
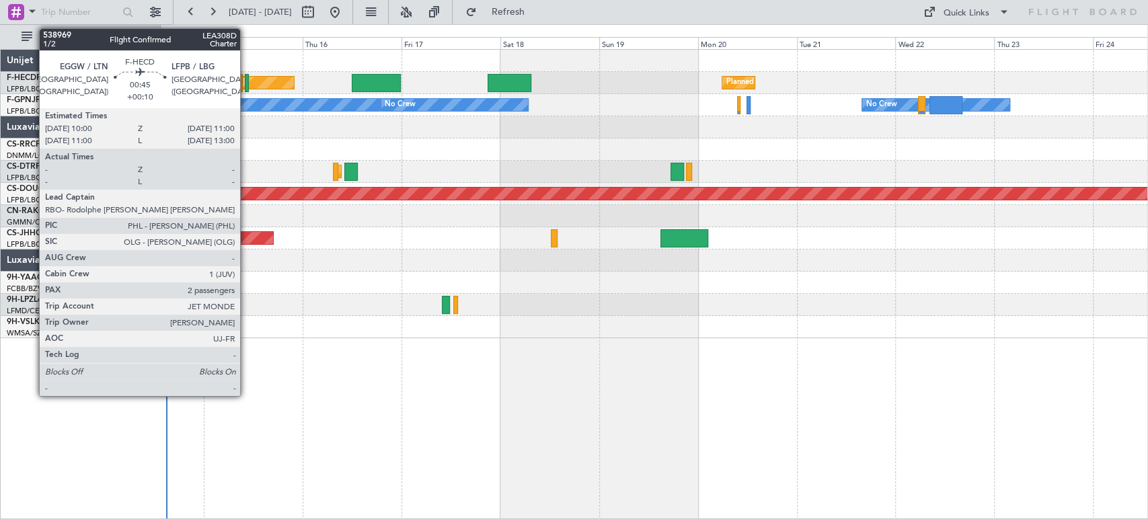
click at [246, 83] on div at bounding box center [247, 83] width 5 height 18
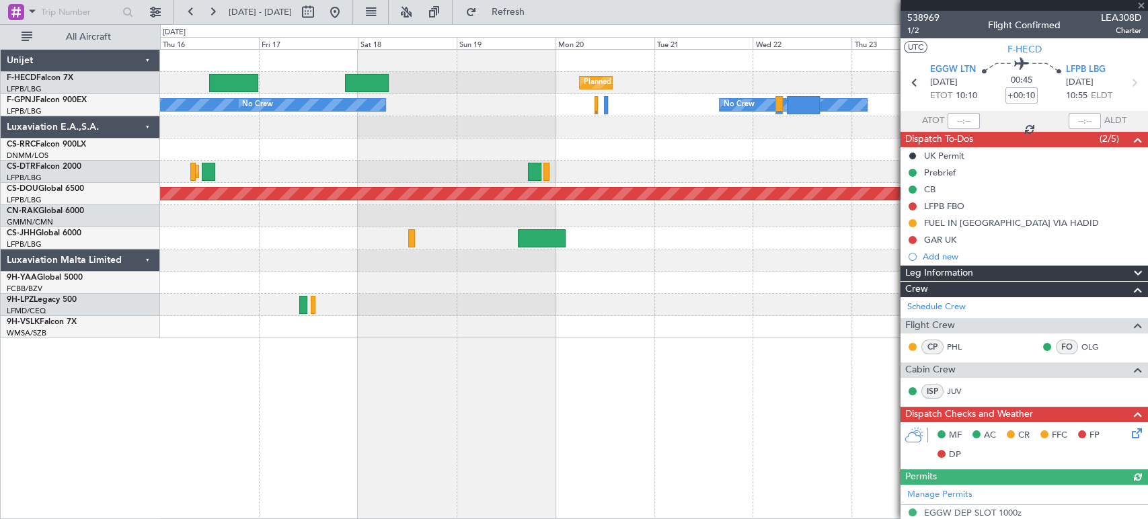
click at [374, 138] on div "Planned Maint Paris (Le Bourget) Planned Maint Paris (Le Bourget) Planned Maint…" at bounding box center [653, 194] width 987 height 289
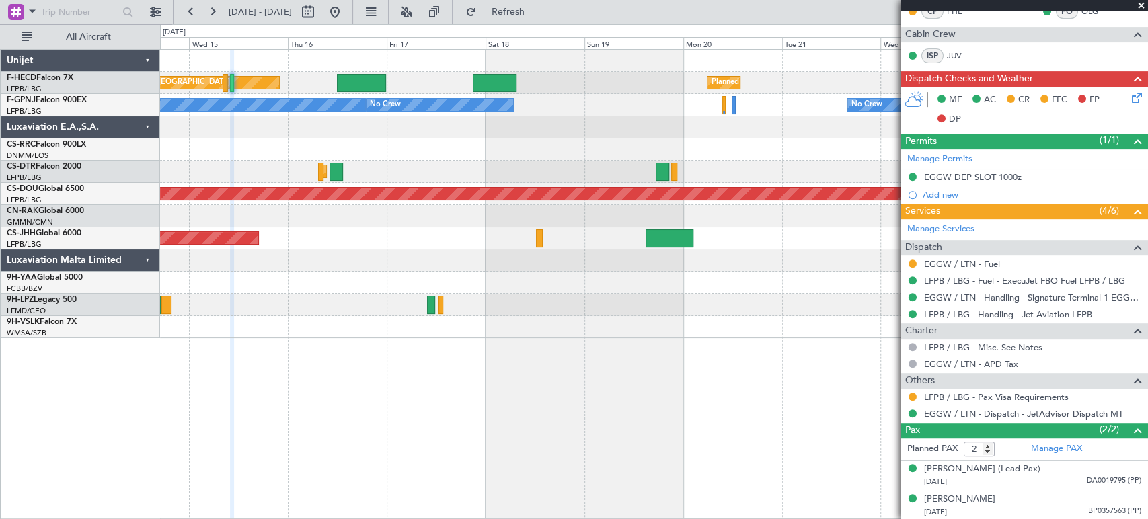
click at [505, 127] on div at bounding box center [653, 127] width 987 height 22
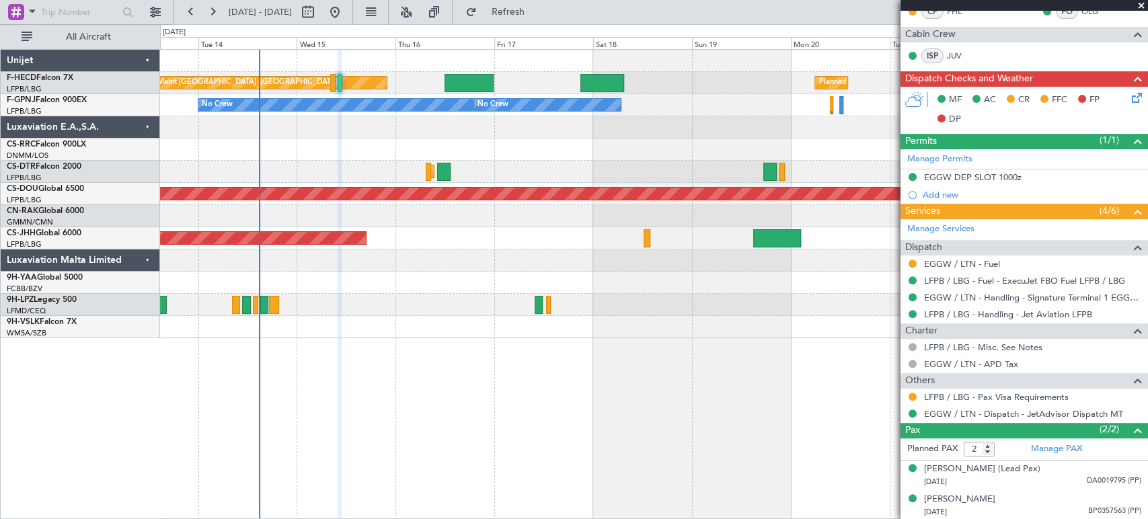
click at [248, 137] on div at bounding box center [653, 127] width 987 height 22
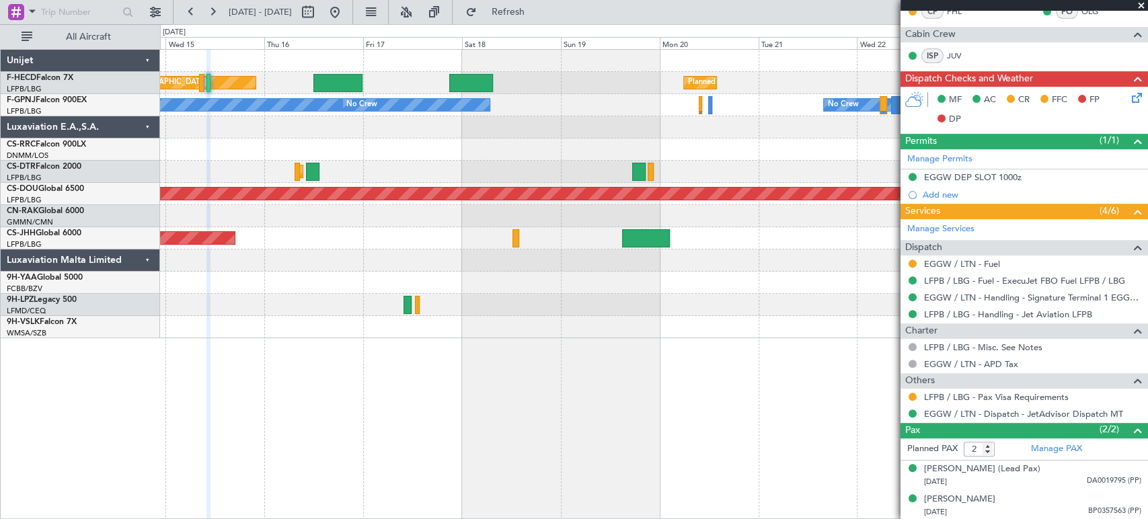
click at [280, 134] on div at bounding box center [653, 127] width 987 height 22
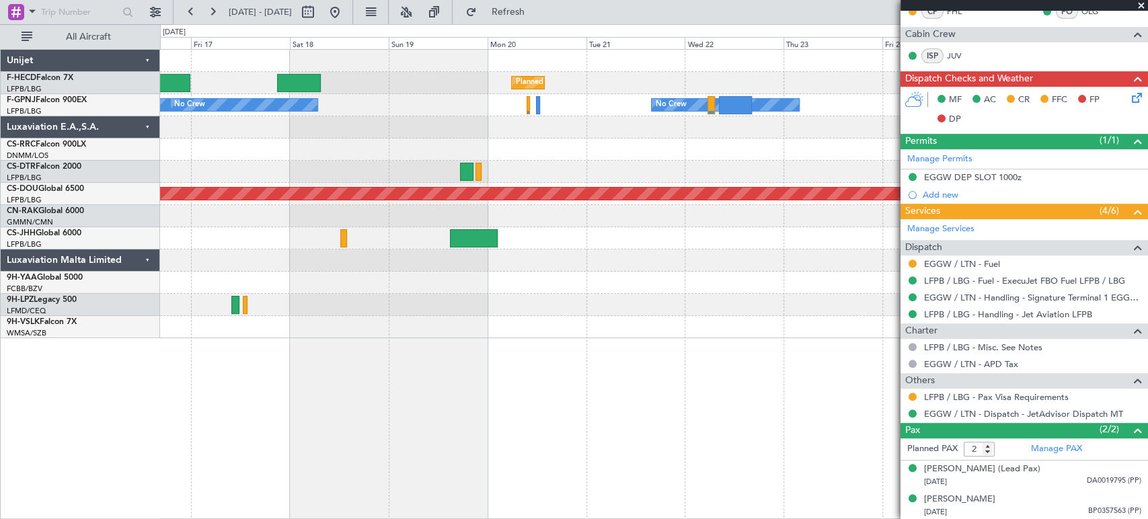
click at [436, 124] on div "Planned Maint Paris (Le Bourget) Planned Maint Paris (Le Bourget) Planned Maint…" at bounding box center [653, 194] width 987 height 289
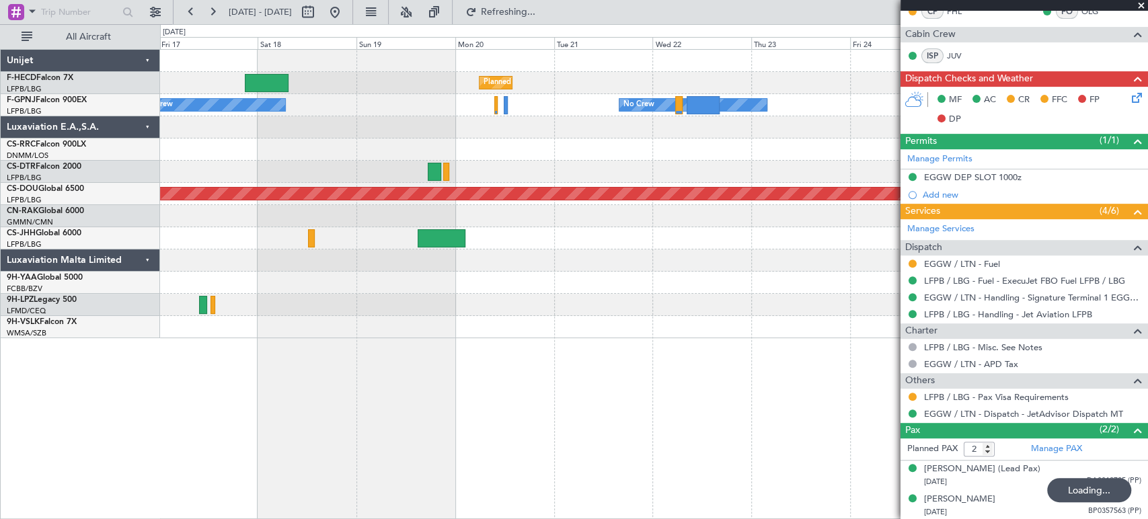
click at [673, 138] on div "Planned Maint [GEOGRAPHIC_DATA] ([GEOGRAPHIC_DATA]) Planned Maint [GEOGRAPHIC_D…" at bounding box center [653, 194] width 987 height 289
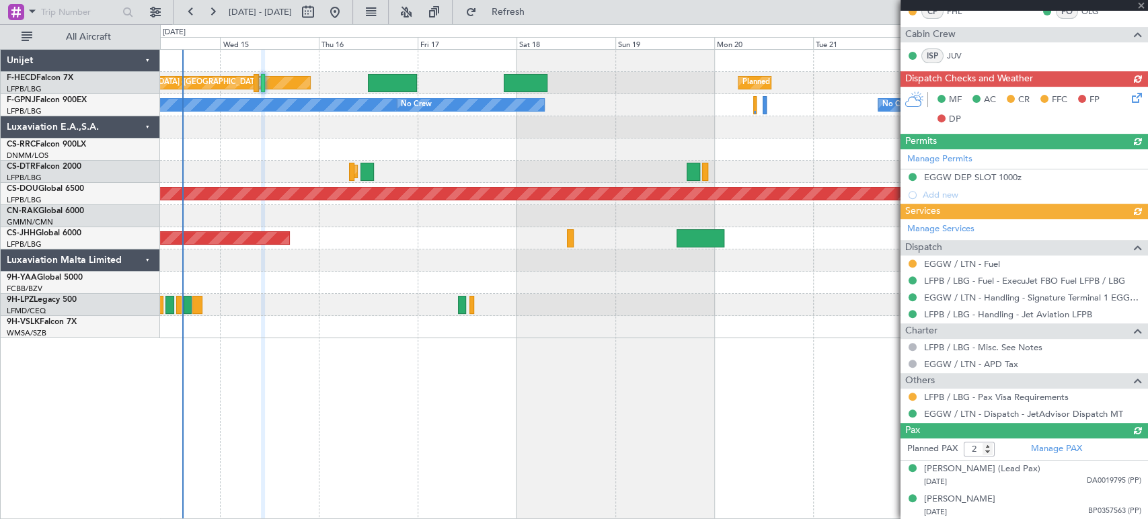
click at [687, 167] on div at bounding box center [693, 172] width 13 height 18
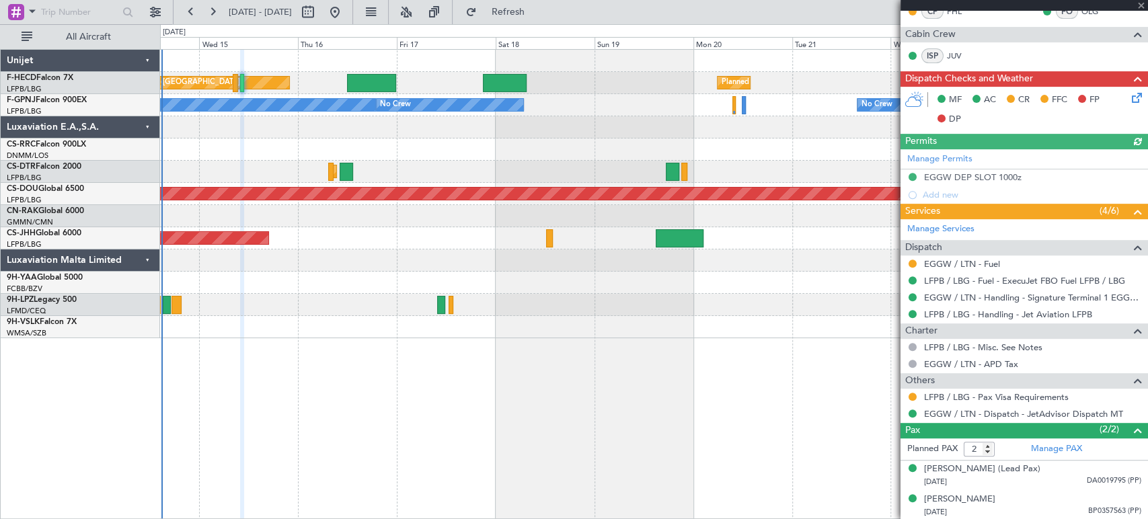
type input "+00:20"
type input "7"
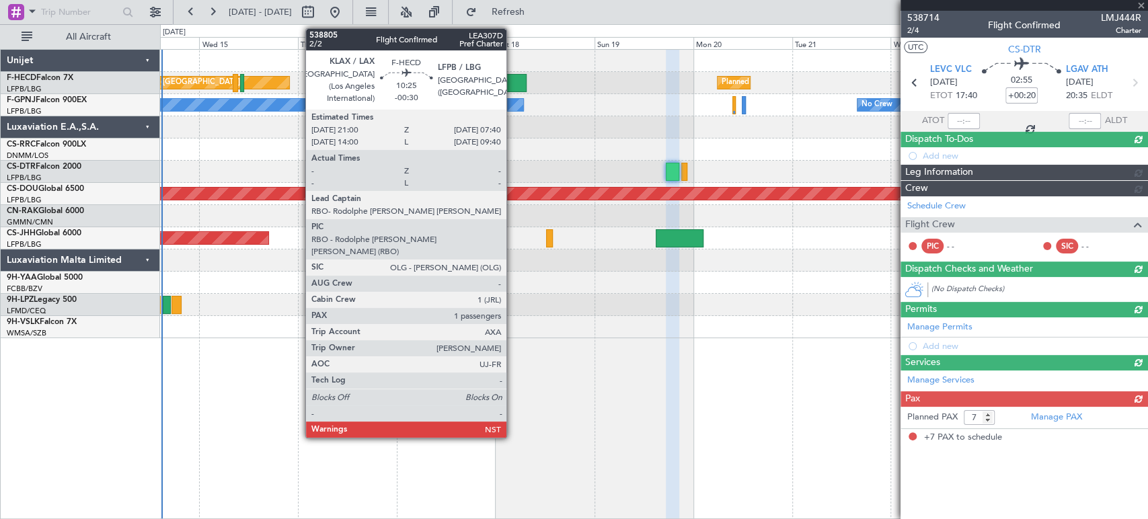
scroll to position [0, 0]
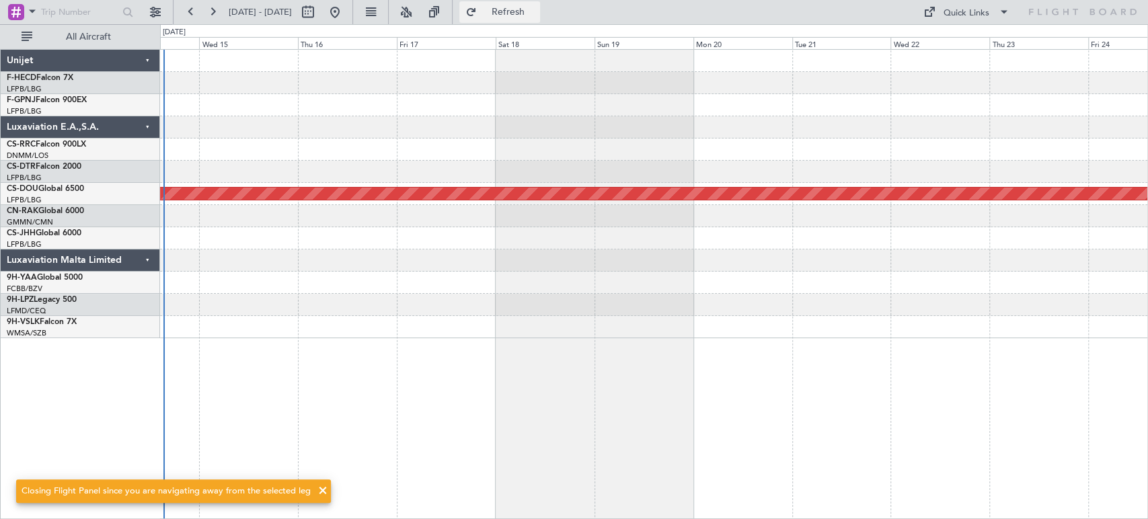
click at [540, 4] on button "Refresh" at bounding box center [499, 12] width 81 height 22
drag, startPoint x: 445, startPoint y: 8, endPoint x: 437, endPoint y: 10, distance: 8.3
click at [417, 8] on button at bounding box center [406, 12] width 22 height 22
click at [346, 13] on button at bounding box center [335, 12] width 22 height 22
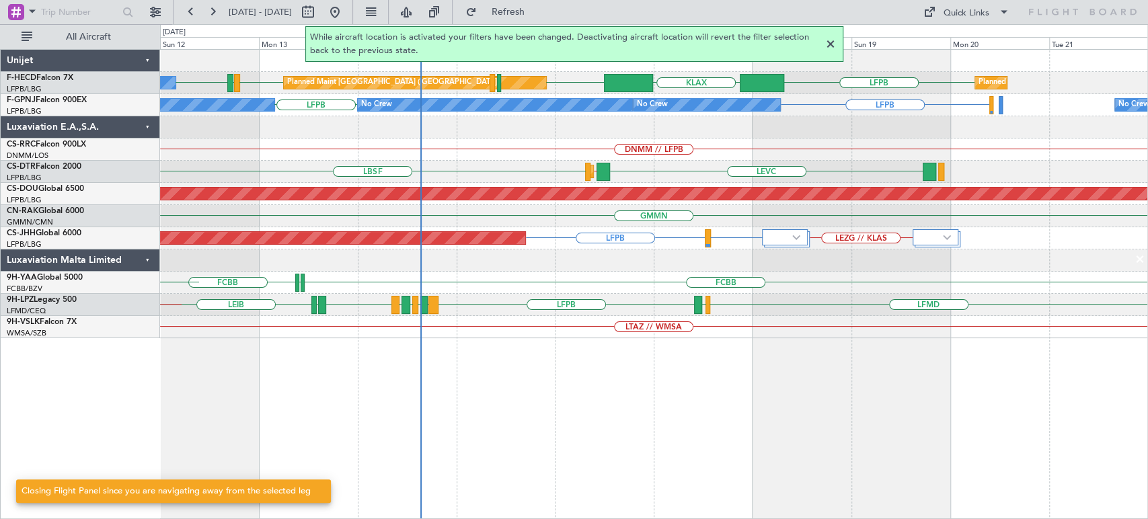
click at [510, 155] on div "LFPB KLAX LFPB LFPB LFMN LFPB No Crew Planned Maint Paris (Le Bourget) Planned …" at bounding box center [653, 194] width 987 height 289
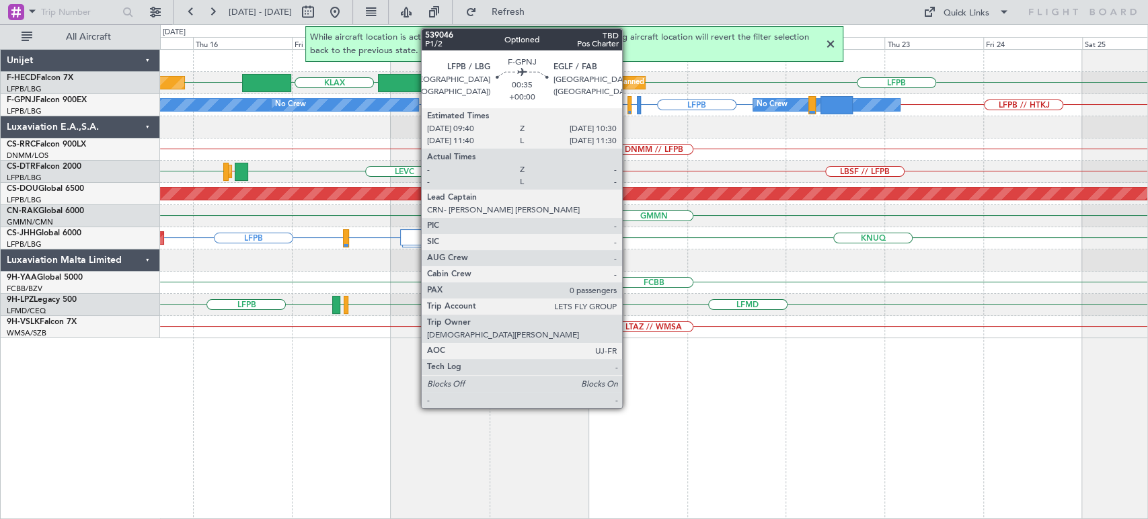
click at [628, 105] on div at bounding box center [630, 105] width 4 height 18
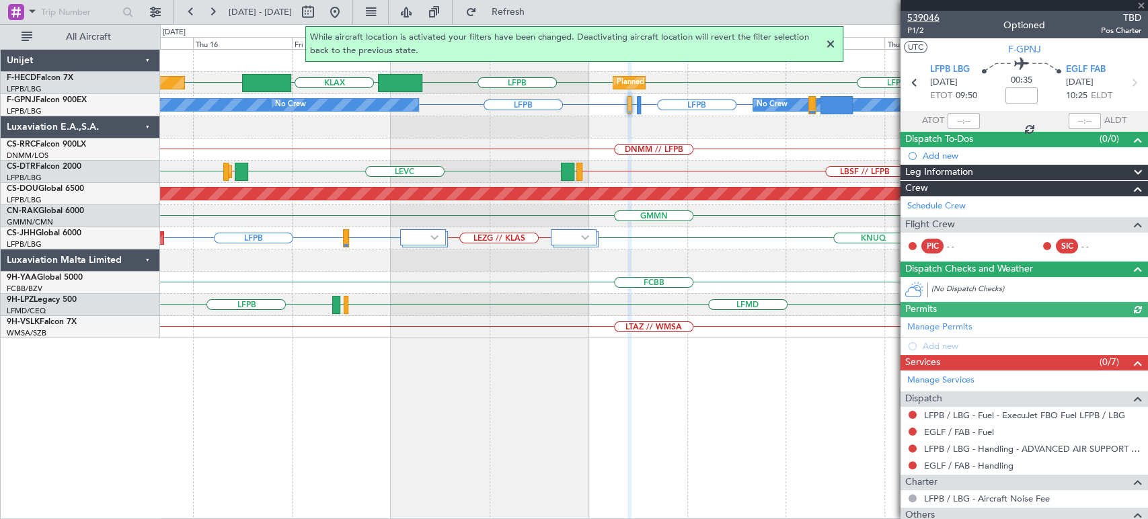
click at [934, 11] on span "539046" at bounding box center [923, 18] width 32 height 14
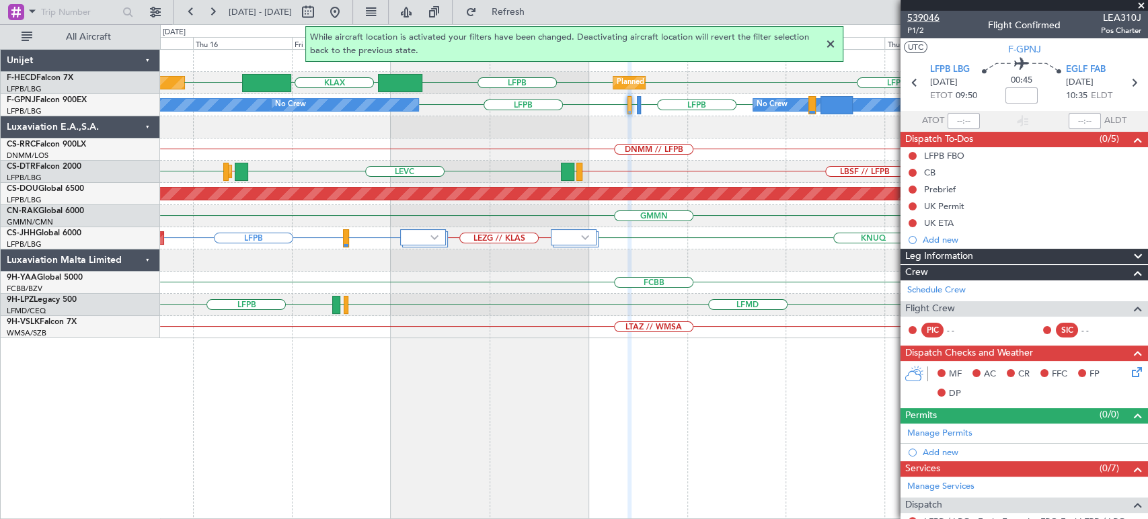
type input "+00:10"
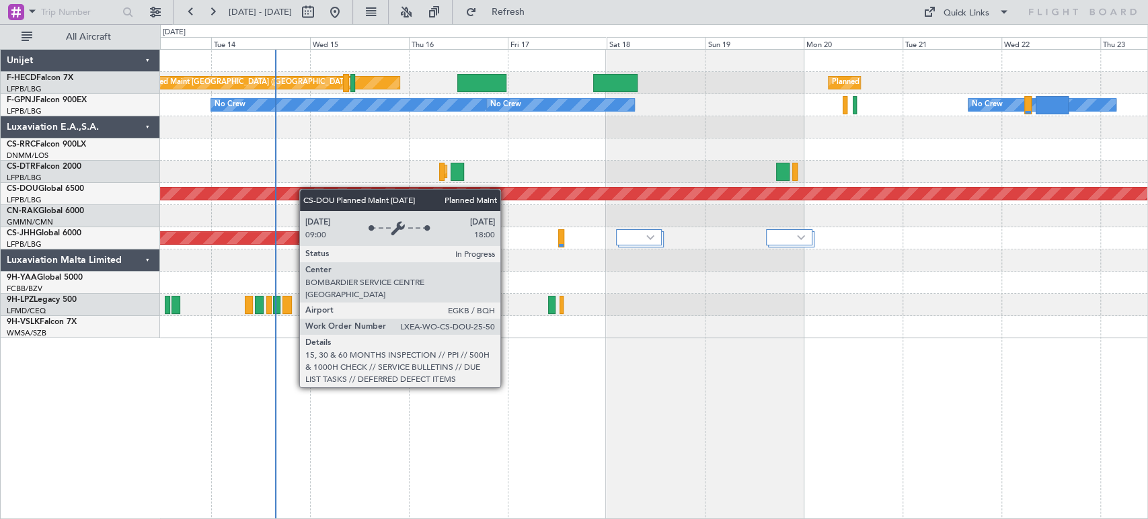
click at [251, 201] on div "Planned Maint Paris (Le Bourget) Planned Maint Paris (Le Bourget) No Crew No Cr…" at bounding box center [653, 194] width 987 height 289
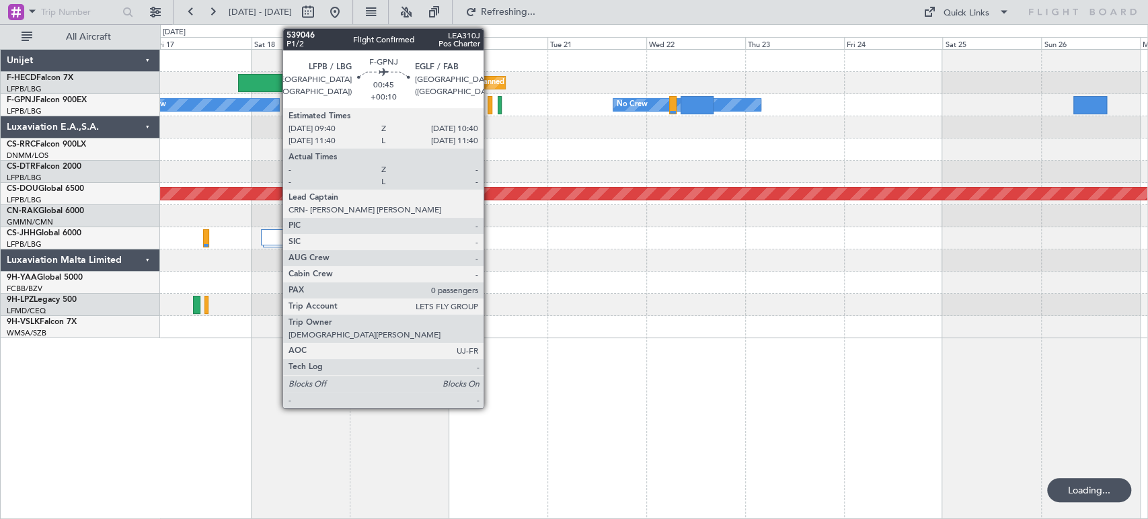
click at [490, 101] on div at bounding box center [490, 105] width 5 height 18
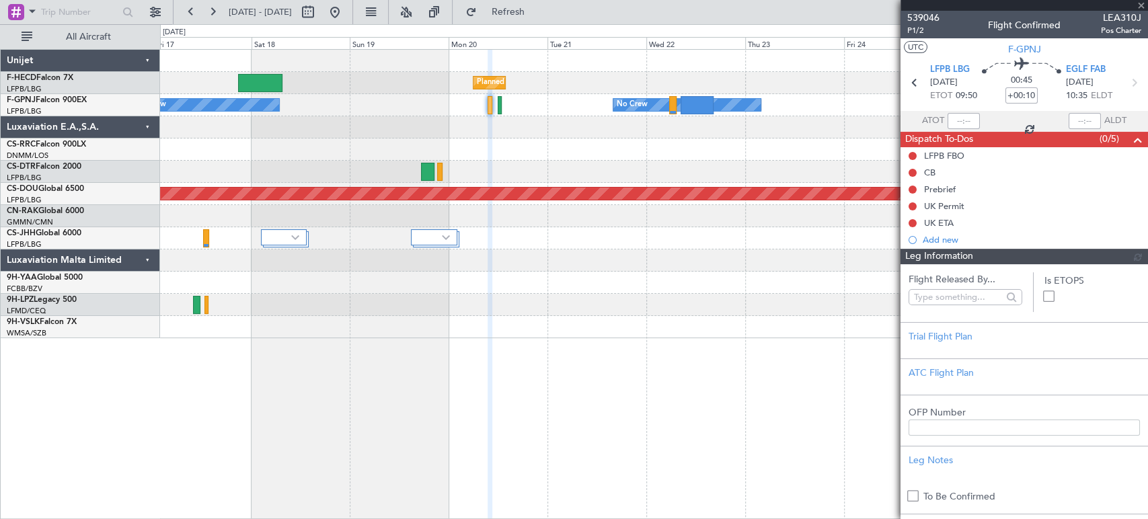
click at [922, 11] on span "539046" at bounding box center [923, 18] width 32 height 14
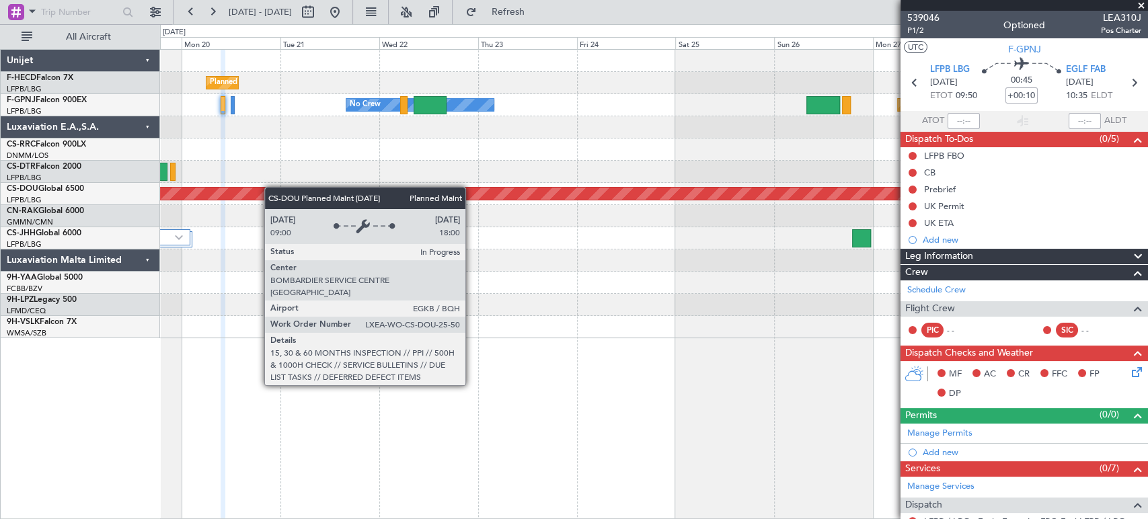
click at [232, 192] on div "Planned Maint [GEOGRAPHIC_DATA] ([GEOGRAPHIC_DATA]) Planned Maint [GEOGRAPHIC_D…" at bounding box center [653, 194] width 987 height 289
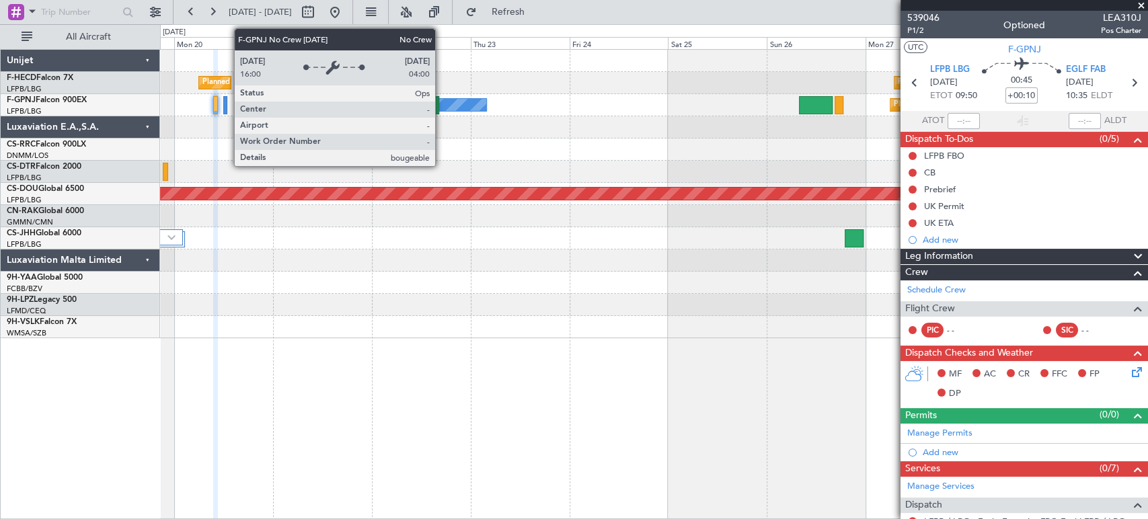
click at [439, 107] on div at bounding box center [422, 105] width 33 height 18
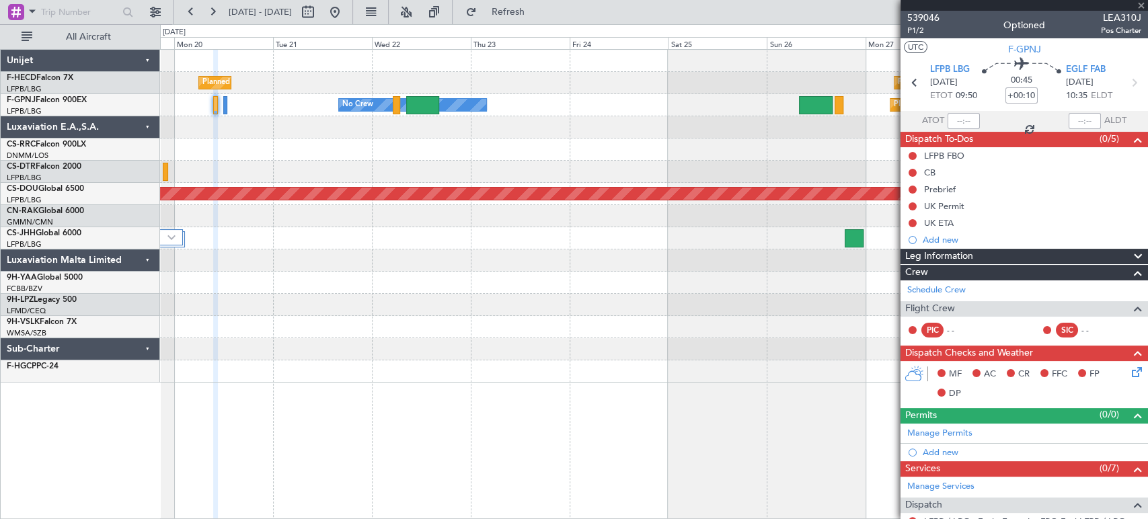
type input "+00:55"
type input "6"
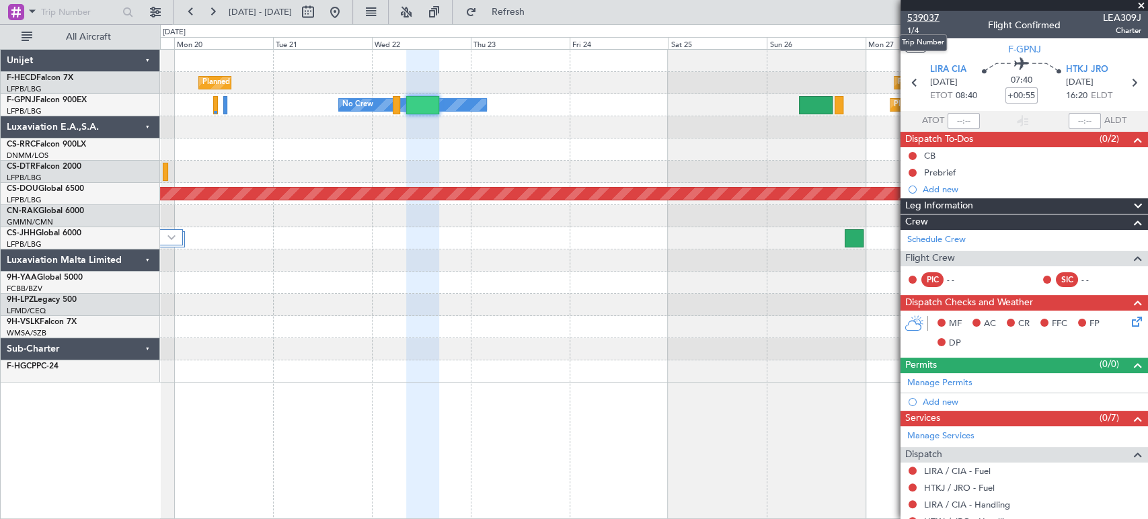
click at [931, 17] on span "539037" at bounding box center [923, 18] width 32 height 14
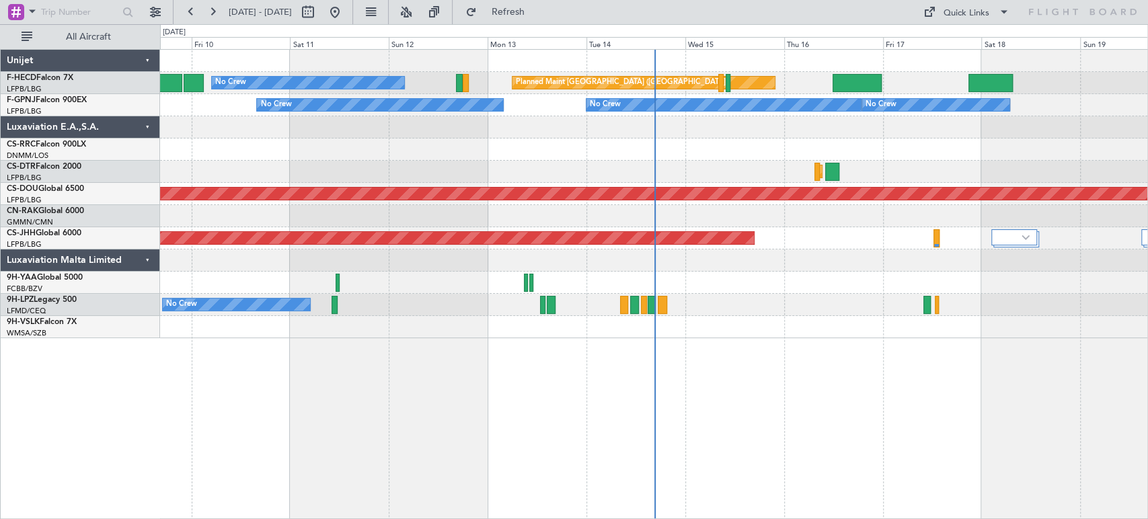
click at [358, 188] on div "Planned Maint [GEOGRAPHIC_DATA] ([GEOGRAPHIC_DATA]) No Crew Planned Maint [GEOG…" at bounding box center [653, 194] width 987 height 289
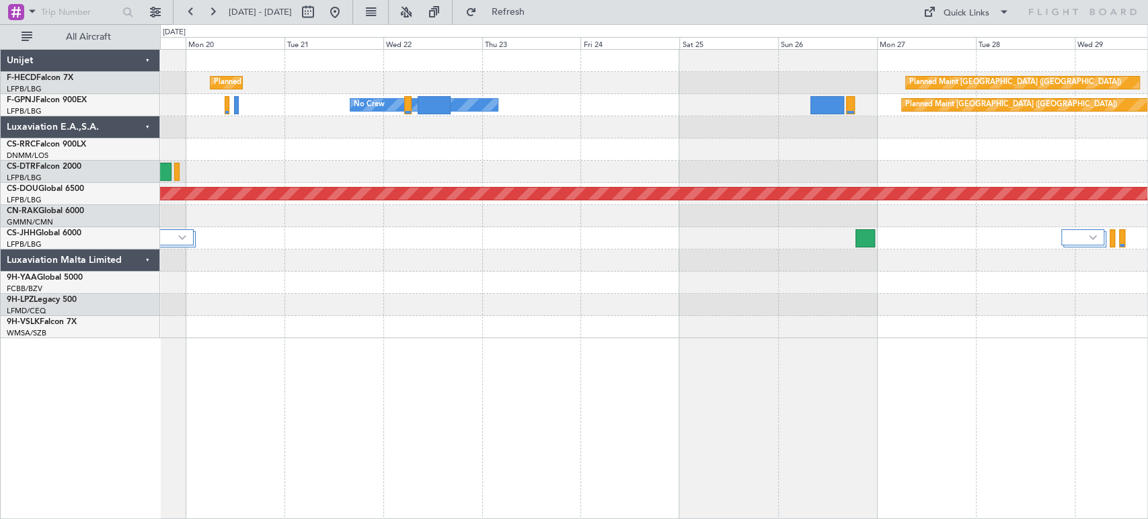
click at [194, 170] on div "Planned Maint [GEOGRAPHIC_DATA] ([GEOGRAPHIC_DATA]) Planned Maint [GEOGRAPHIC_D…" at bounding box center [653, 194] width 987 height 289
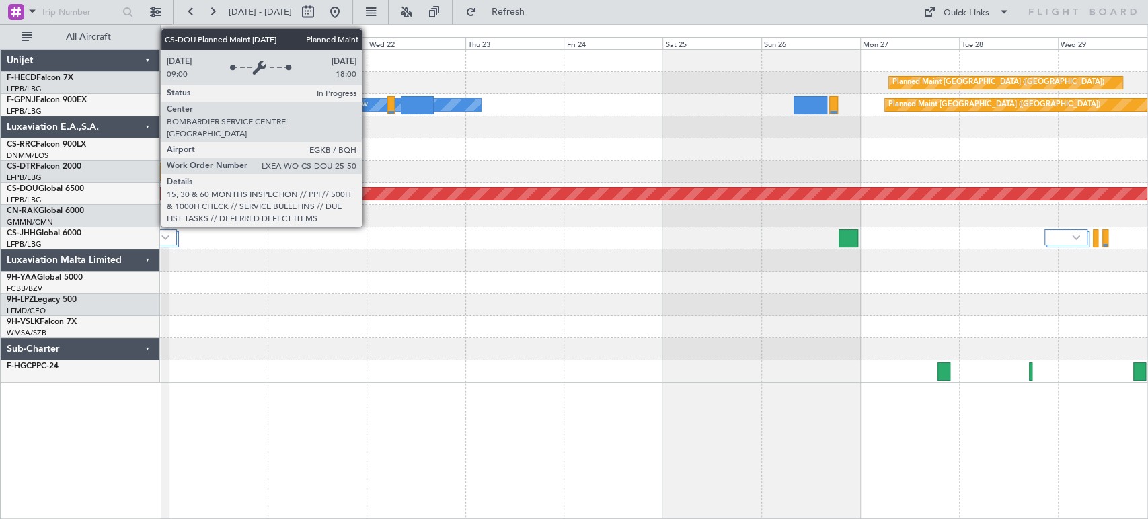
click at [1015, 235] on div "Planned Maint [GEOGRAPHIC_DATA] ([GEOGRAPHIC_DATA]) Planned Maint [GEOGRAPHIC_D…" at bounding box center [653, 216] width 987 height 333
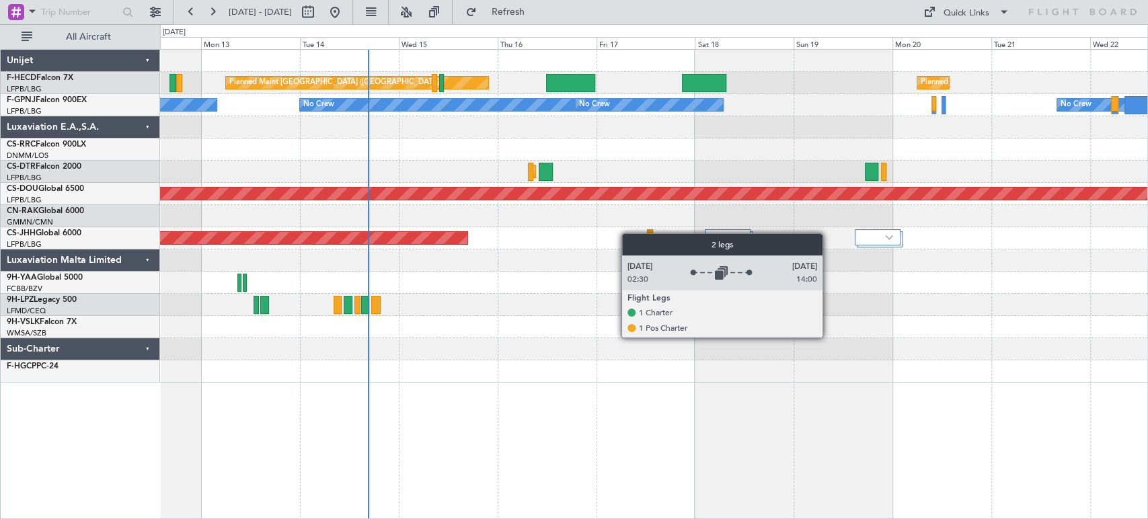
click at [702, 235] on div "Planned Maint [GEOGRAPHIC_DATA] ([GEOGRAPHIC_DATA])" at bounding box center [653, 238] width 987 height 22
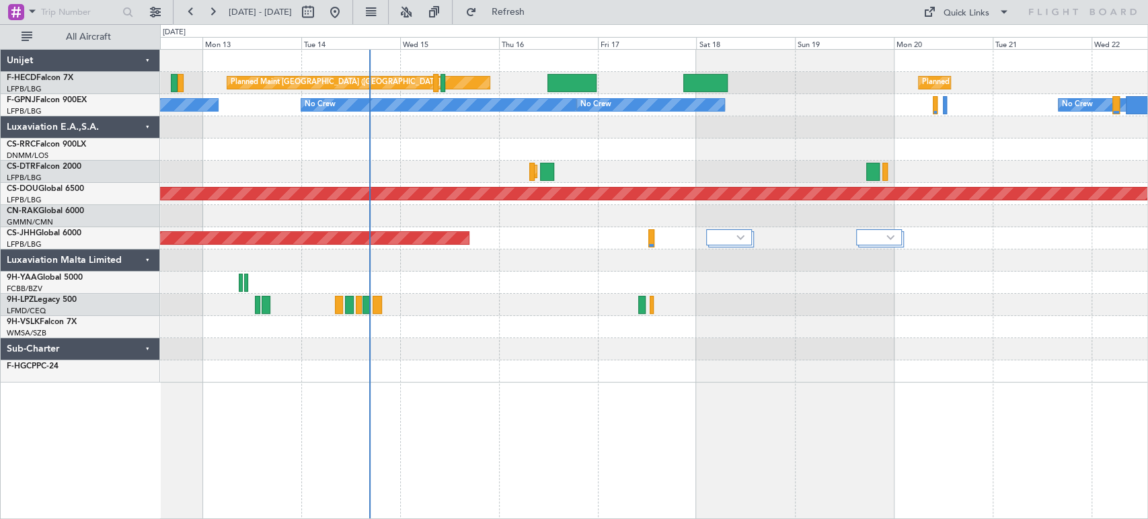
click at [570, 235] on div "Planned Maint Paris (Le Bourget) Planned Maint Paris (Le Bourget) Planned Maint…" at bounding box center [653, 216] width 987 height 333
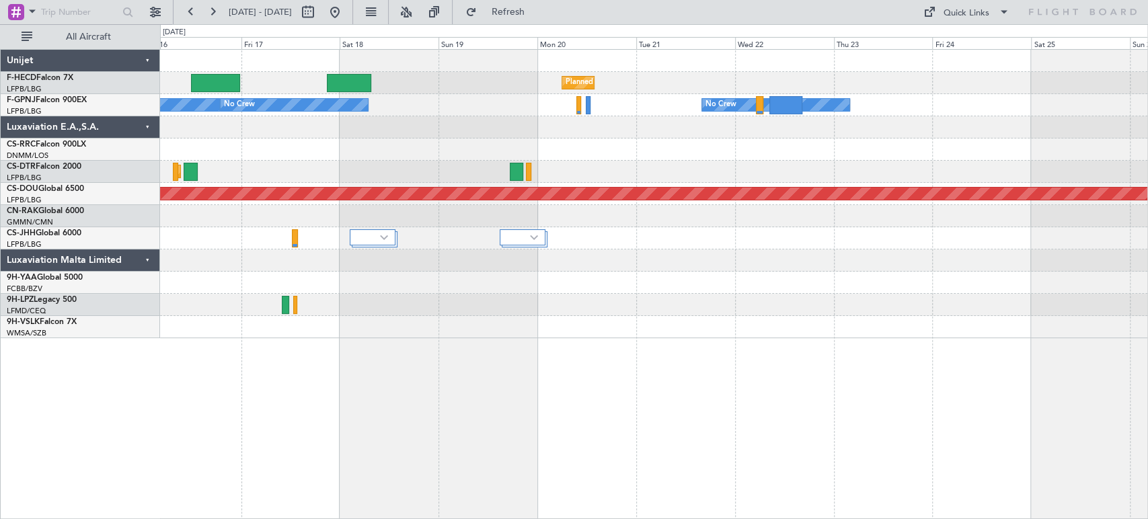
click at [157, 272] on div "Planned Maint Paris (Le Bourget) Planned Maint Paris (Le Bourget) Planned Maint…" at bounding box center [574, 271] width 1148 height 495
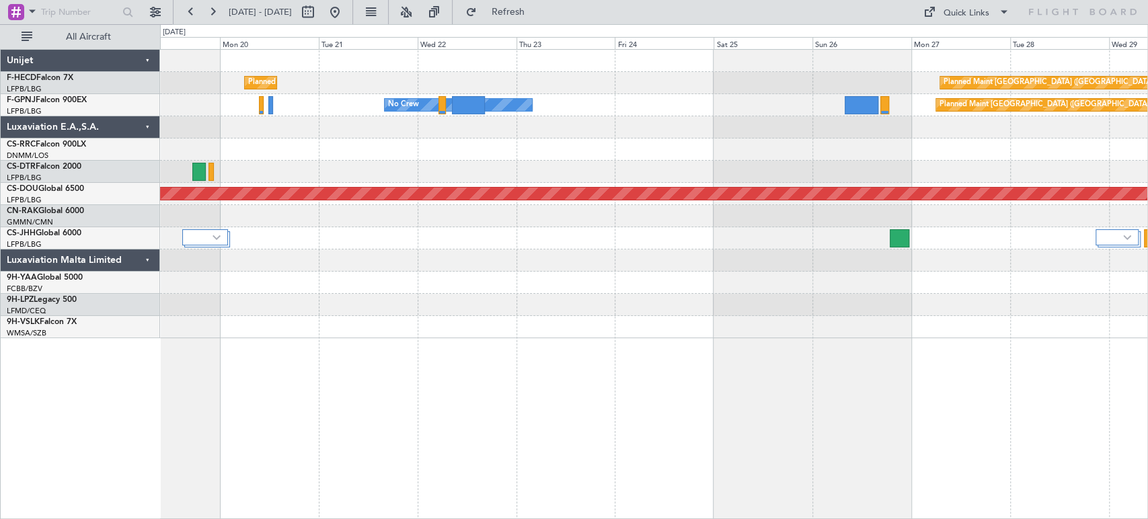
click at [549, 169] on div "Planned Maint [GEOGRAPHIC_DATA] ([GEOGRAPHIC_DATA]) Planned Maint [GEOGRAPHIC_D…" at bounding box center [653, 194] width 987 height 289
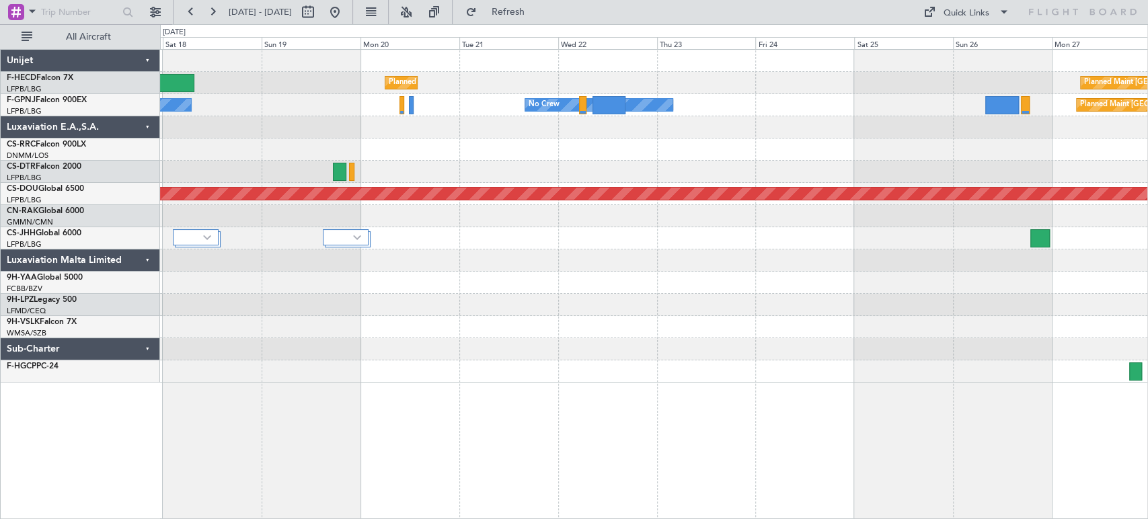
click at [808, 110] on div "No Crew Planned Maint Paris (Le Bourget) No Crew No Crew" at bounding box center [653, 105] width 987 height 22
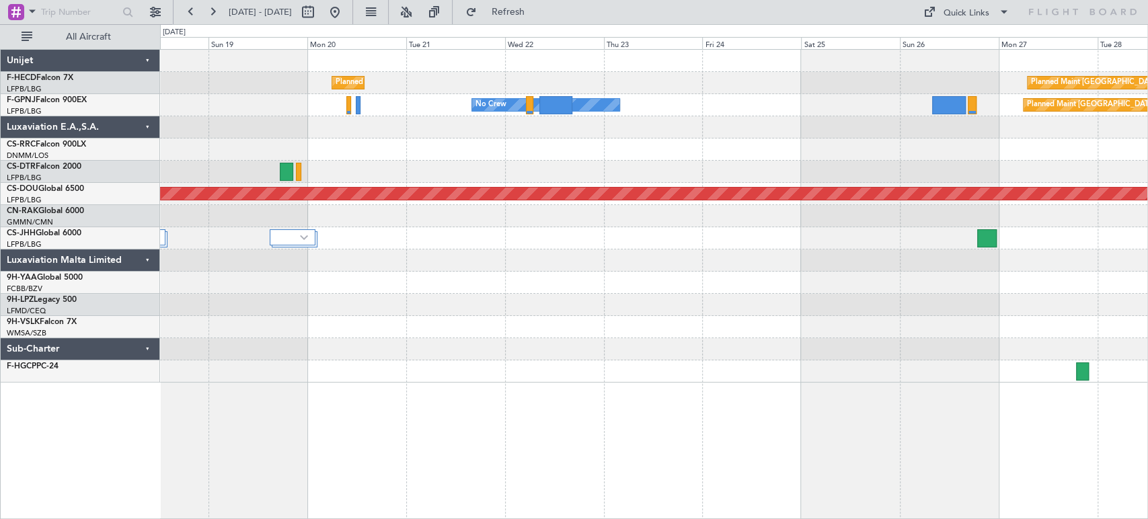
click at [378, 137] on div "Planned Maint [GEOGRAPHIC_DATA] ([GEOGRAPHIC_DATA]) Planned Maint [GEOGRAPHIC_D…" at bounding box center [653, 216] width 987 height 333
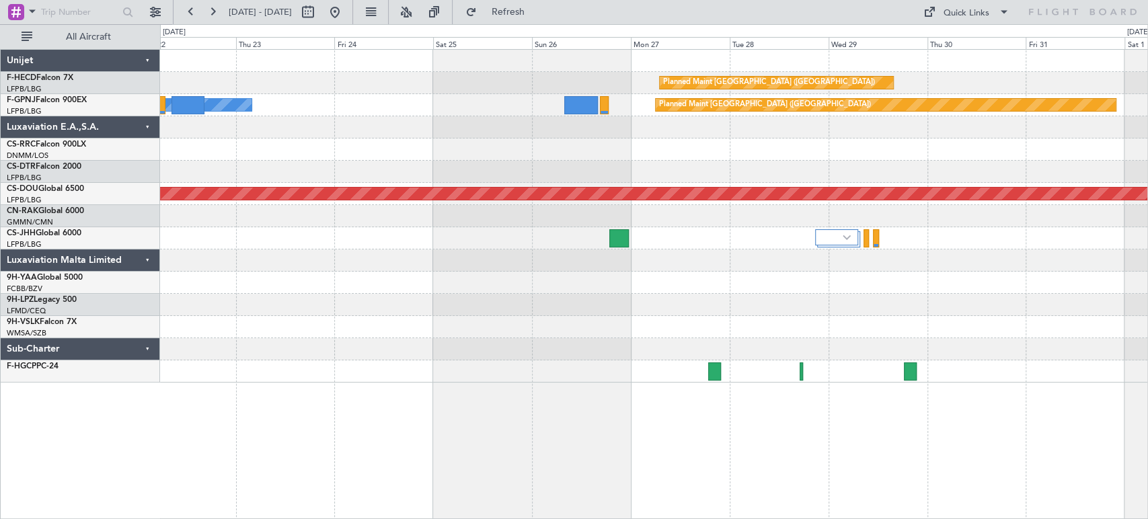
click at [136, 160] on div "Planned Maint Paris (Le Bourget) Planned Maint Paris (Le Bourget) No Crew Plann…" at bounding box center [574, 271] width 1148 height 495
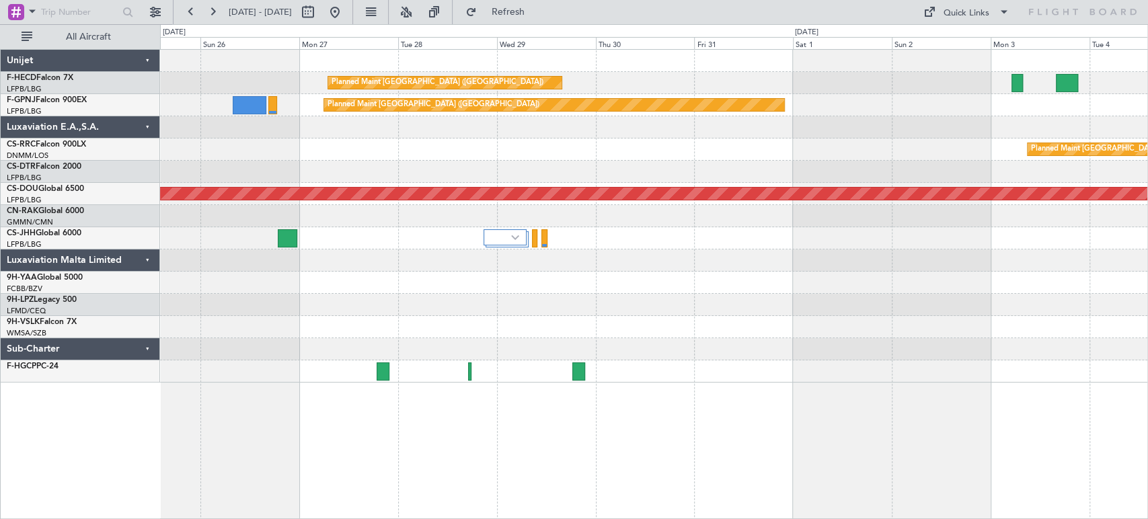
click at [63, 161] on div "Planned Maint Paris (Le Bourget) Planned Maint Paris (Le Bourget) Planned Maint…" at bounding box center [574, 271] width 1148 height 495
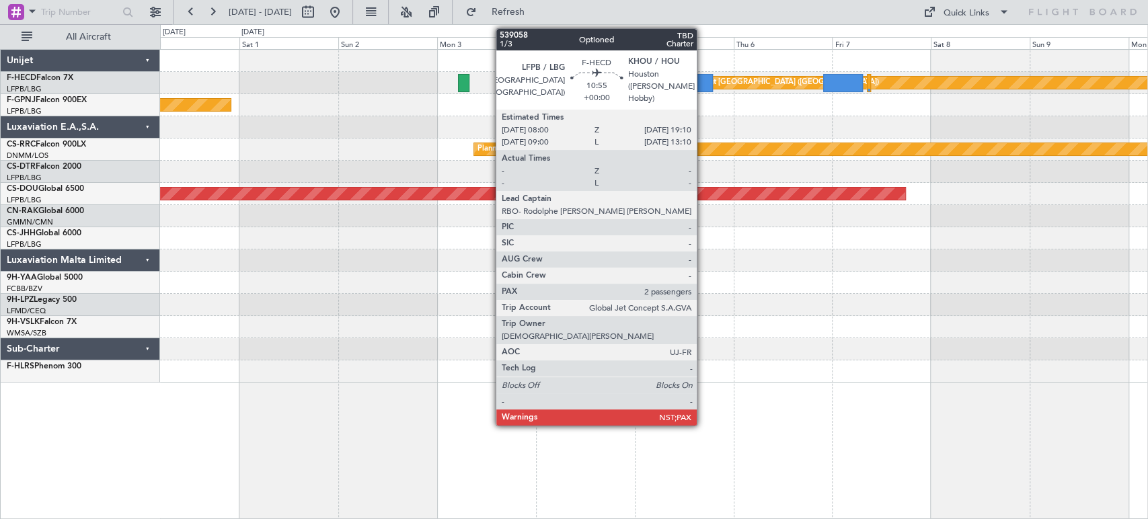
click at [703, 83] on div at bounding box center [690, 83] width 46 height 18
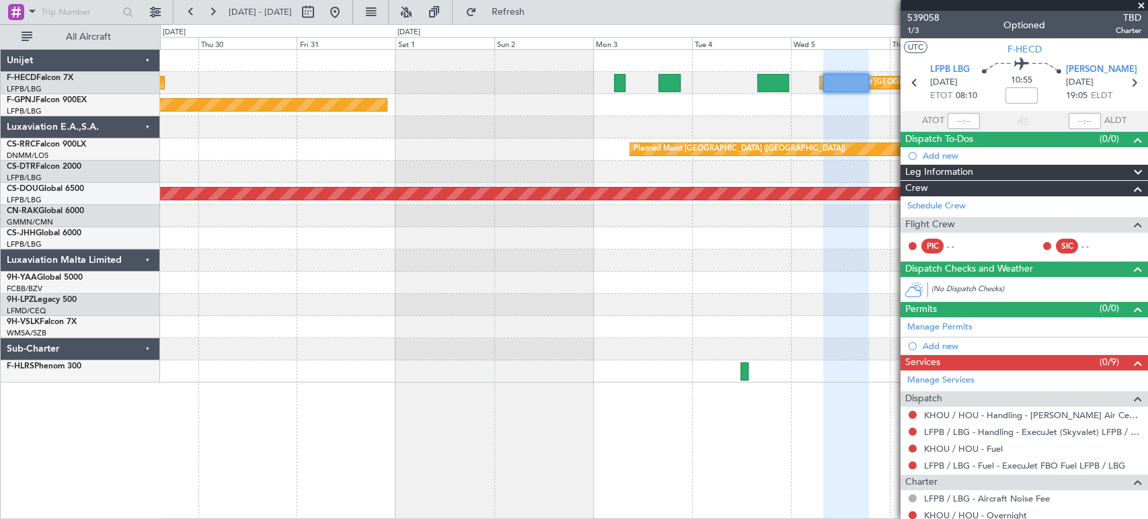
click at [799, 165] on div "Planned Maint Paris (Le Bourget) Planned Maint Paris (Le Bourget) Planned Maint…" at bounding box center [653, 216] width 987 height 333
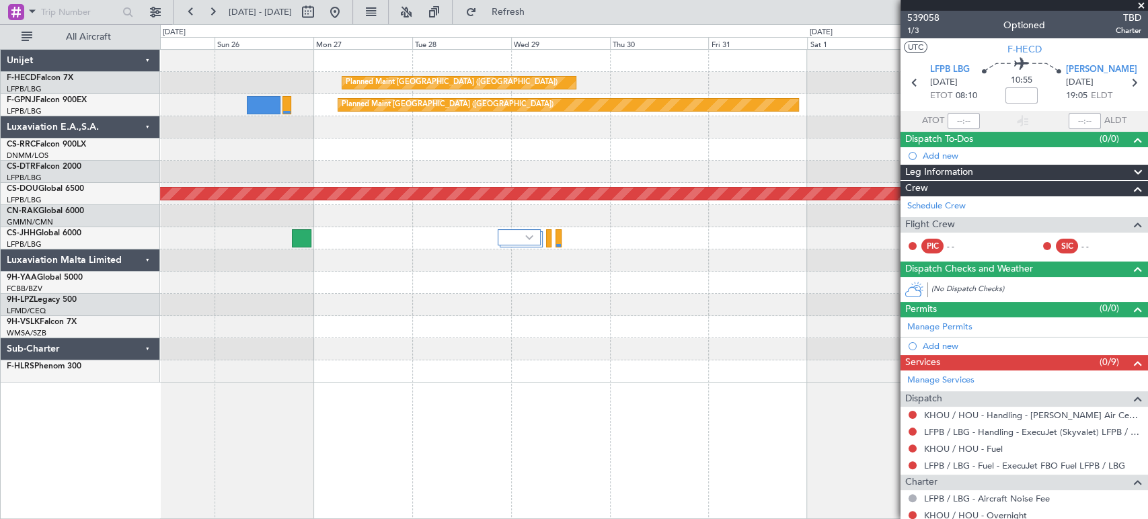
click at [825, 166] on div "Planned Maint [GEOGRAPHIC_DATA] ([GEOGRAPHIC_DATA]) Planned Maint [GEOGRAPHIC_D…" at bounding box center [653, 216] width 987 height 333
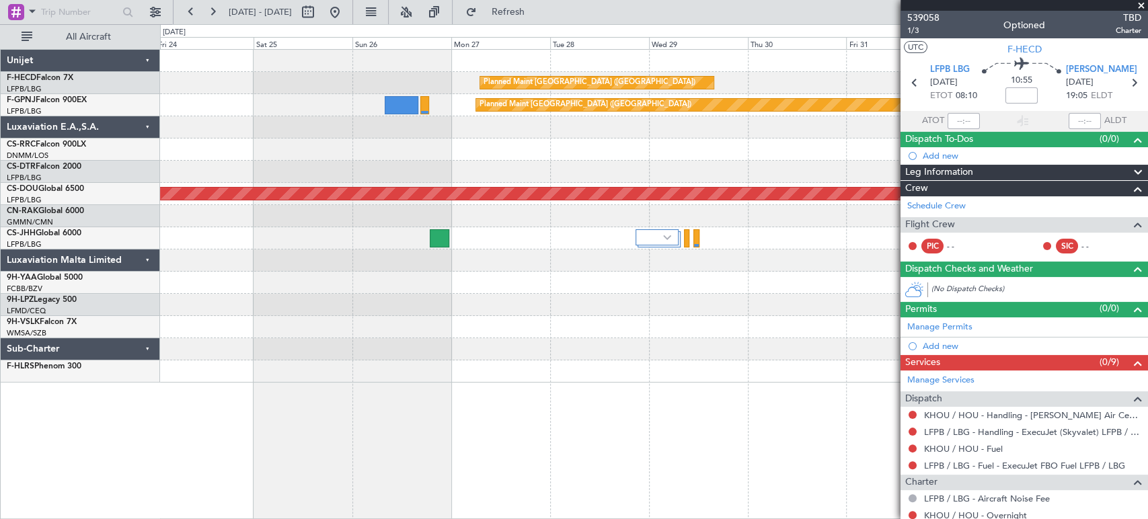
click at [714, 147] on div "Planned Maint [GEOGRAPHIC_DATA] ([GEOGRAPHIC_DATA]) Planned Maint [GEOGRAPHIC_D…" at bounding box center [653, 216] width 987 height 333
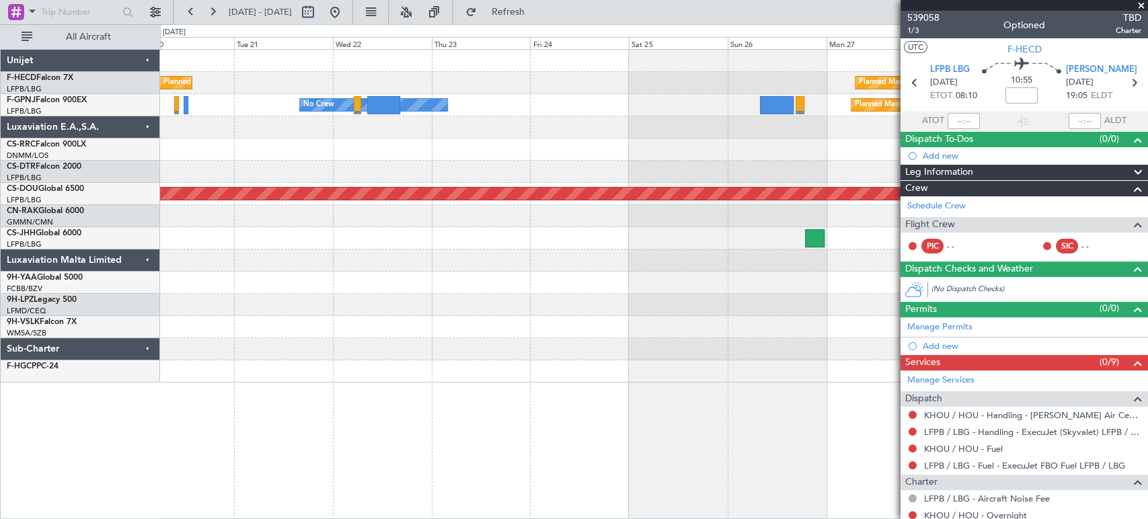
click at [981, 124] on fb-app "21 Oct 2025 - 31 Oct 2025 Refresh Quick Links All Aircraft Planned Maint Paris …" at bounding box center [574, 264] width 1148 height 509
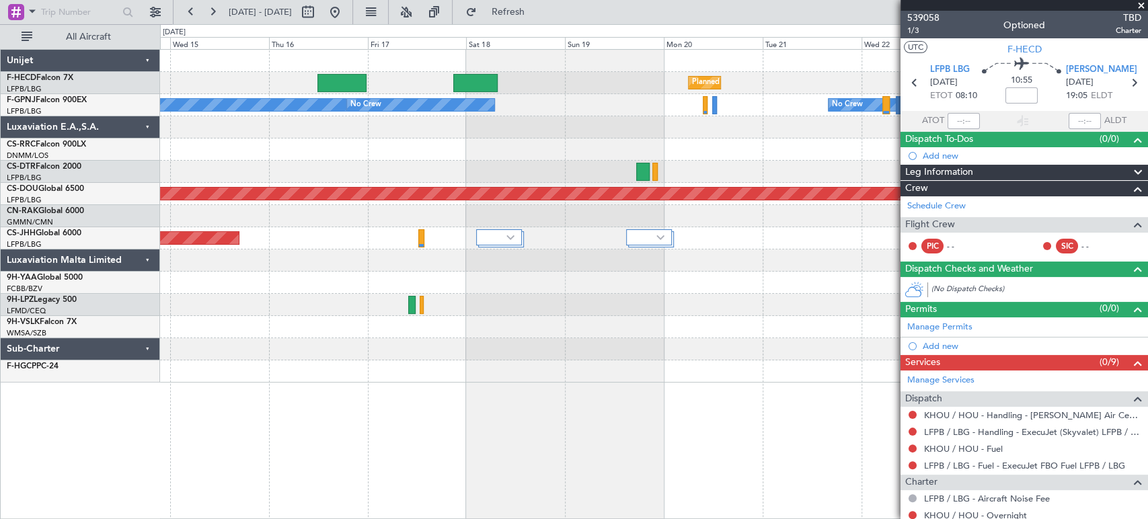
click at [554, 151] on div "Planned Maint Paris (Le Bourget) Planned Maint Paris (Le Bourget) No Crew No Cr…" at bounding box center [653, 216] width 987 height 333
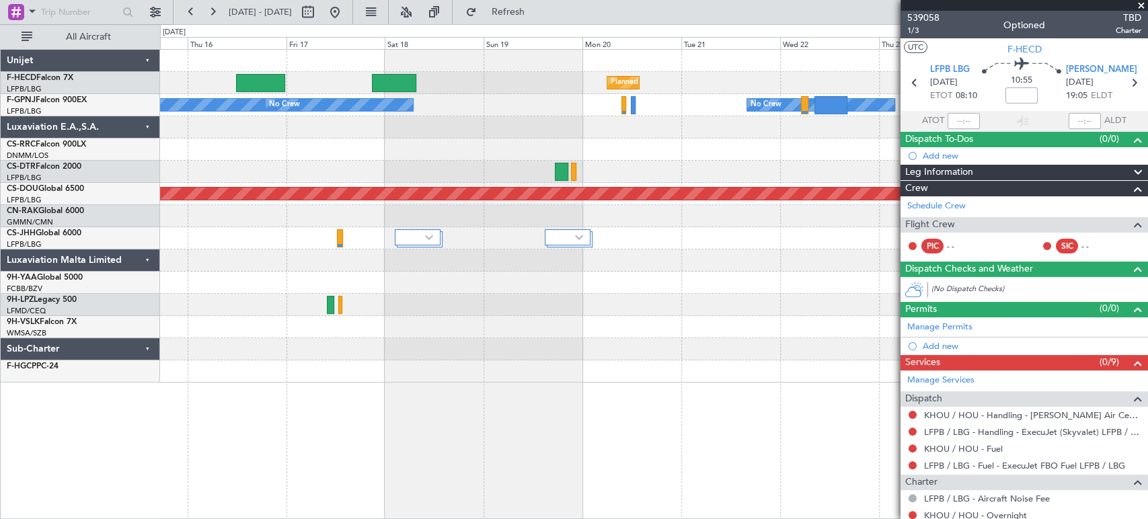
click at [378, 156] on div at bounding box center [653, 150] width 987 height 22
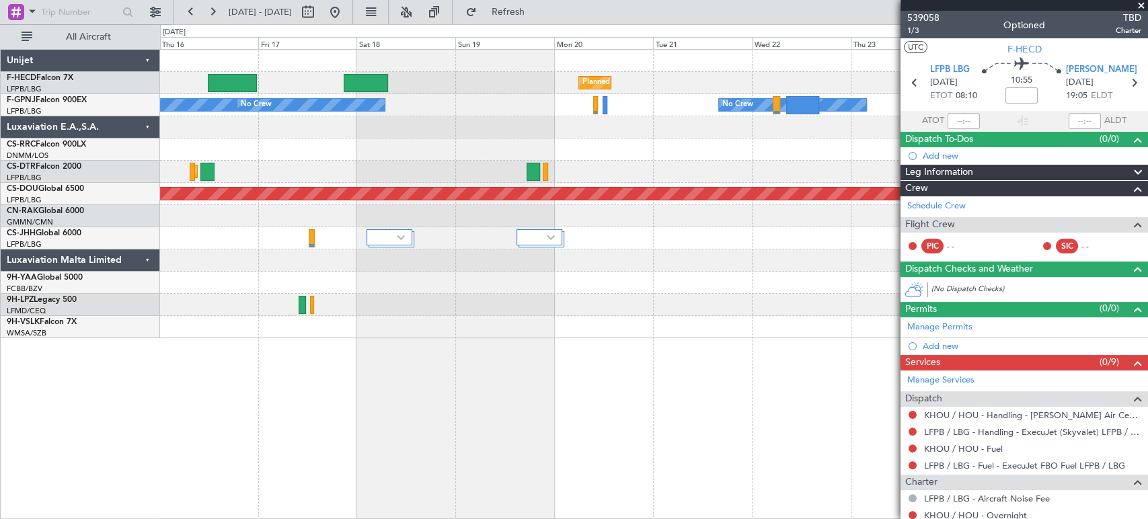
click at [478, 139] on div "Planned Maint Paris (Le Bourget) Planned Maint Paris (Le Bourget) Planned Maint…" at bounding box center [653, 194] width 987 height 289
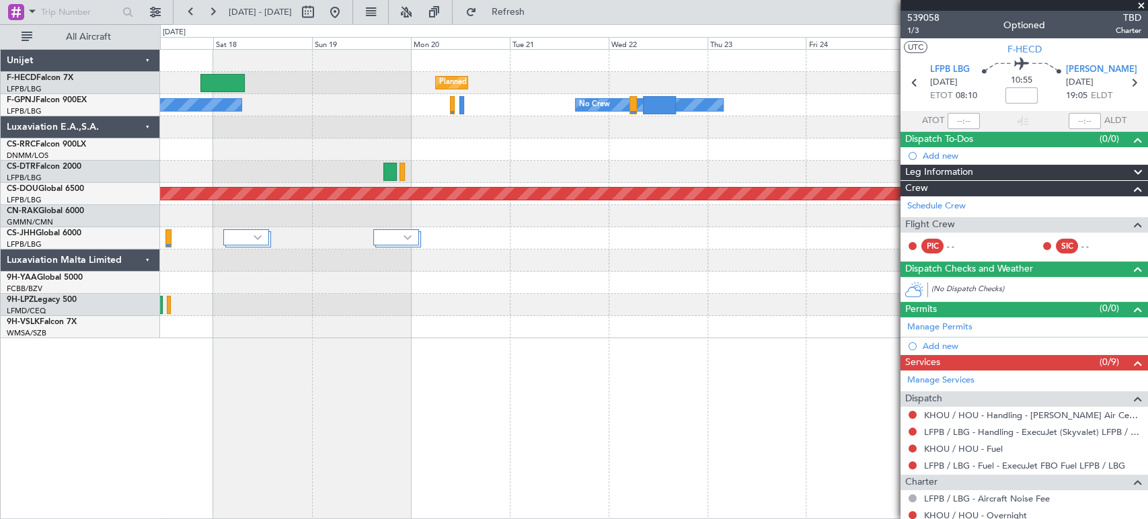
click at [527, 117] on div at bounding box center [653, 127] width 987 height 22
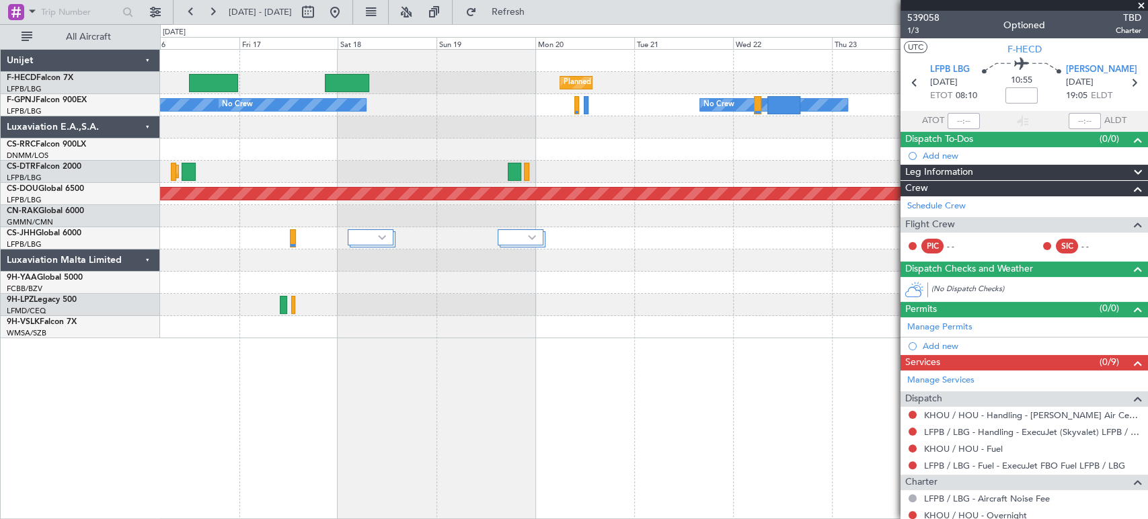
click at [531, 118] on div at bounding box center [653, 127] width 987 height 22
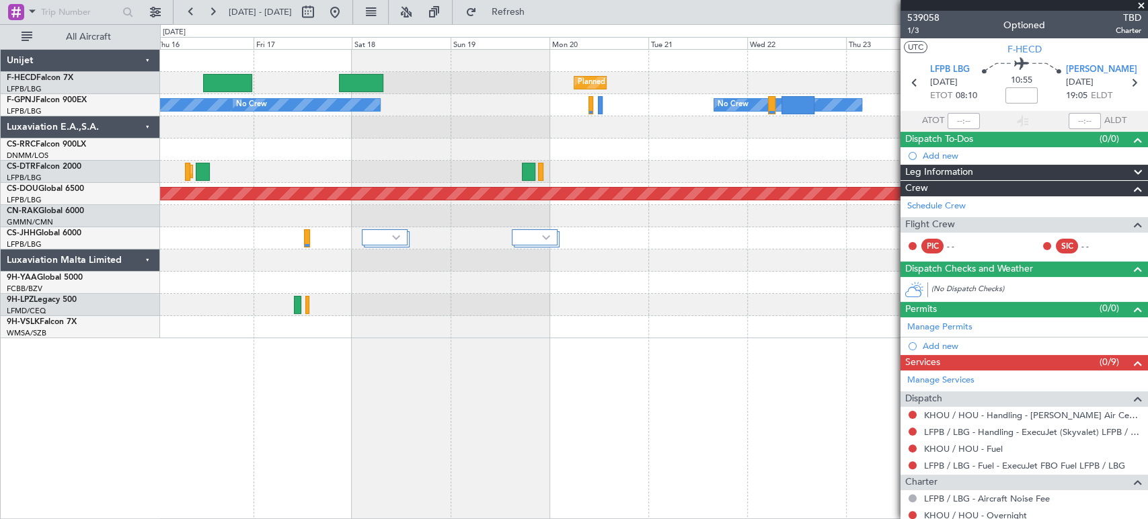
click at [533, 108] on div "No Crew No Crew No Crew Planned Maint Paris (Le Bourget)" at bounding box center [653, 105] width 987 height 22
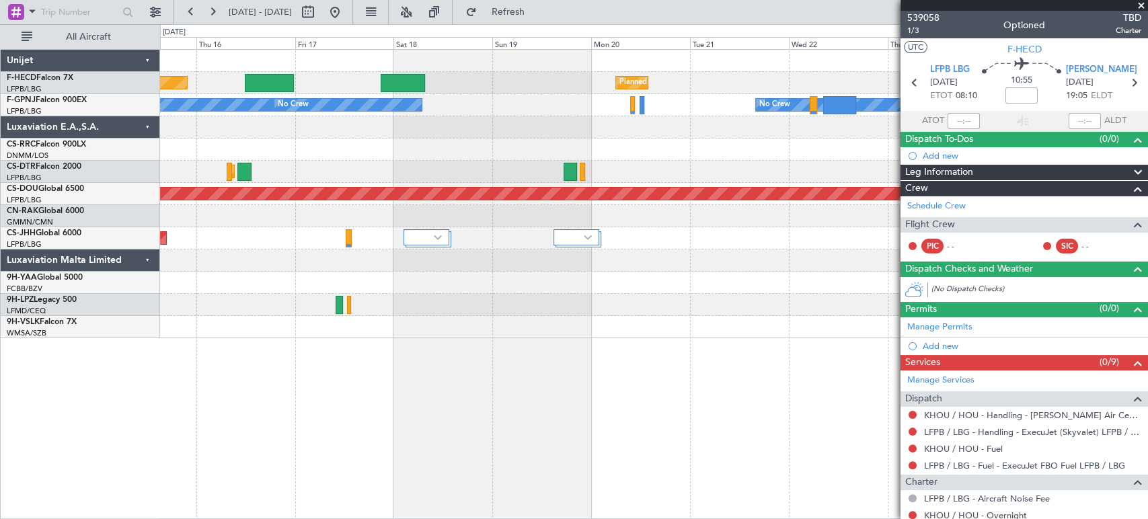
click at [987, 129] on fb-app "15 Oct 2025 - 25 Oct 2025 Refresh Quick Links All Aircraft Planned Maint Paris …" at bounding box center [574, 264] width 1148 height 509
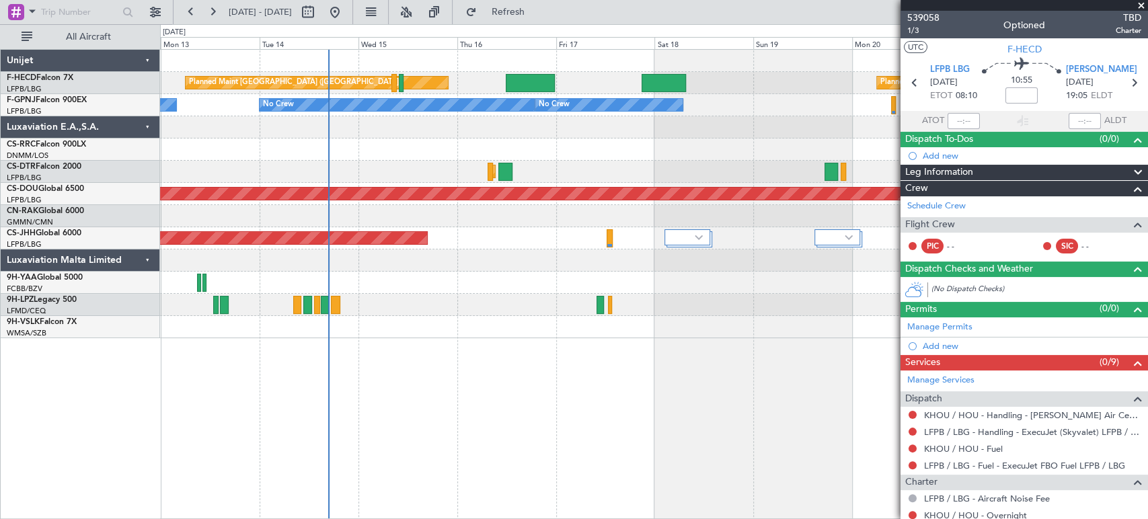
click at [504, 132] on div "Planned Maint Paris (Le Bourget) Planned Maint Paris (Le Bourget) No Crew Plann…" at bounding box center [653, 194] width 987 height 289
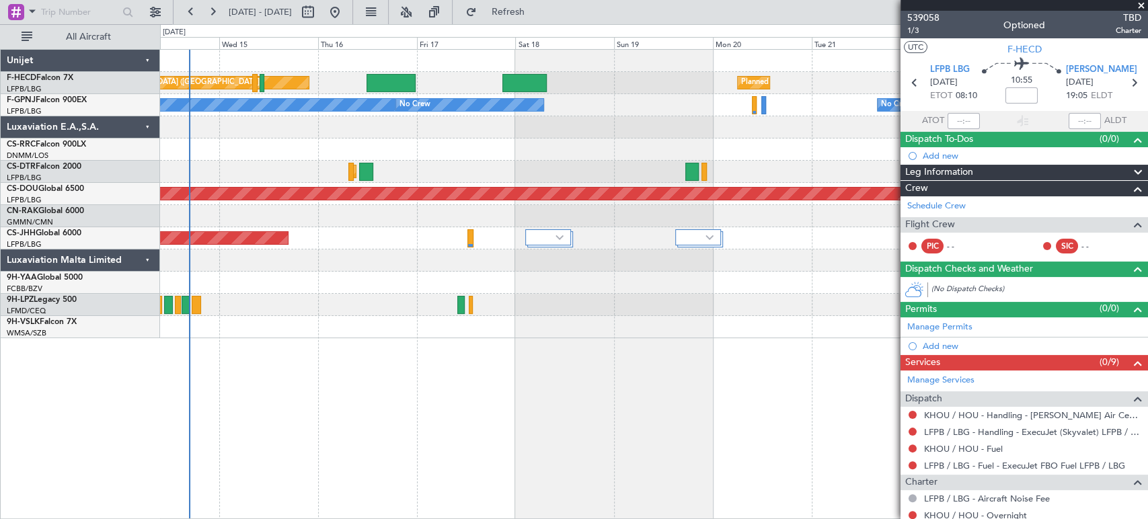
click at [369, 114] on div "Planned Maint Paris (Le Bourget) Planned Maint Paris (Le Bourget) No Crew No Cr…" at bounding box center [653, 194] width 987 height 289
click at [408, 125] on div at bounding box center [653, 127] width 987 height 22
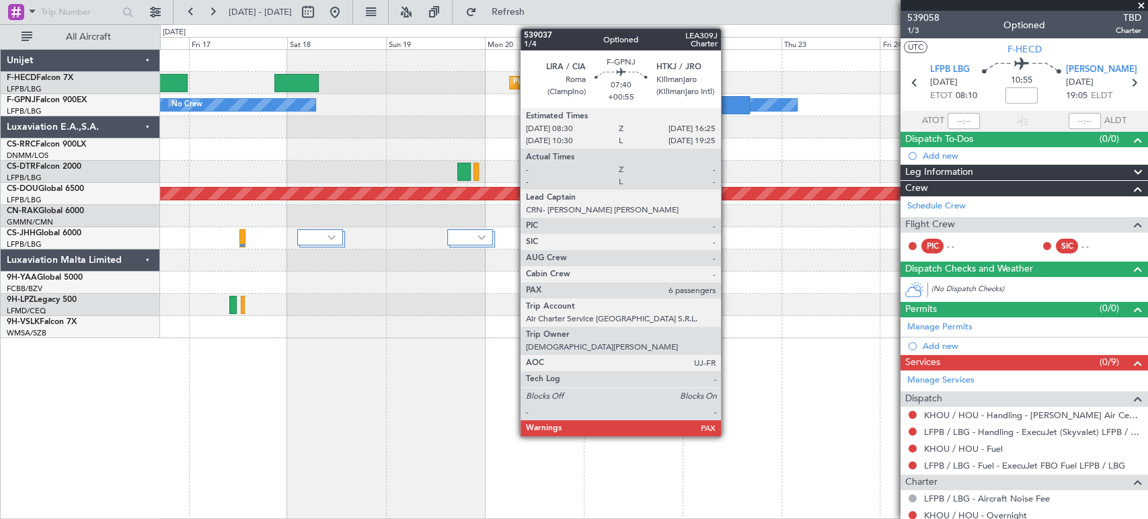
click at [727, 101] on div at bounding box center [733, 105] width 33 height 18
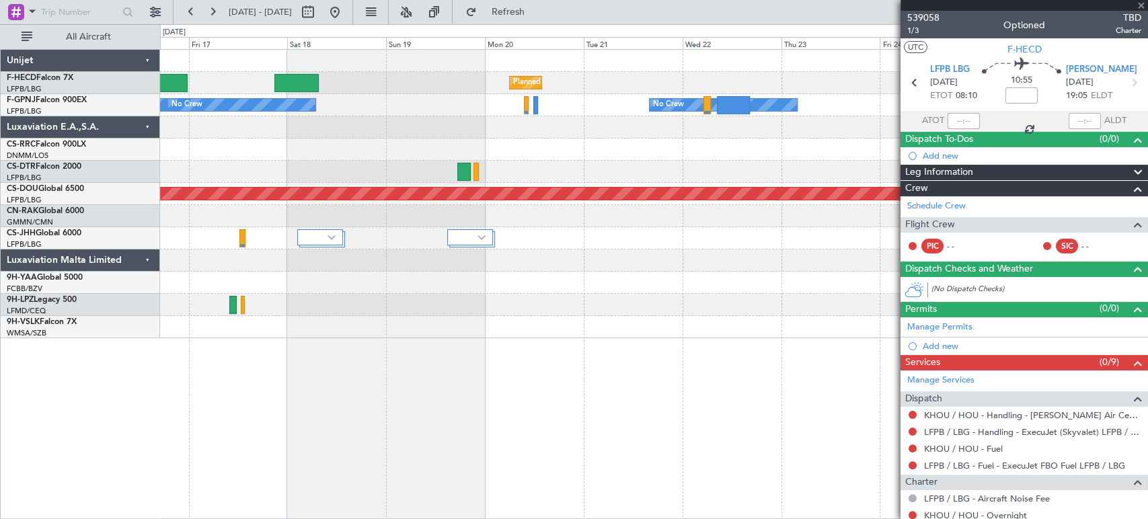
type input "+00:55"
type input "6"
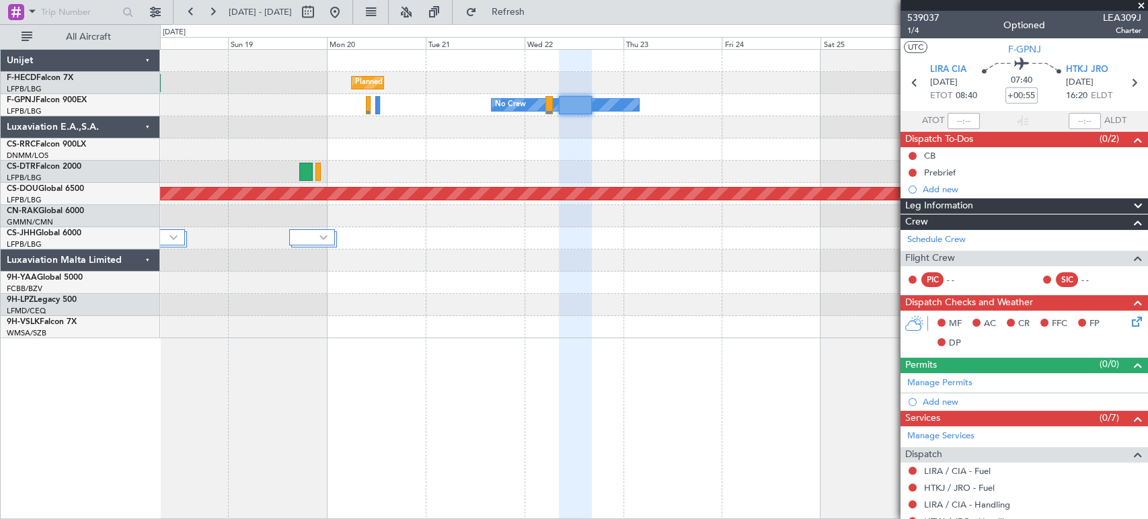
click at [564, 182] on div "Planned Maint Sofia" at bounding box center [653, 172] width 987 height 22
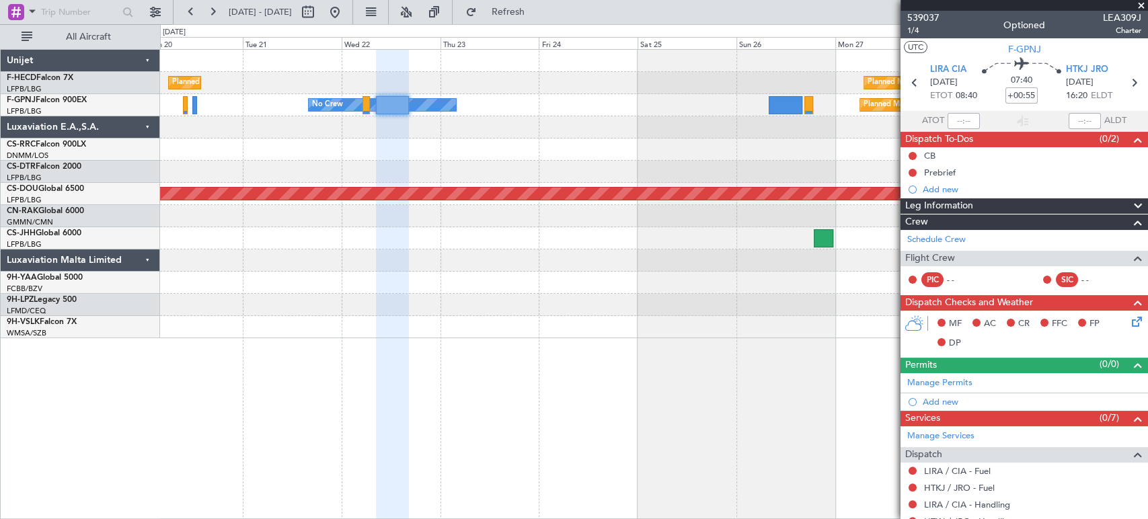
click at [375, 167] on div "Planned Maint Paris (Le Bourget) Planned Maint Paris (Le Bourget) No Crew Plann…" at bounding box center [653, 194] width 987 height 289
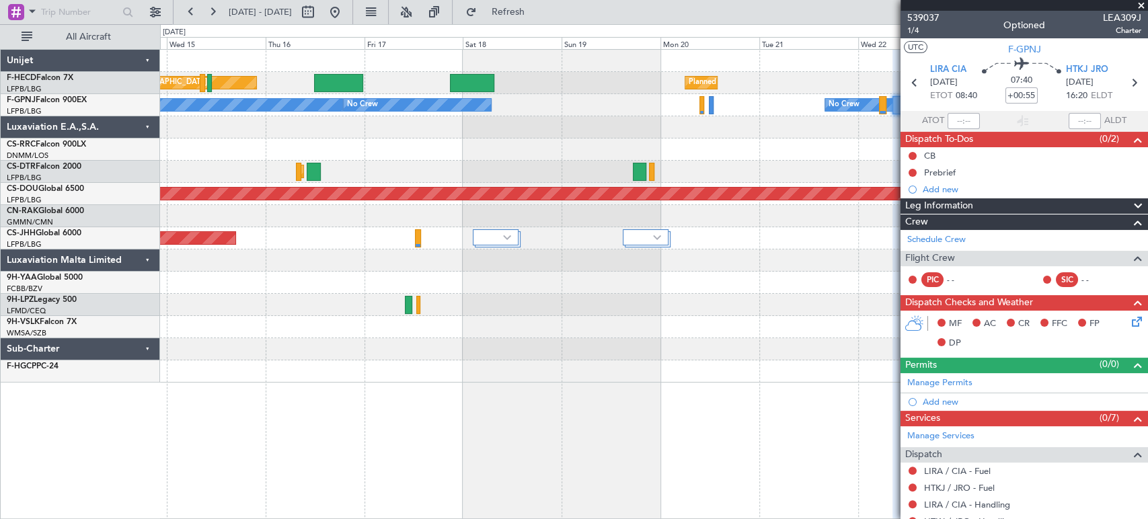
click at [726, 172] on div "Planned Maint Sofia" at bounding box center [653, 172] width 987 height 22
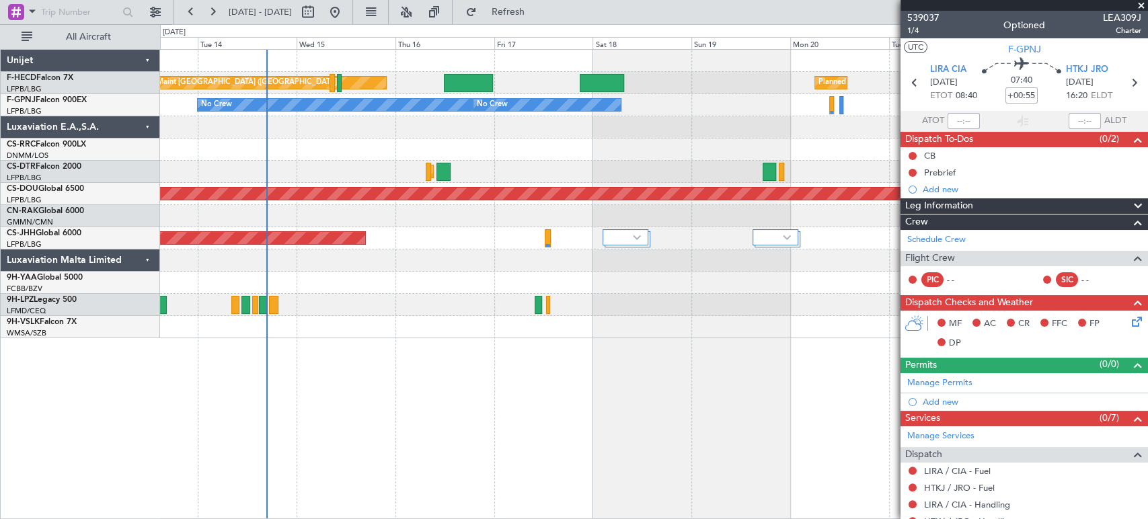
click at [817, 112] on div "Planned Maint Paris (Le Bourget) Planned Maint Paris (Le Bourget) No Crew No Cr…" at bounding box center [653, 194] width 987 height 289
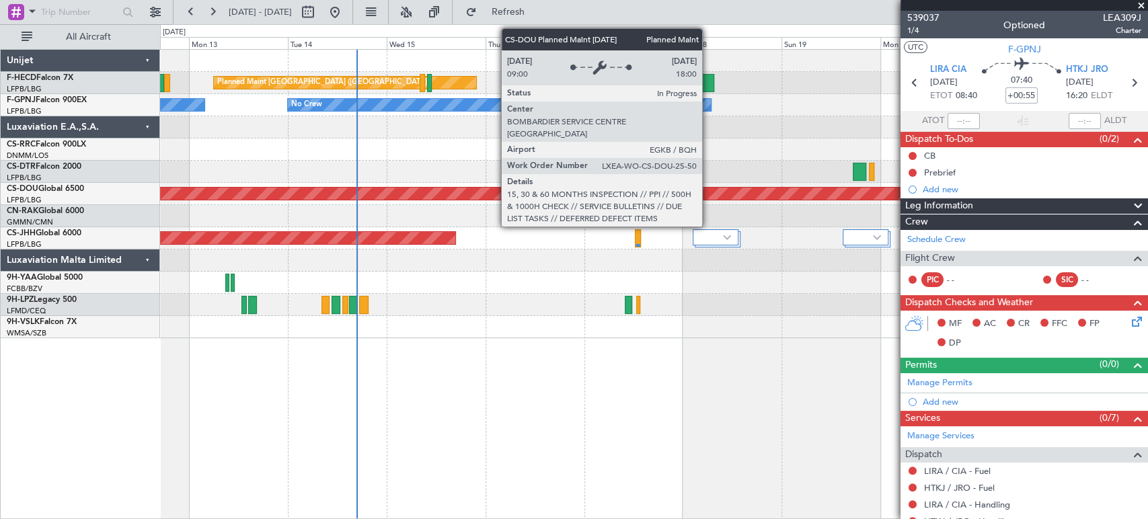
click at [0, 293] on html "12 Oct 2025 - 22 Oct 2025 Refresh Quick Links All Aircraft Planned Maint Paris …" at bounding box center [574, 259] width 1148 height 519
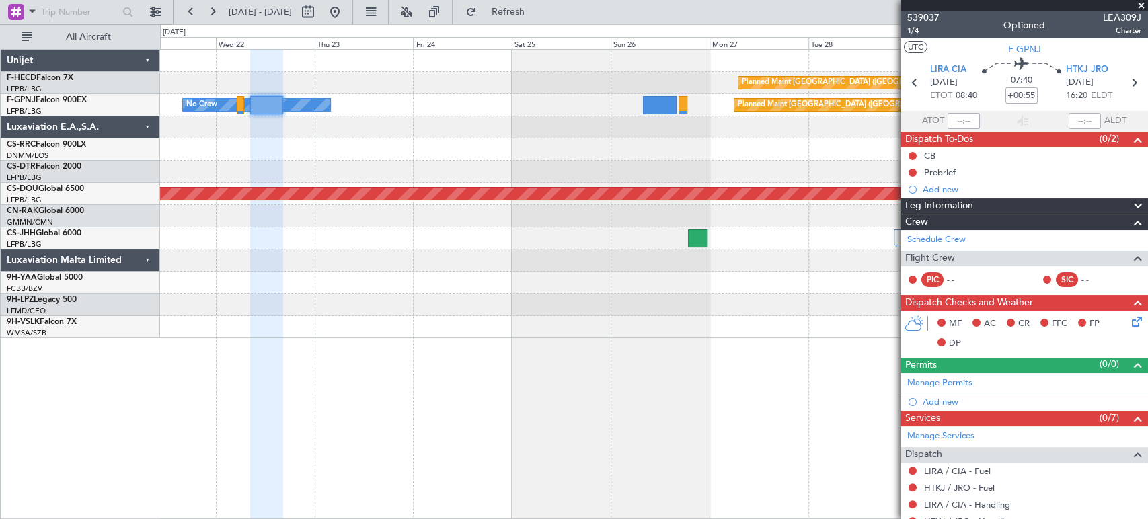
click at [522, 219] on div at bounding box center [653, 216] width 987 height 22
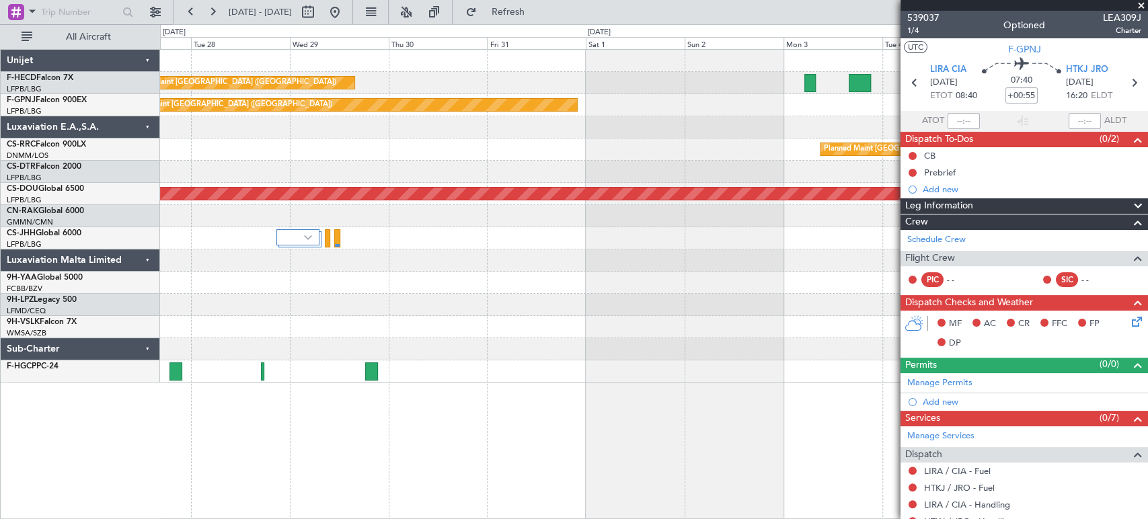
click at [194, 184] on div "Planned Maint Paris (Le Bourget) Planned Maint Paris (Le Bourget) Planned Maint…" at bounding box center [653, 216] width 987 height 333
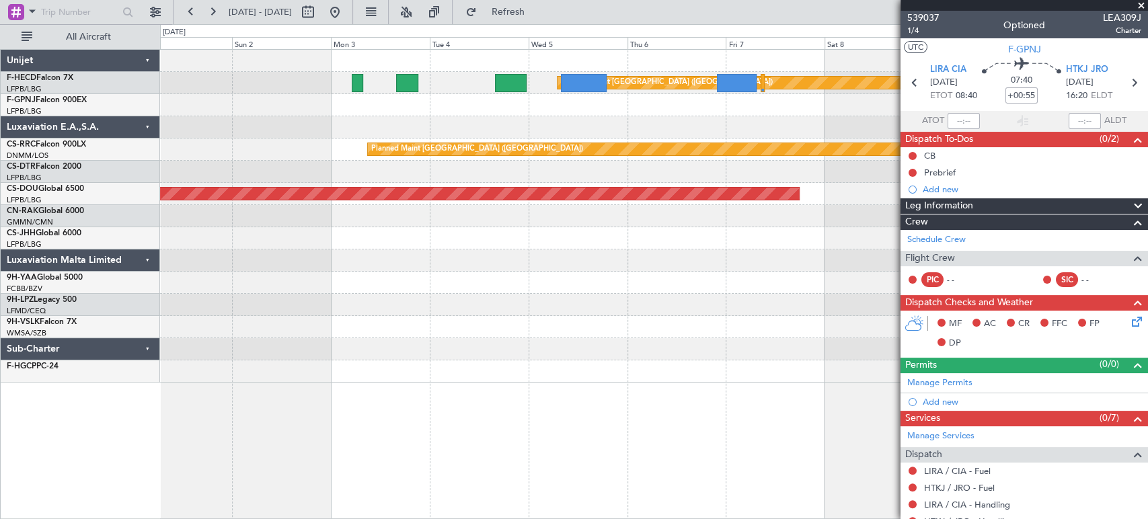
click at [423, 174] on div at bounding box center [653, 172] width 987 height 22
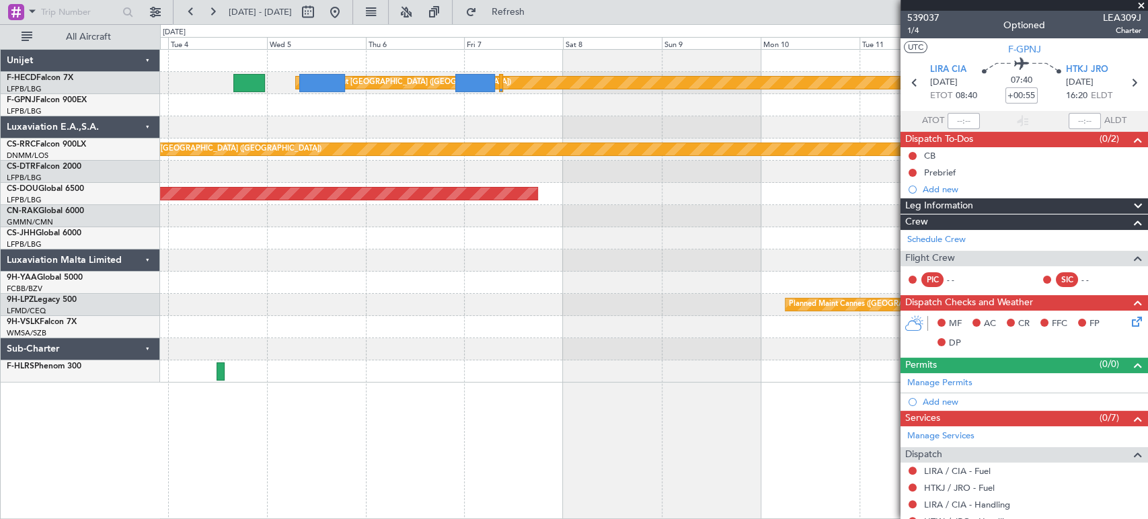
click at [338, 116] on div at bounding box center [653, 127] width 987 height 22
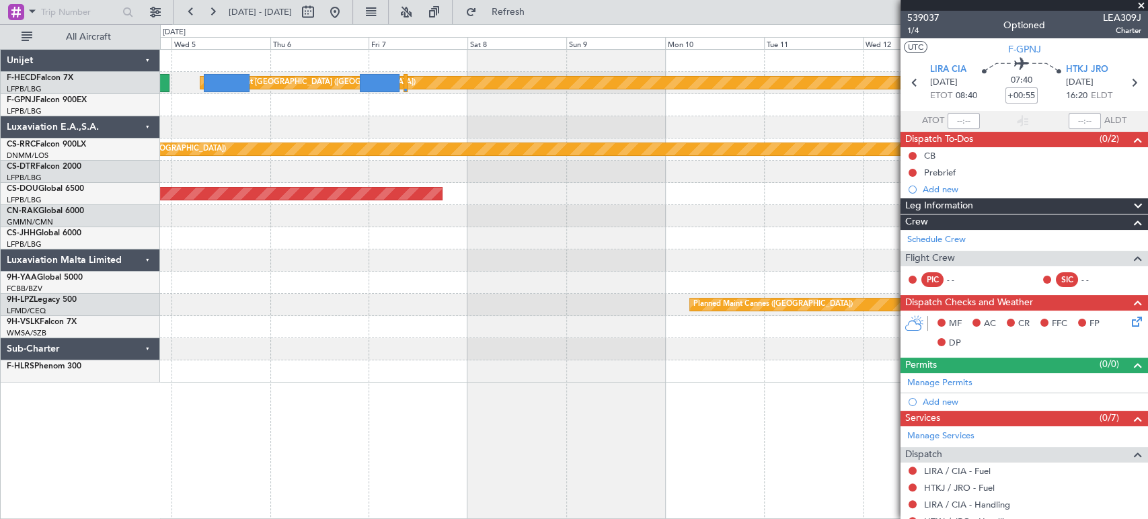
click at [422, 103] on div "Planned Maint Paris (Le Bourget) Planned Maint Paris (Le Bourget) Planned Maint…" at bounding box center [653, 216] width 987 height 333
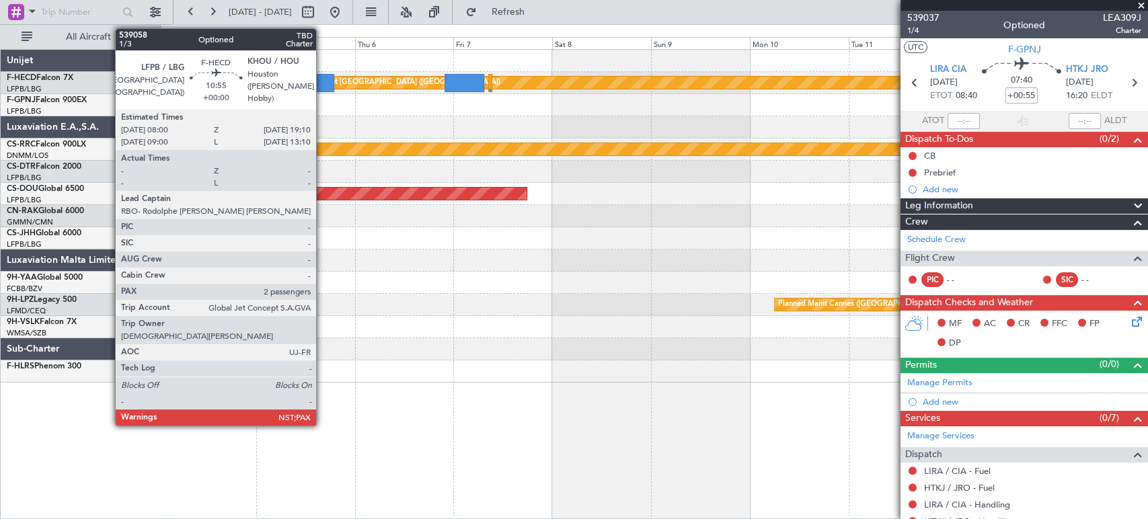
click at [322, 81] on div at bounding box center [312, 83] width 46 height 18
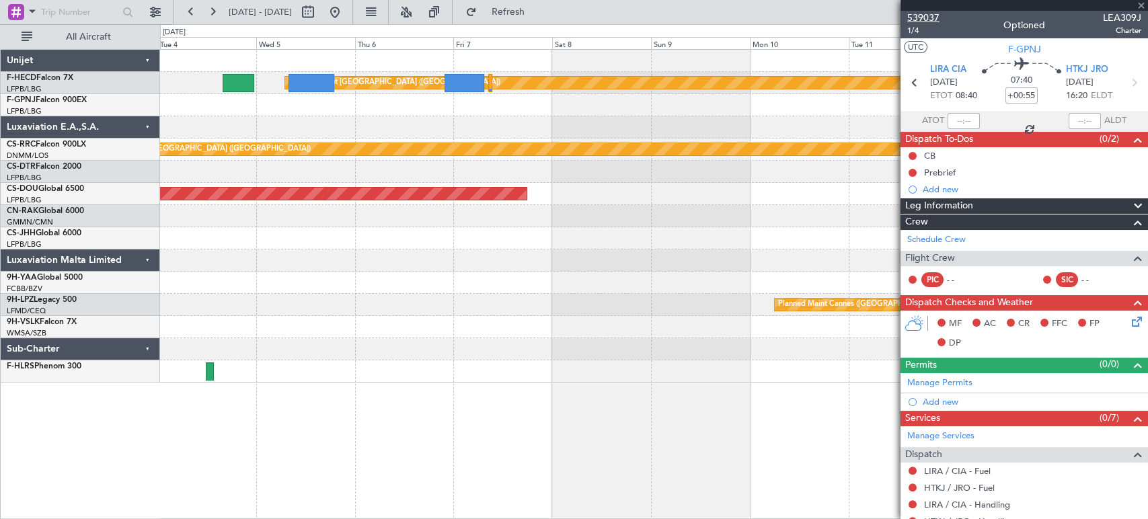
type input "2"
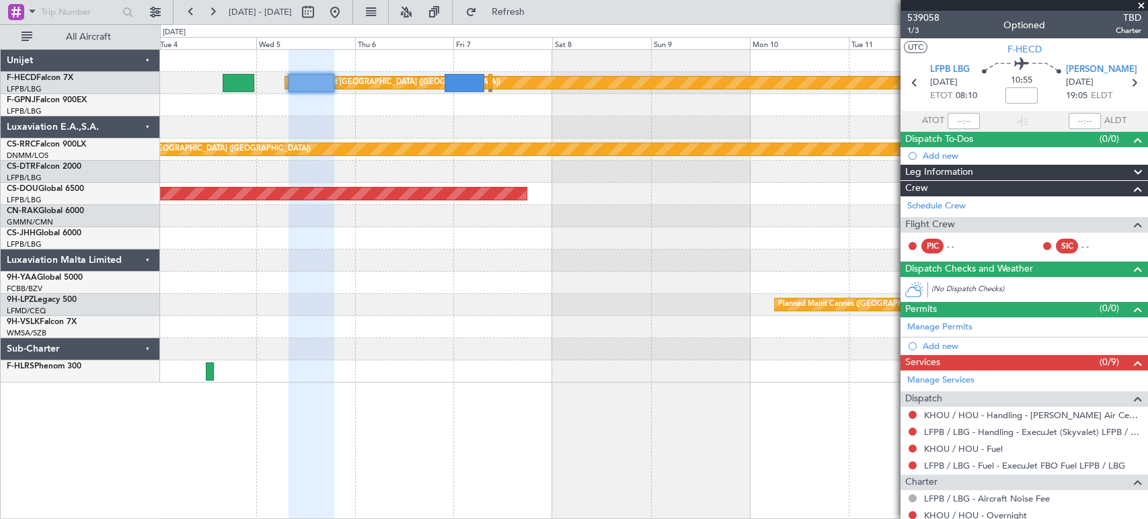
click at [311, 63] on div at bounding box center [653, 61] width 987 height 22
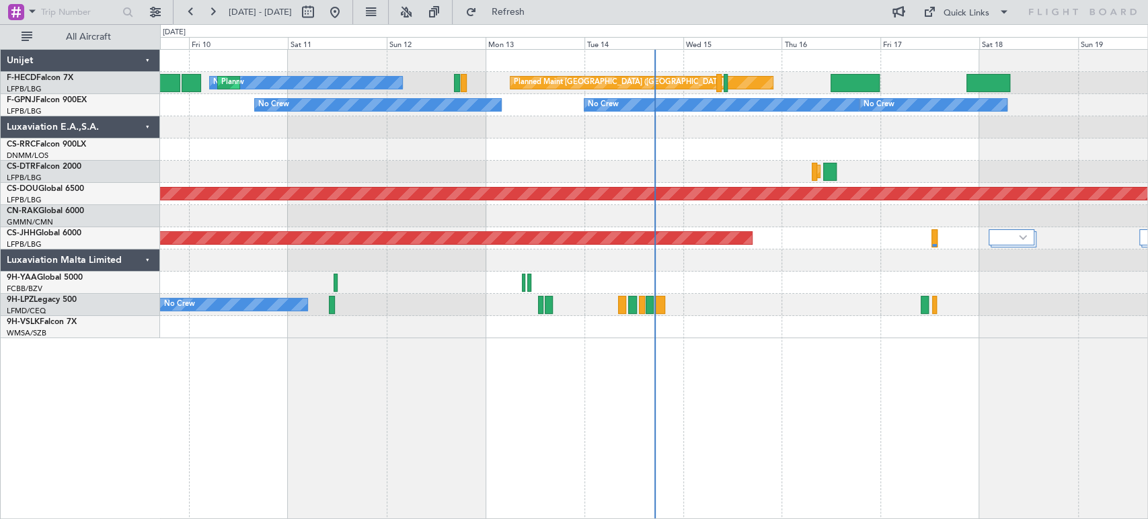
click at [111, 242] on div "Planned Maint [GEOGRAPHIC_DATA] ([GEOGRAPHIC_DATA]) No Crew Planned Maint [GEOG…" at bounding box center [574, 271] width 1148 height 495
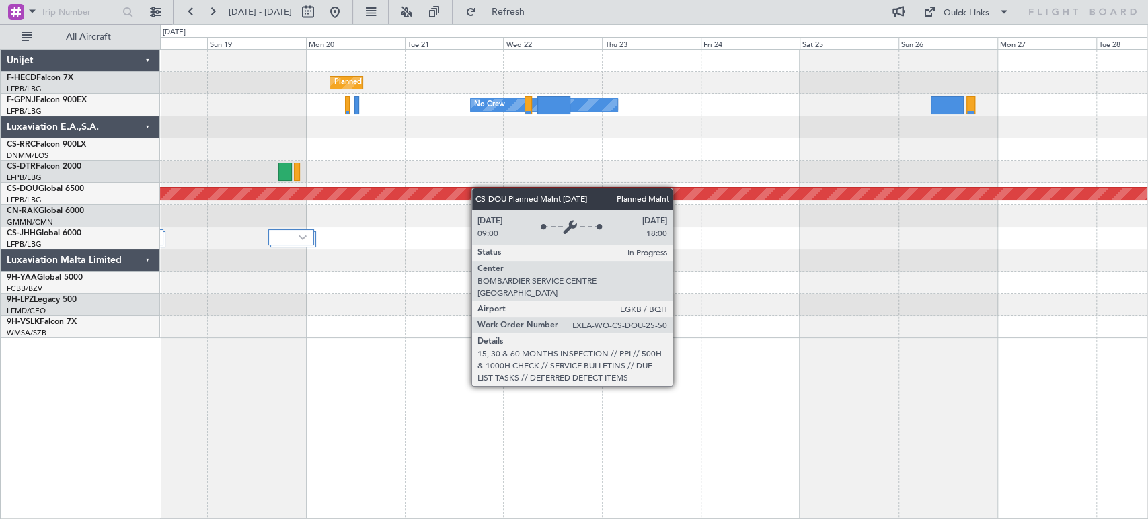
click at [293, 194] on div "Planned Maint [GEOGRAPHIC_DATA] ([GEOGRAPHIC_DATA]) No Crew No Crew No Crew Pla…" at bounding box center [653, 194] width 987 height 289
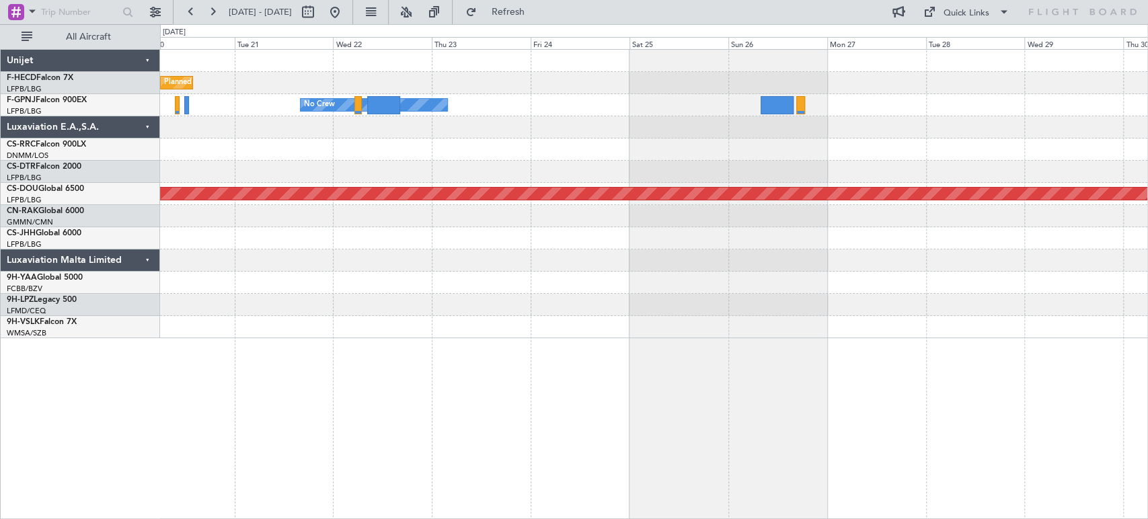
click at [387, 182] on div at bounding box center [653, 172] width 987 height 22
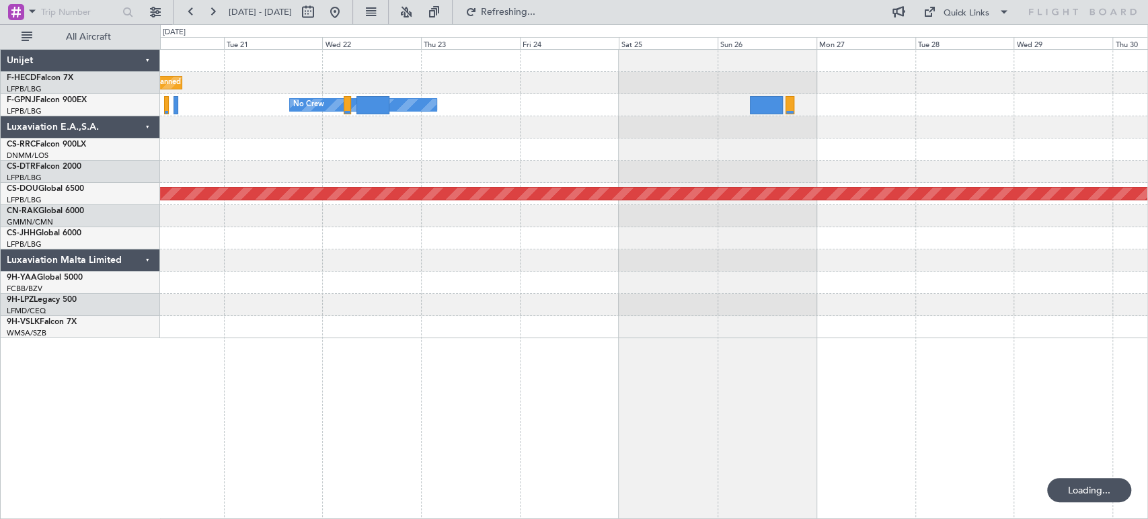
click at [495, 144] on div "Planned Maint [GEOGRAPHIC_DATA] ([GEOGRAPHIC_DATA]) No Crew No Crew Planned Mai…" at bounding box center [653, 194] width 987 height 289
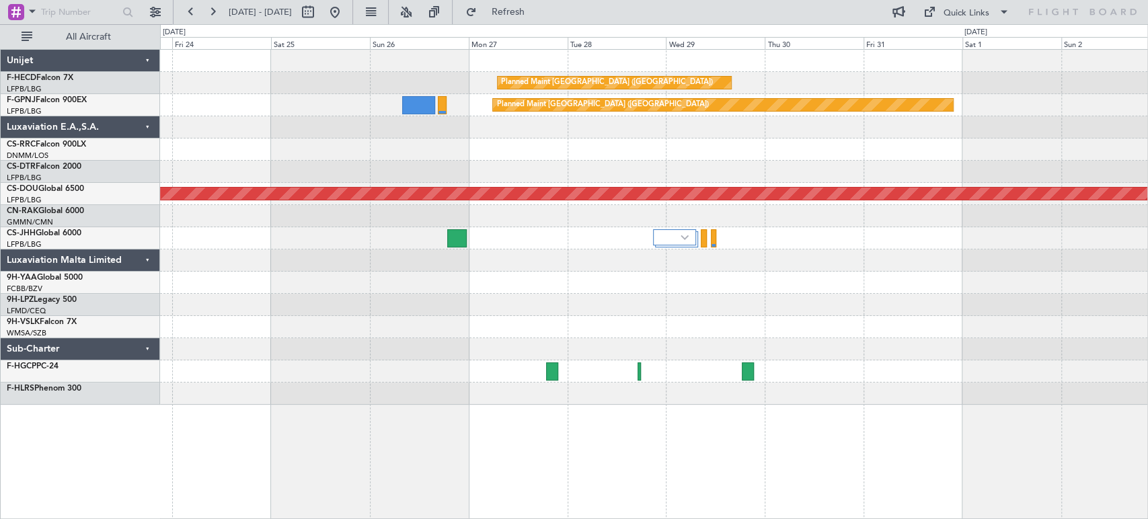
click at [726, 157] on div "Planned Maint [GEOGRAPHIC_DATA] ([GEOGRAPHIC_DATA]) Planned Maint [GEOGRAPHIC_D…" at bounding box center [653, 227] width 987 height 355
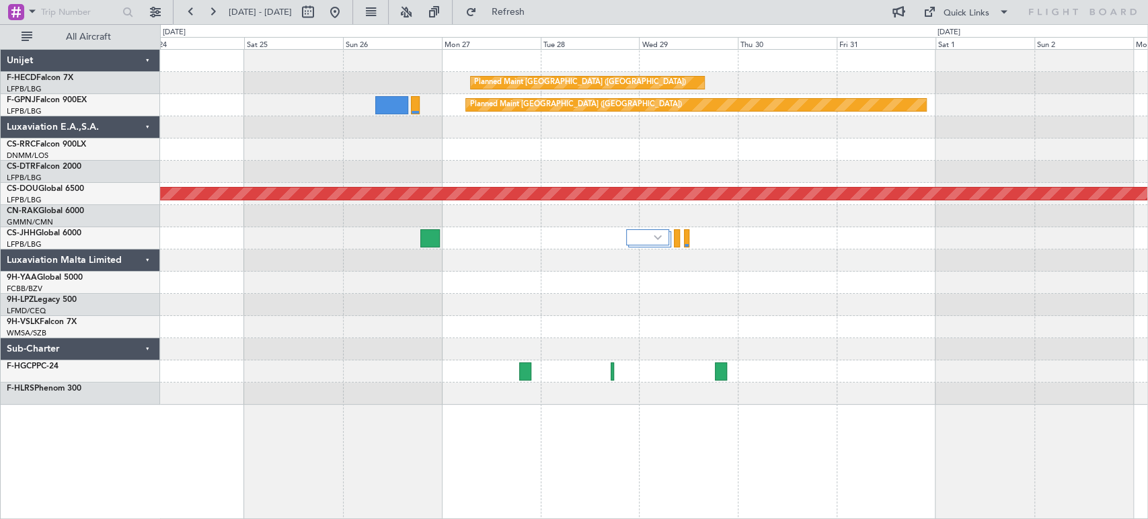
click at [457, 176] on div "Planned Maint [GEOGRAPHIC_DATA] ([GEOGRAPHIC_DATA]) Planned Maint [GEOGRAPHIC_D…" at bounding box center [653, 227] width 987 height 355
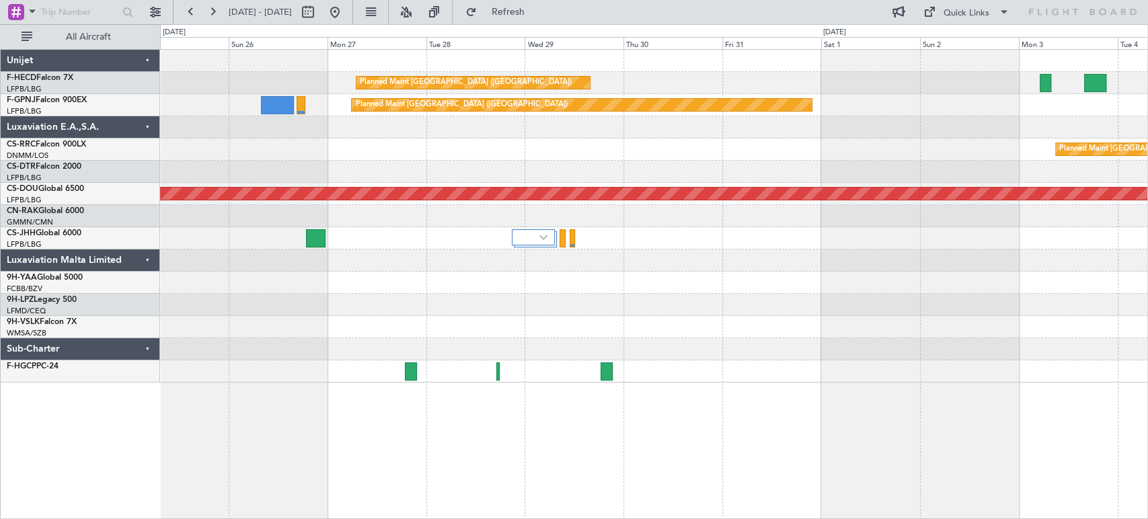
click at [420, 152] on div "Planned Maint [GEOGRAPHIC_DATA] ([GEOGRAPHIC_DATA]) Planned Maint [GEOGRAPHIC_D…" at bounding box center [653, 216] width 987 height 333
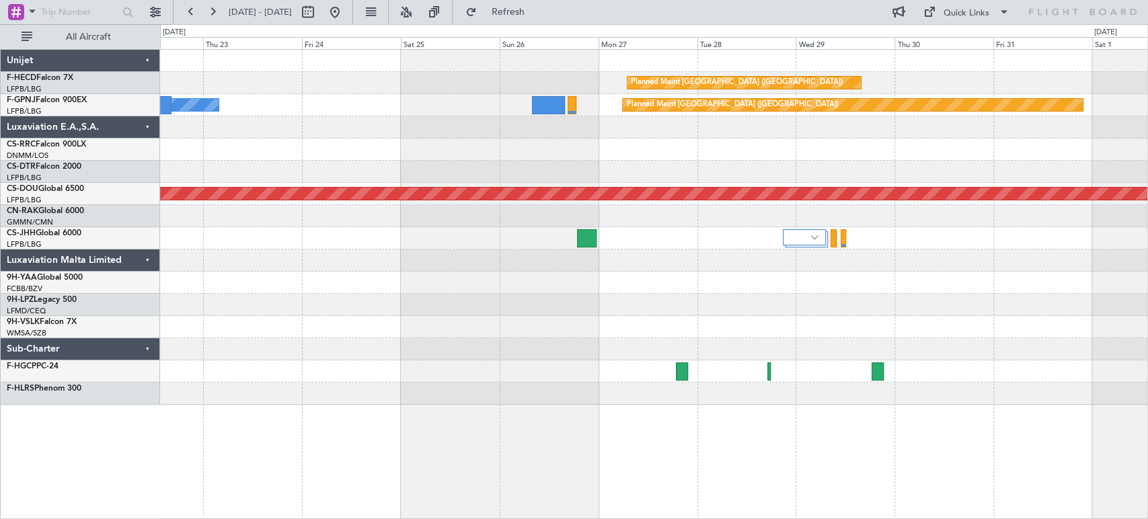
click at [829, 139] on div "Planned Maint [GEOGRAPHIC_DATA] ([GEOGRAPHIC_DATA]) Planned Maint [GEOGRAPHIC_D…" at bounding box center [653, 227] width 987 height 355
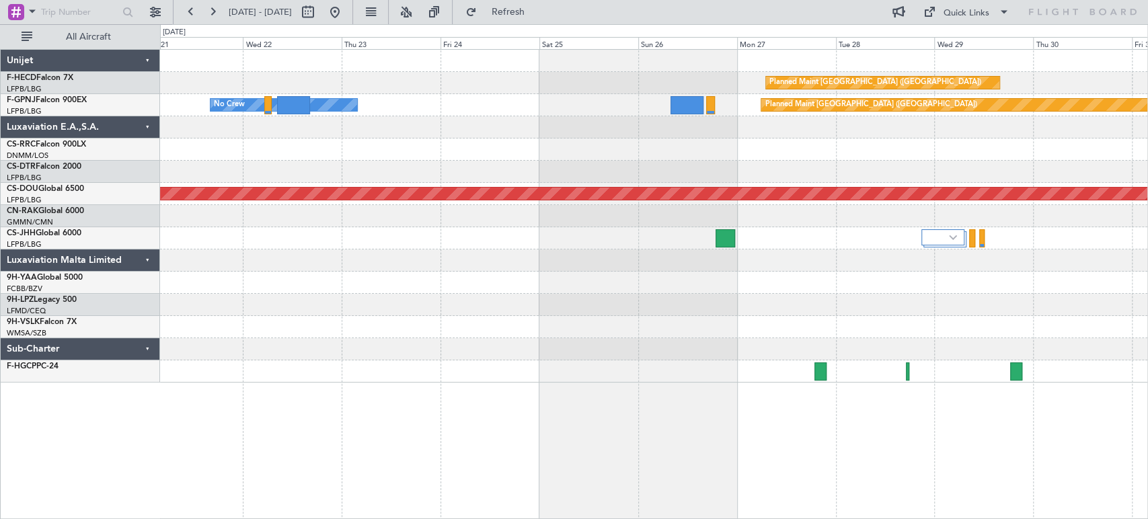
click at [358, 155] on div at bounding box center [653, 150] width 987 height 22
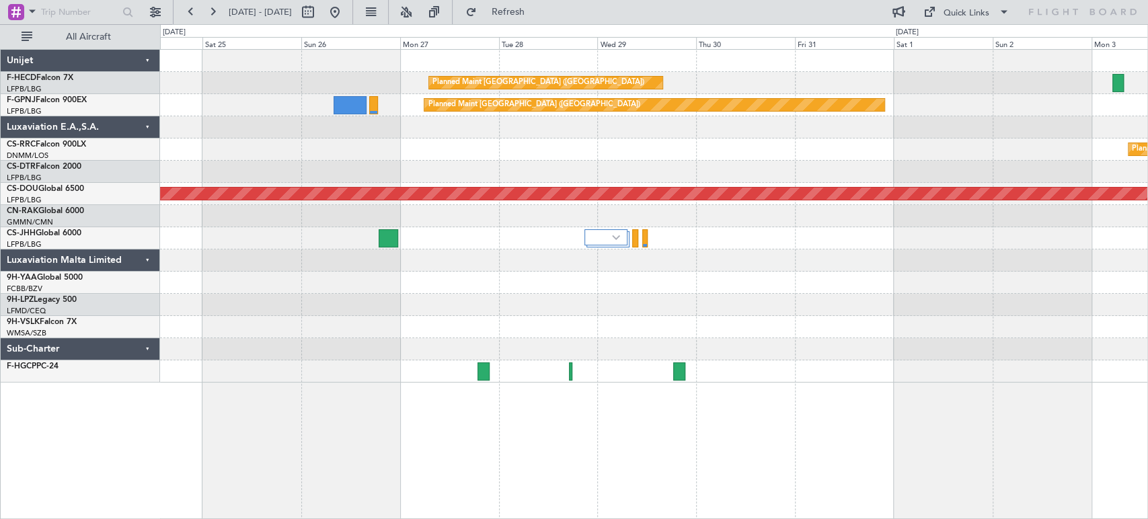
click at [1147, 54] on div "Planned Maint [GEOGRAPHIC_DATA] ([GEOGRAPHIC_DATA]) Planned Maint [GEOGRAPHIC_D…" at bounding box center [574, 271] width 1148 height 495
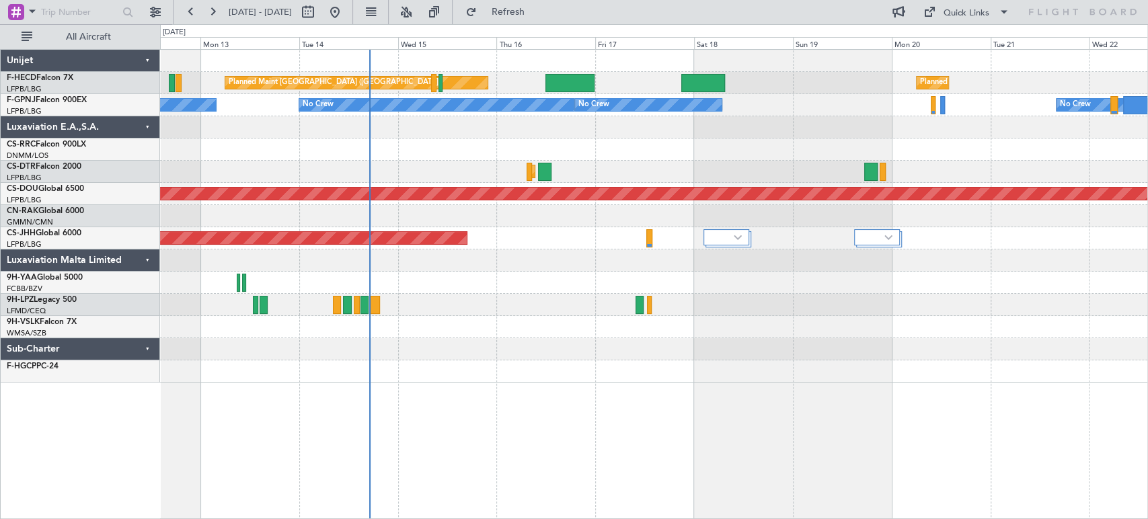
click at [1050, 43] on div "Planned Maint [GEOGRAPHIC_DATA] ([GEOGRAPHIC_DATA]) Planned Maint [GEOGRAPHIC_D…" at bounding box center [574, 271] width 1148 height 495
